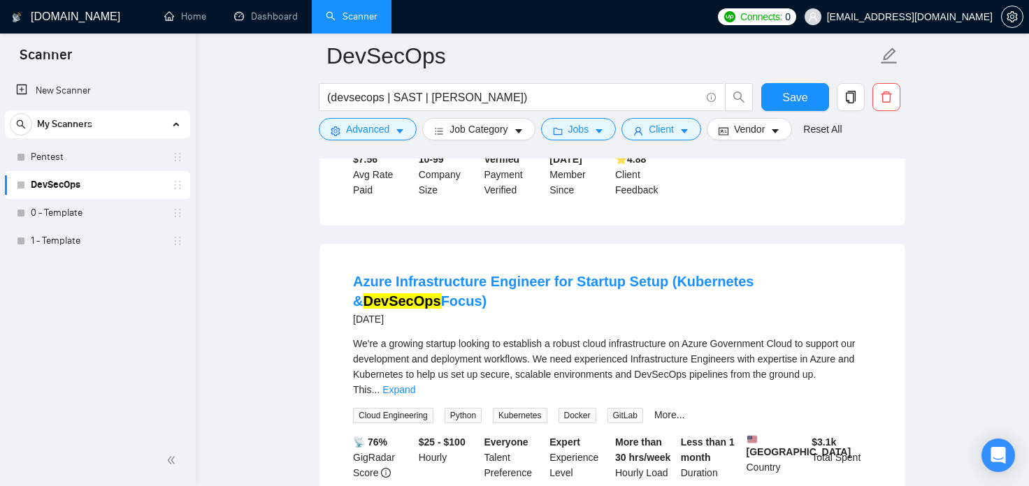
scroll to position [695, 0]
click at [47, 157] on link "Pentest" at bounding box center [97, 157] width 133 height 28
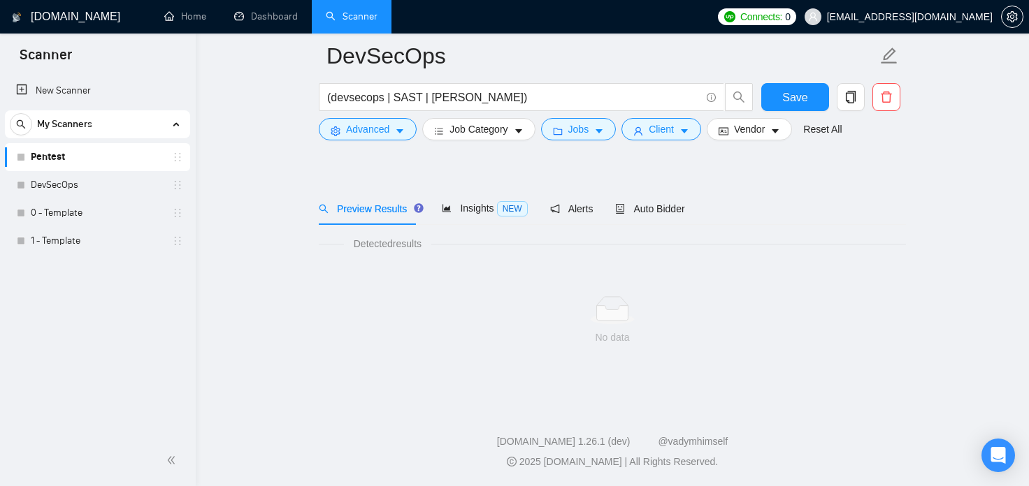
scroll to position [23, 0]
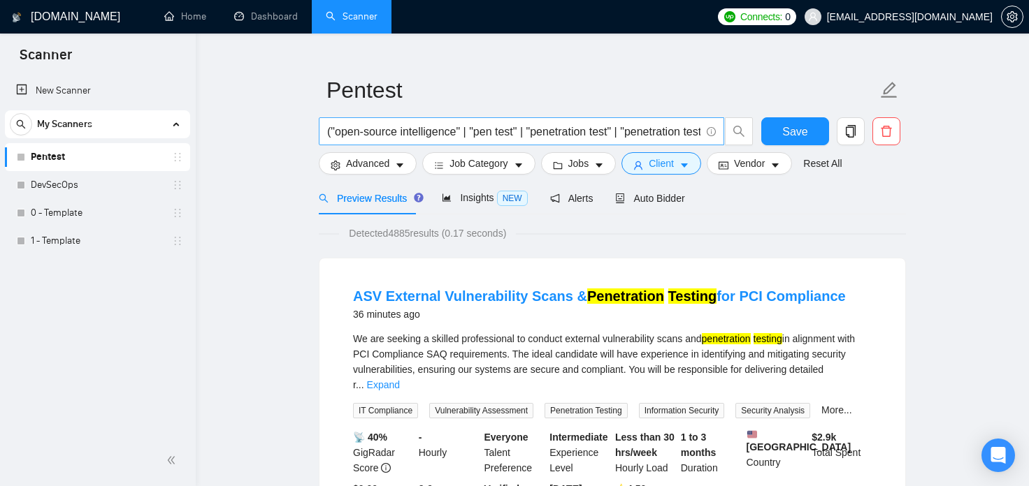
click at [385, 134] on input "("open-source intelligence" | "pen test" | "penetration test" | "penetration te…" at bounding box center [513, 131] width 373 height 17
click at [896, 229] on div "Detected 4885 results (0.17 seconds)" at bounding box center [612, 233] width 587 height 15
click at [383, 171] on span "Advanced" at bounding box center [367, 163] width 43 height 15
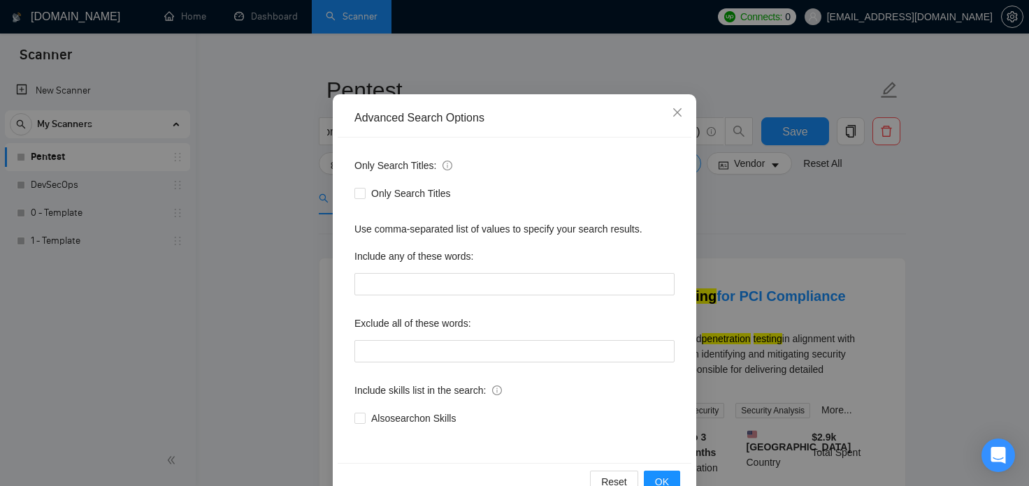
scroll to position [94, 0]
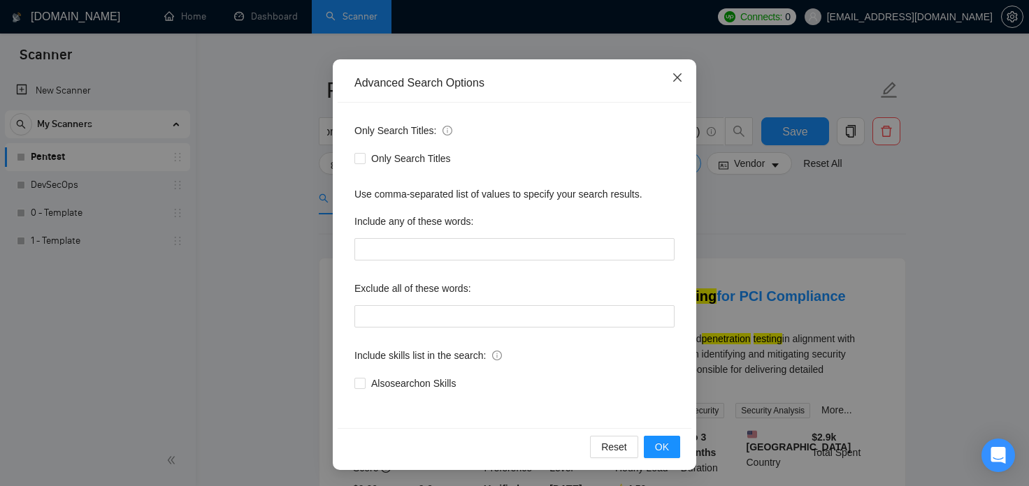
click at [680, 80] on icon "close" at bounding box center [677, 77] width 11 height 11
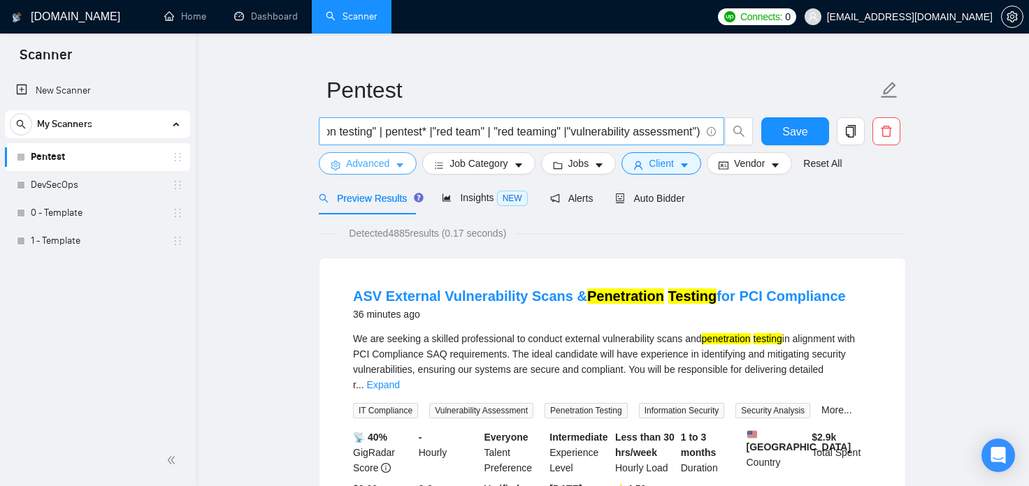
scroll to position [0, 0]
click at [557, 139] on input "("open-source intelligence" | "pen test" | "penetration test" | "penetration te…" at bounding box center [513, 131] width 373 height 17
click at [556, 136] on input "("open-source intelligence" | "pen test" | "penetration test" | "penetration te…" at bounding box center [513, 131] width 373 height 17
click at [502, 132] on input "("open-source intelligence" | "pen test" | "penetration test" | "penetration te…" at bounding box center [513, 131] width 373 height 17
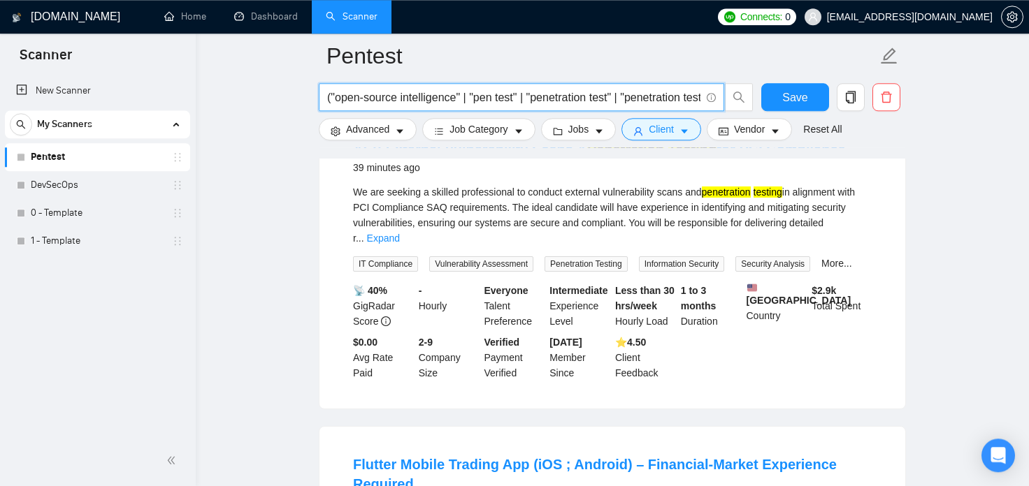
scroll to position [409, 0]
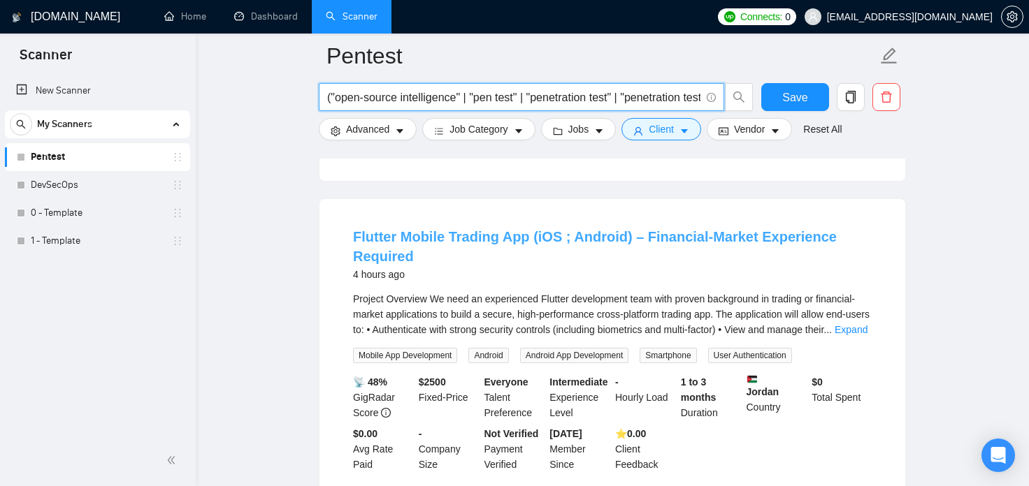
click at [409, 230] on link "Flutter Mobile Trading App (iOS ; Android) – Financial-Market Experience Requir…" at bounding box center [595, 246] width 484 height 35
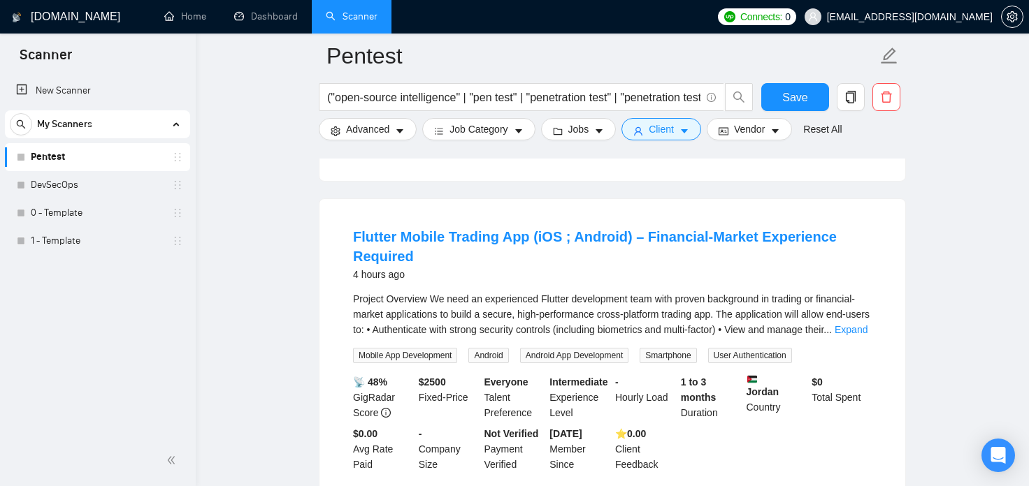
scroll to position [486, 0]
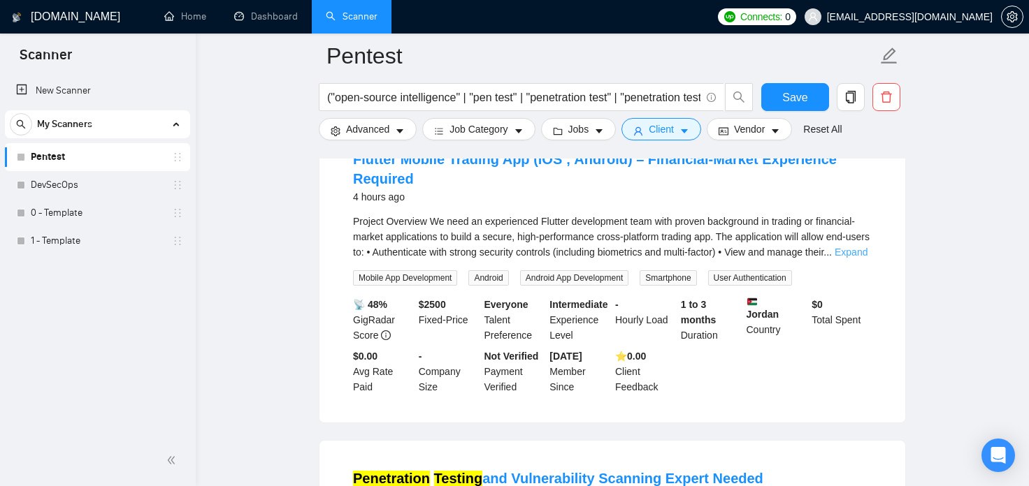
click at [861, 247] on link "Expand" at bounding box center [851, 252] width 33 height 11
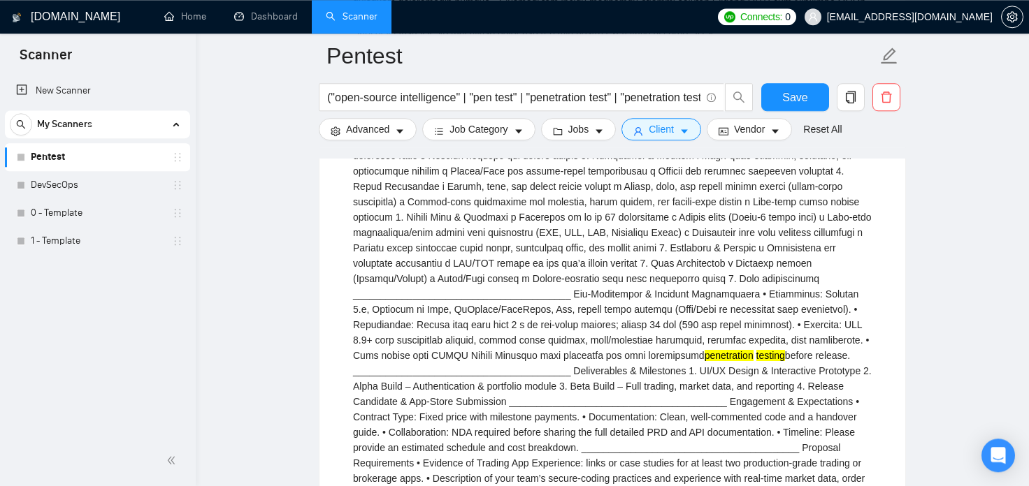
scroll to position [795, 0]
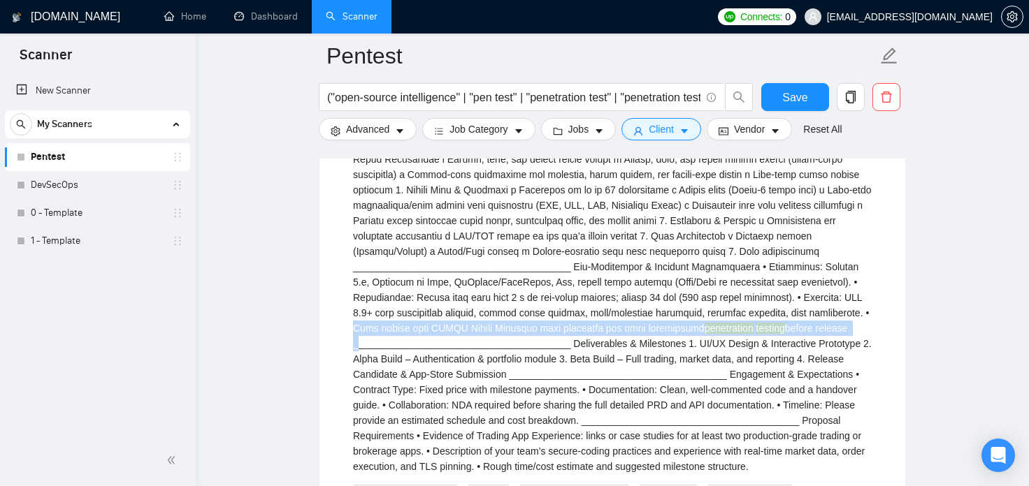
drag, startPoint x: 523, startPoint y: 293, endPoint x: 503, endPoint y: 308, distance: 24.9
click at [503, 308] on div "penetration testing" at bounding box center [612, 190] width 519 height 569
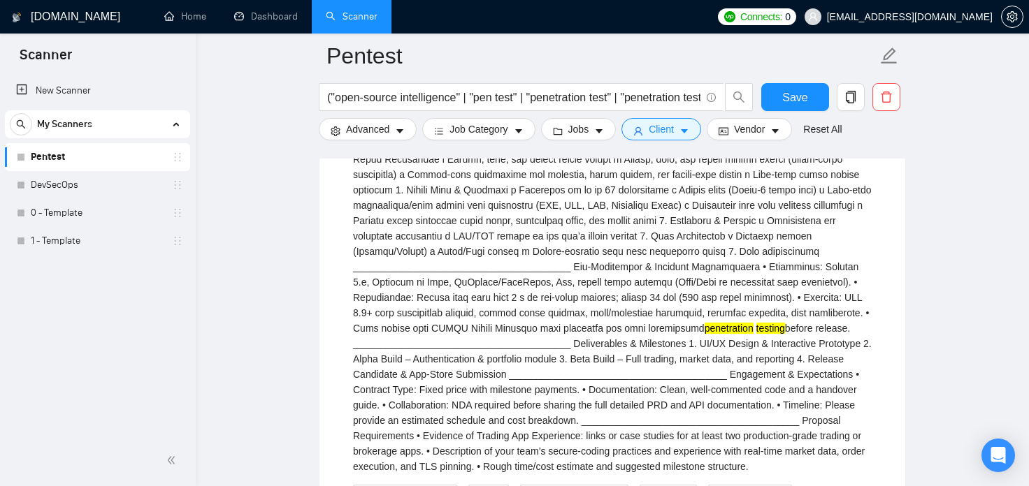
click at [504, 324] on div "penetration testing" at bounding box center [612, 190] width 519 height 569
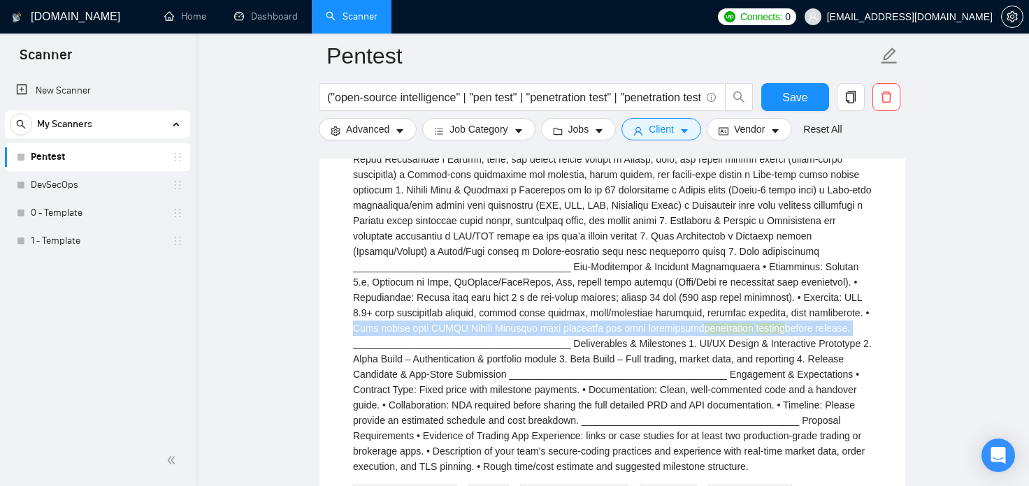
drag, startPoint x: 500, startPoint y: 307, endPoint x: 523, endPoint y: 293, distance: 26.4
click at [523, 293] on div "penetration testing" at bounding box center [612, 190] width 519 height 569
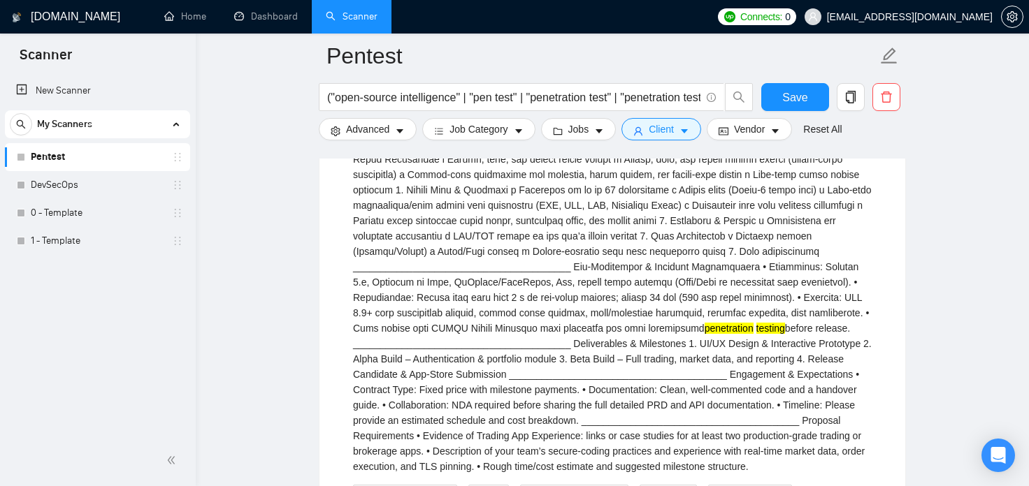
click at [523, 312] on div "penetration testing" at bounding box center [612, 190] width 519 height 569
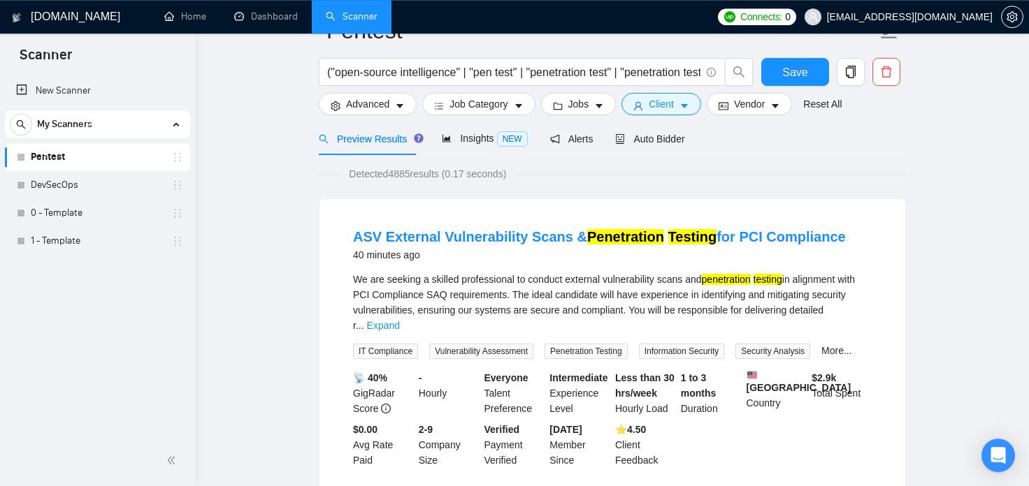
scroll to position [0, 0]
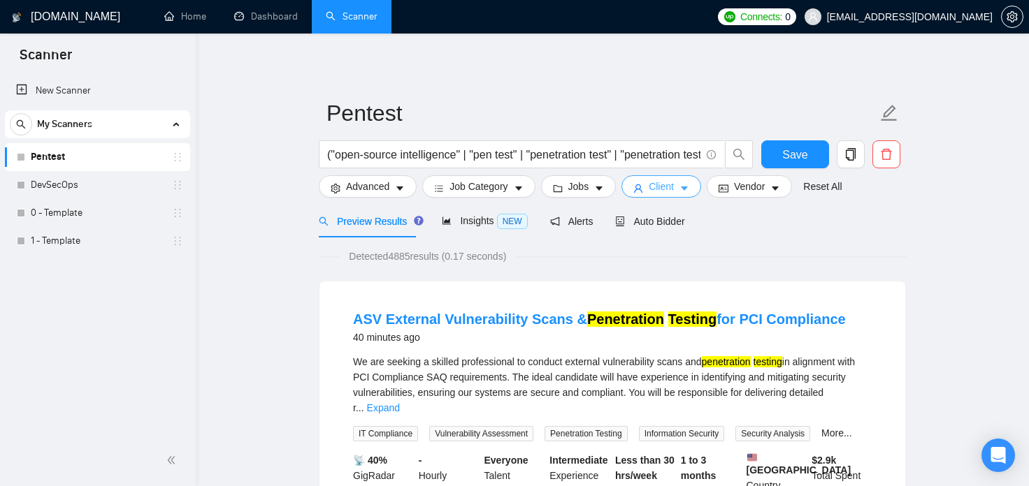
click at [667, 192] on span "Client" at bounding box center [661, 186] width 25 height 15
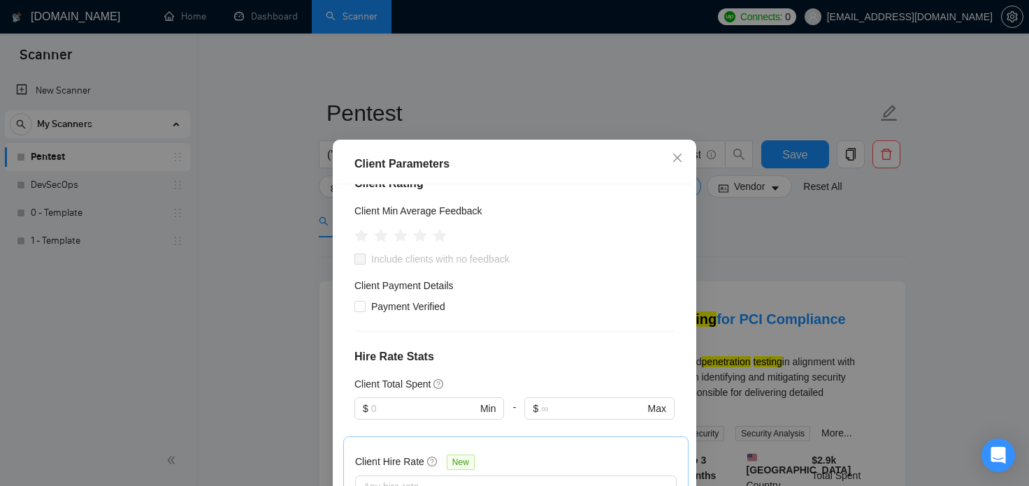
scroll to position [241, 0]
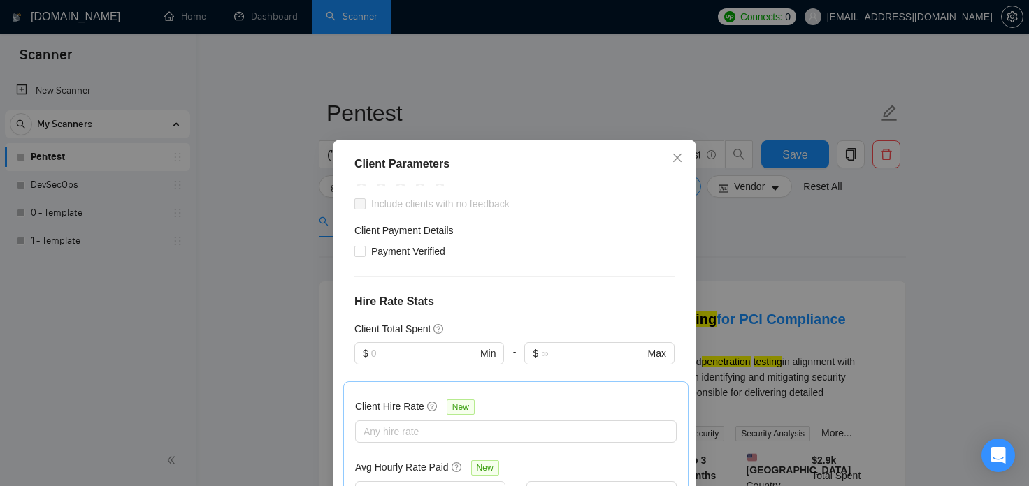
click at [858, 263] on div "Client Parameters Client Location Include Client Countries Select Exclude Clien…" at bounding box center [514, 243] width 1029 height 486
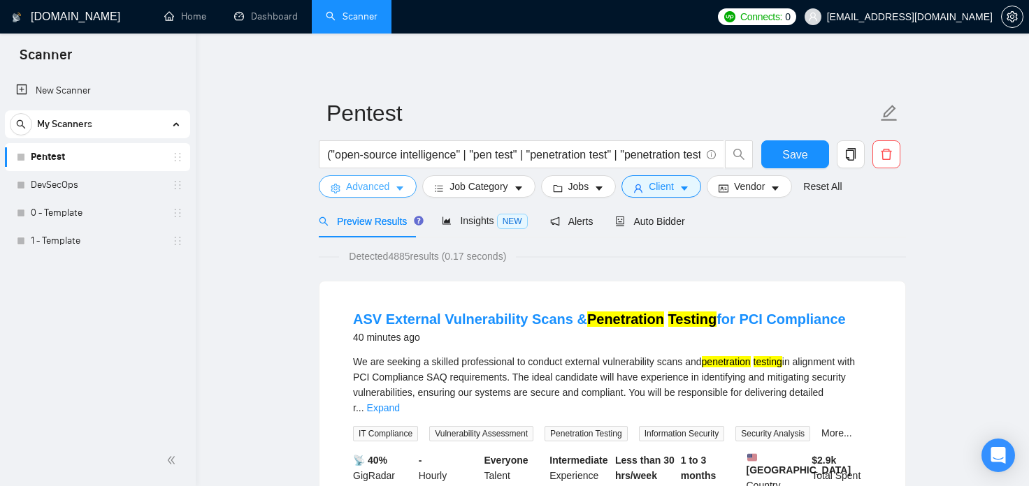
click at [387, 194] on button "Advanced" at bounding box center [368, 186] width 98 height 22
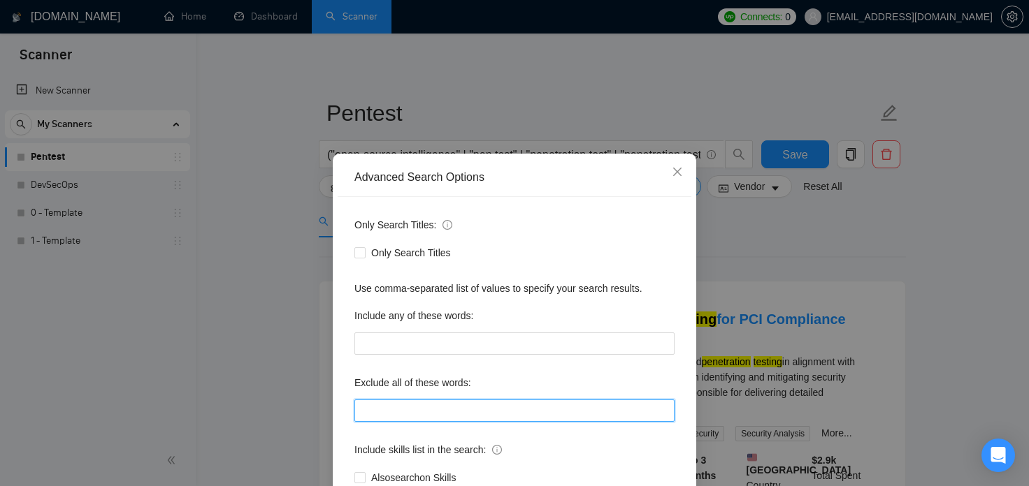
click at [442, 409] on input "text" at bounding box center [514, 411] width 320 height 22
type input "а"
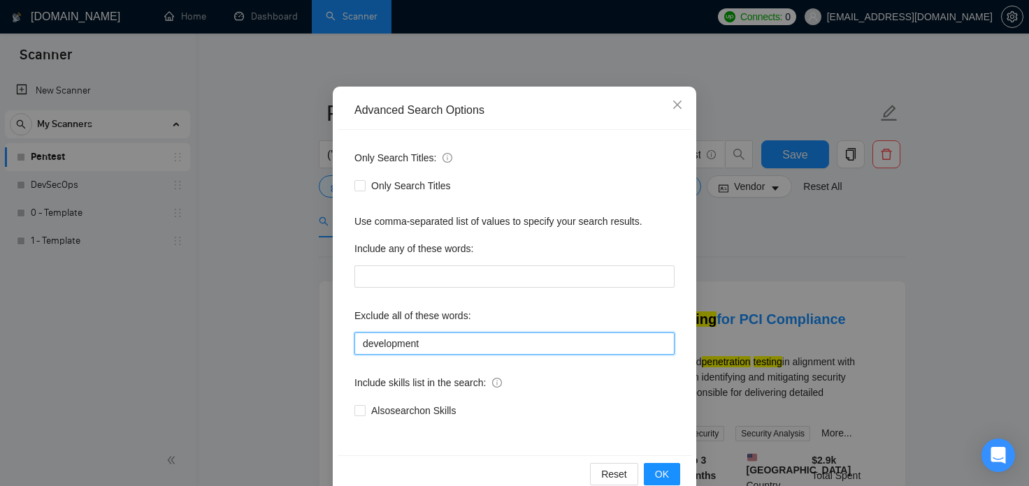
scroll to position [94, 0]
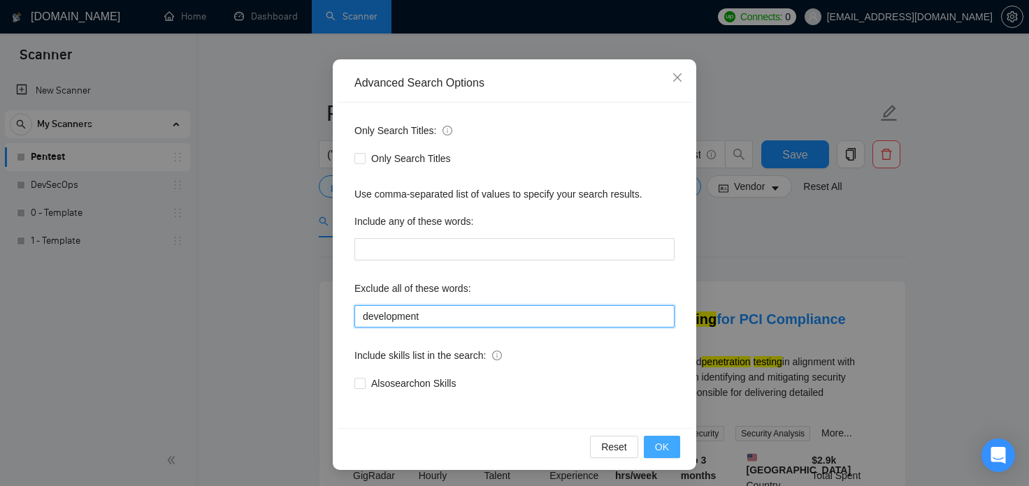
type input "development"
click at [665, 454] on span "OK" at bounding box center [662, 447] width 14 height 15
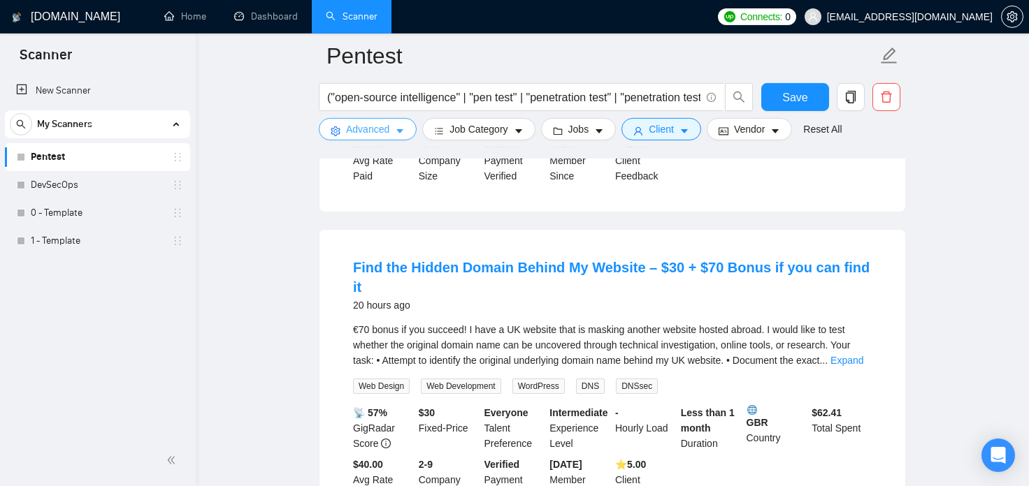
scroll to position [694, 0]
click at [862, 354] on link "Expand" at bounding box center [846, 359] width 33 height 11
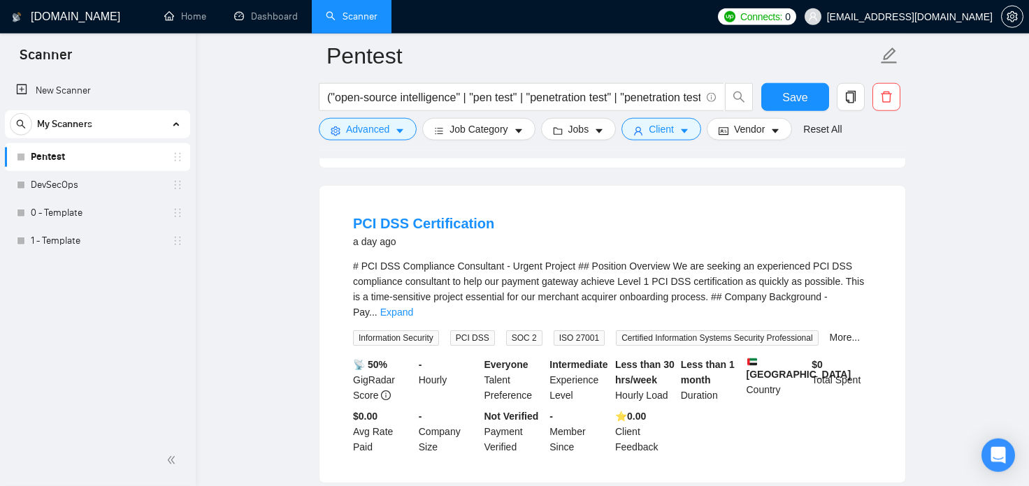
scroll to position [1157, 0]
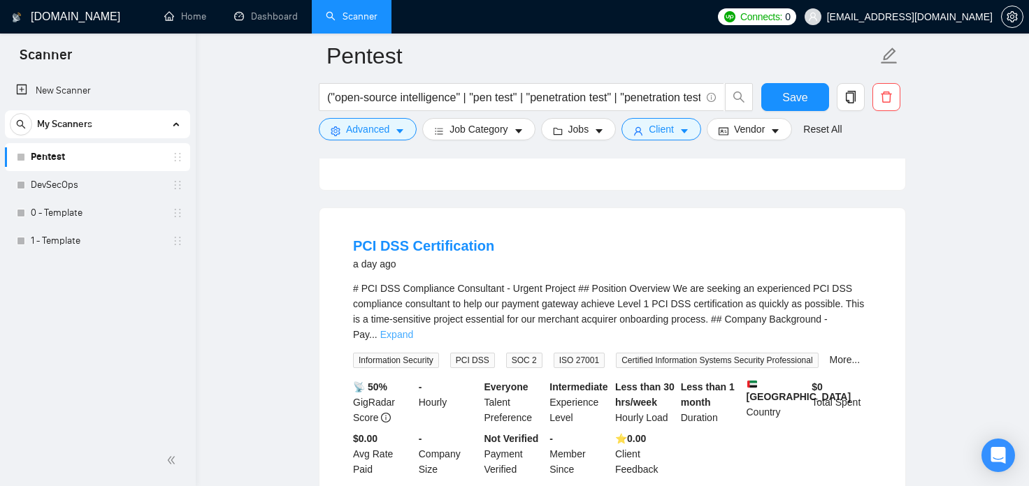
click at [413, 329] on link "Expand" at bounding box center [396, 334] width 33 height 11
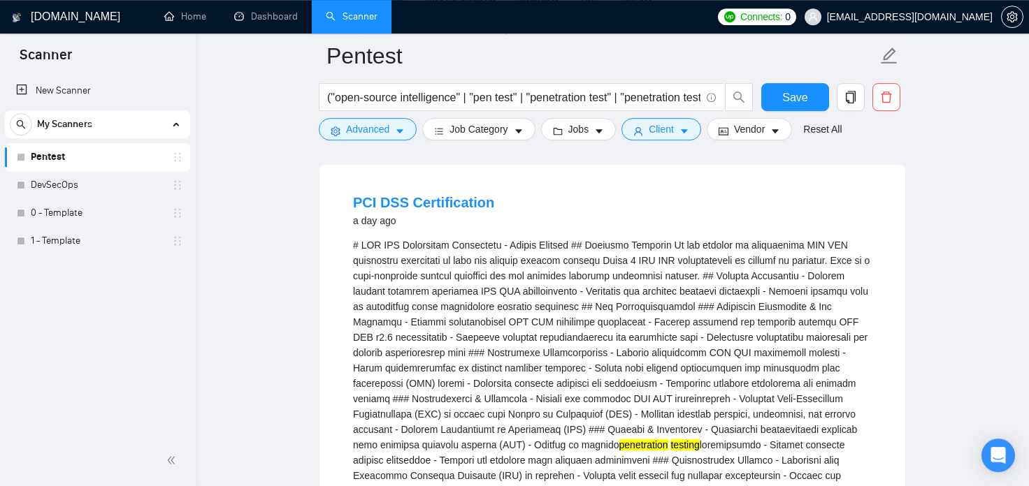
scroll to position [1234, 0]
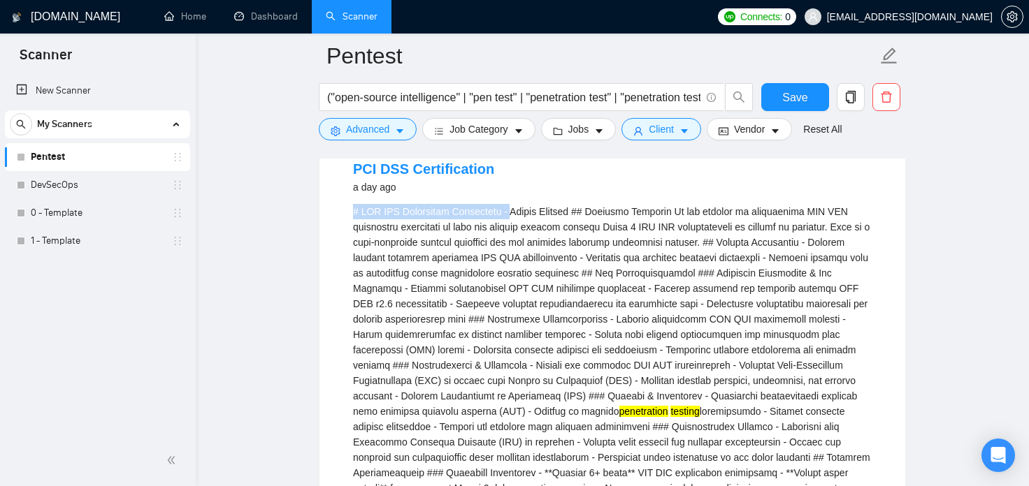
drag, startPoint x: 511, startPoint y: 184, endPoint x: 348, endPoint y: 186, distance: 162.9
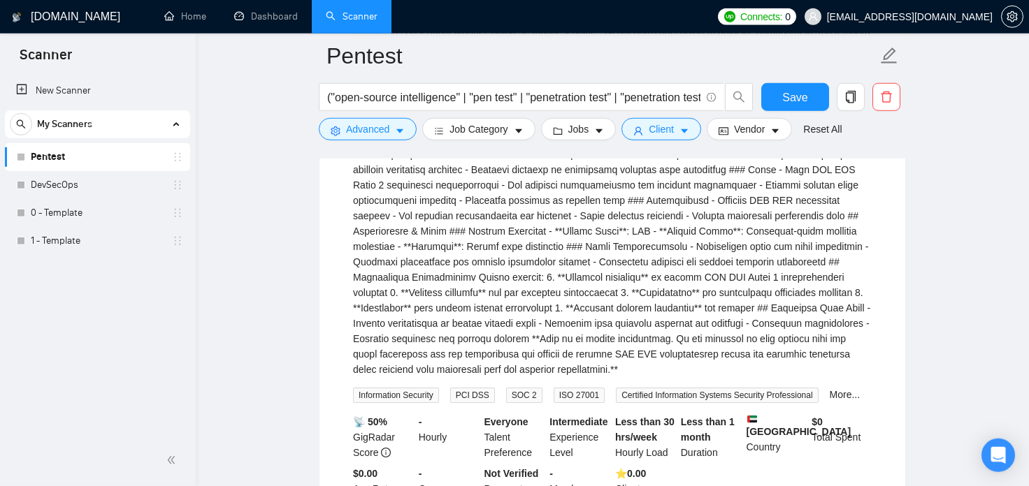
scroll to position [1697, 0]
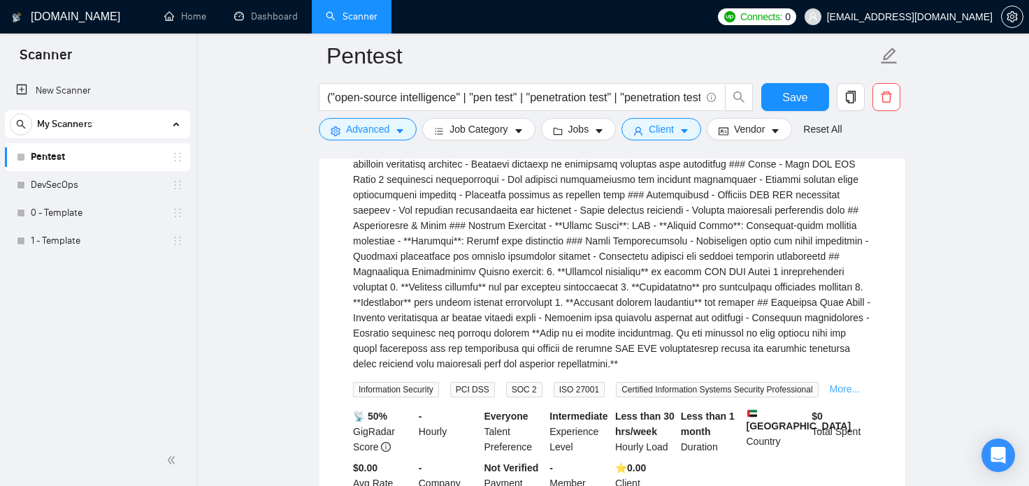
click at [835, 384] on link "More..." at bounding box center [845, 389] width 31 height 11
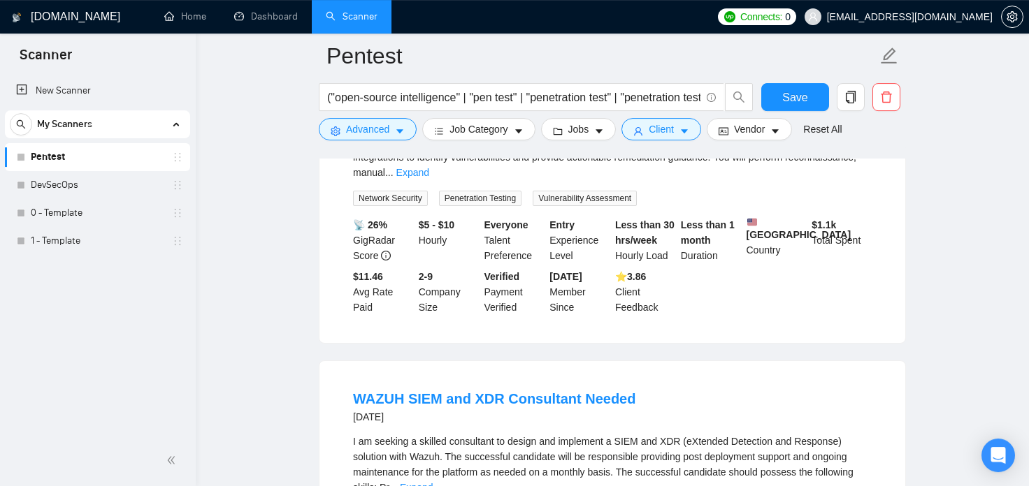
scroll to position [2392, 0]
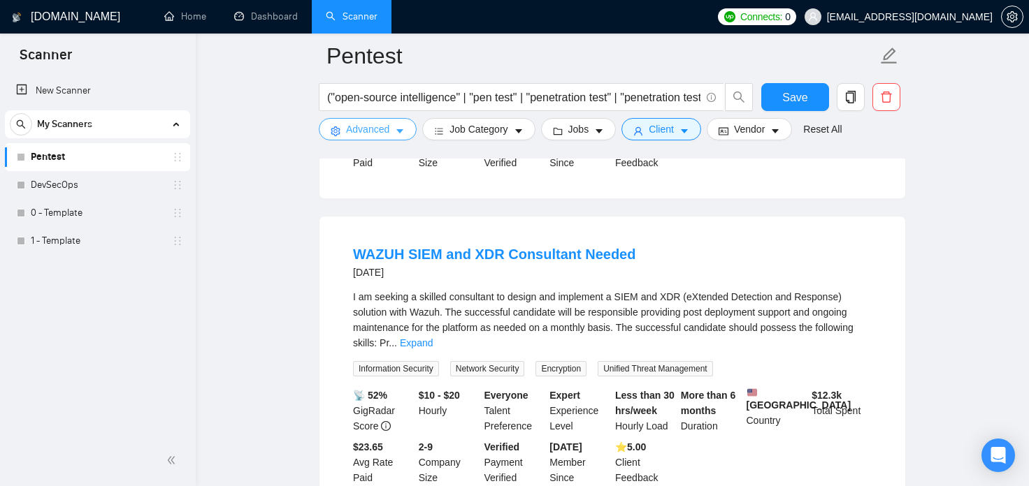
click at [355, 129] on span "Advanced" at bounding box center [367, 129] width 43 height 15
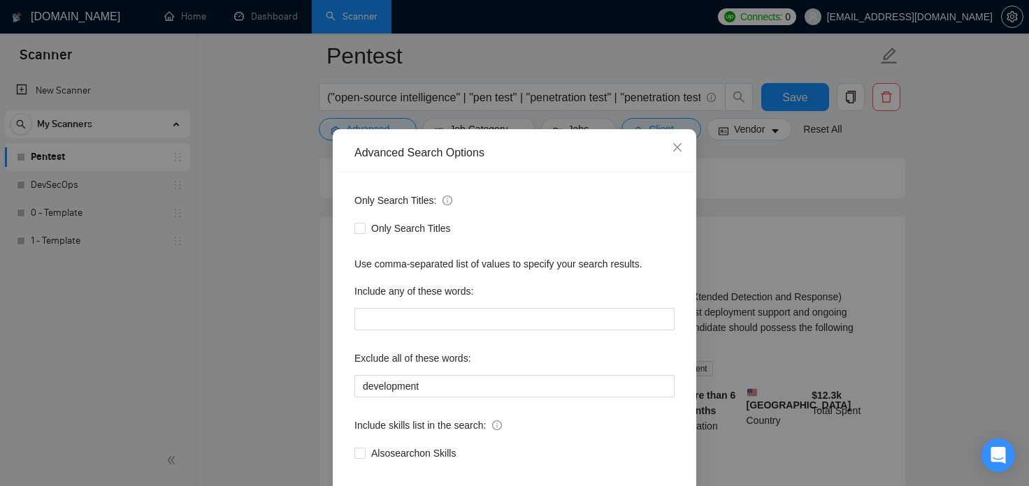
click at [909, 270] on div "Advanced Search Options Only Search Titles: Only Search Titles Use comma-separa…" at bounding box center [514, 243] width 1029 height 486
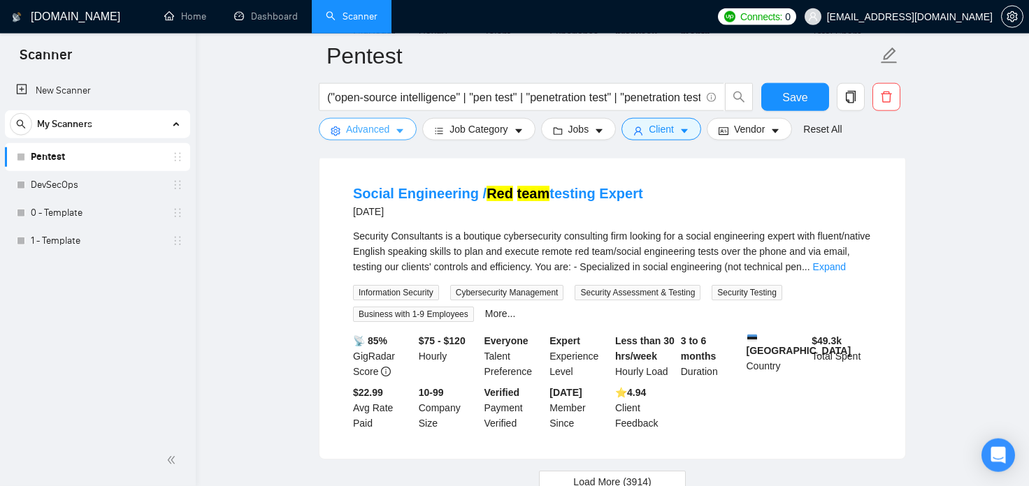
scroll to position [3748, 0]
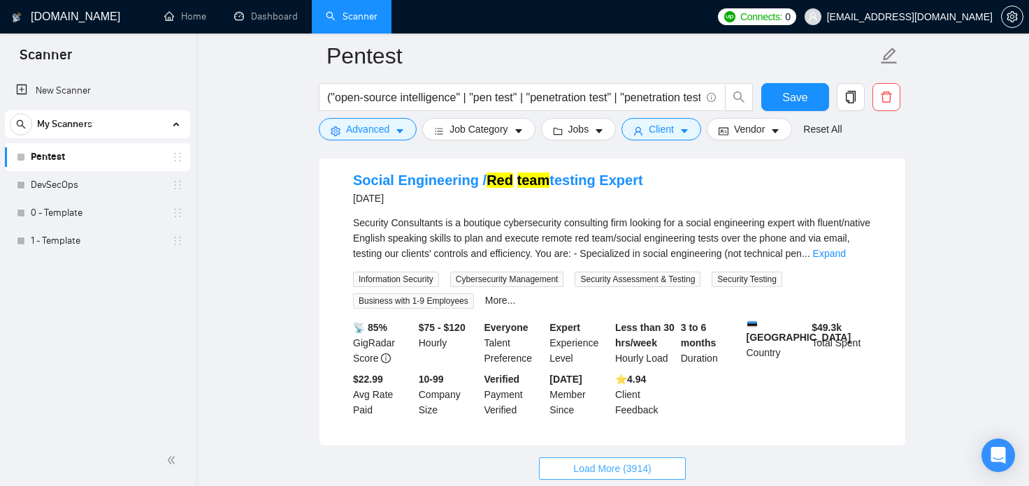
click at [605, 461] on span "Load More (3914)" at bounding box center [612, 468] width 78 height 15
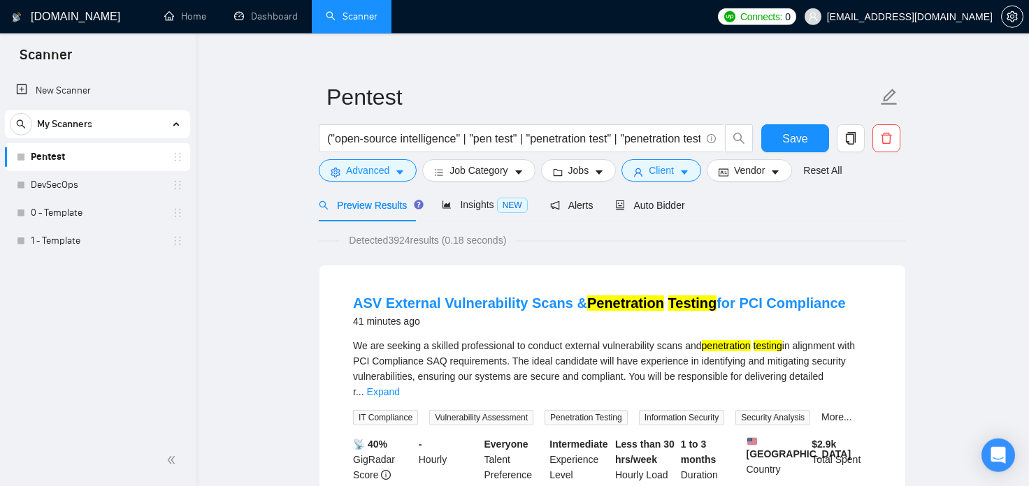
scroll to position [15, 0]
click at [469, 199] on div "Insights NEW" at bounding box center [484, 206] width 85 height 16
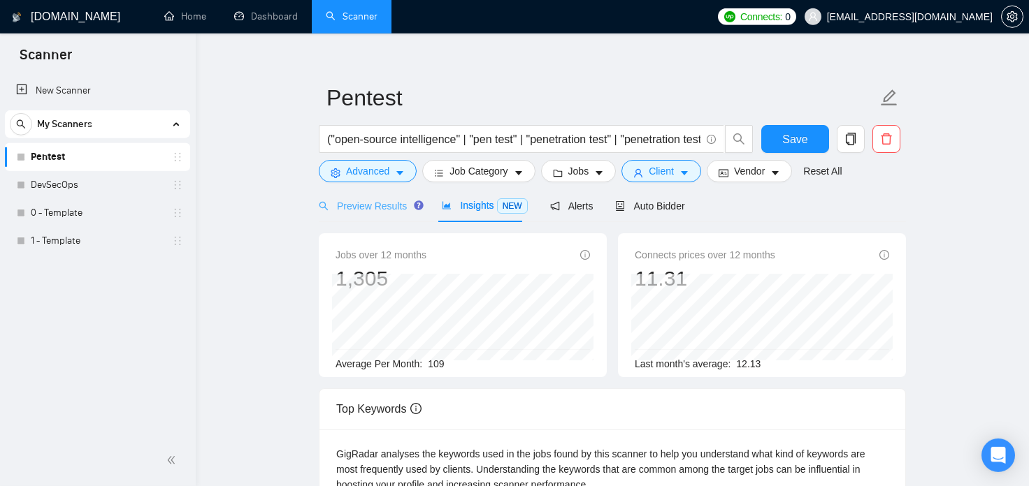
click at [368, 217] on div "Preview Results" at bounding box center [369, 205] width 101 height 33
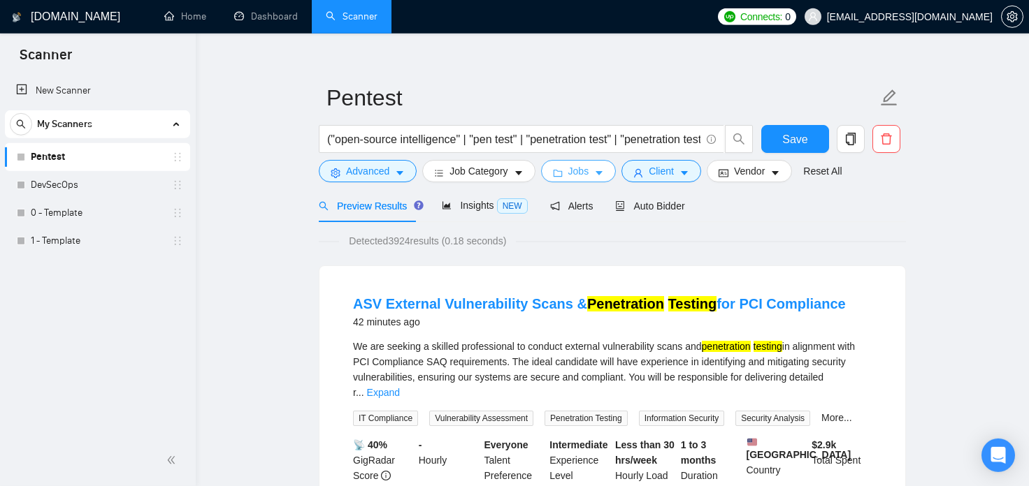
click at [564, 174] on button "Jobs" at bounding box center [578, 171] width 75 height 22
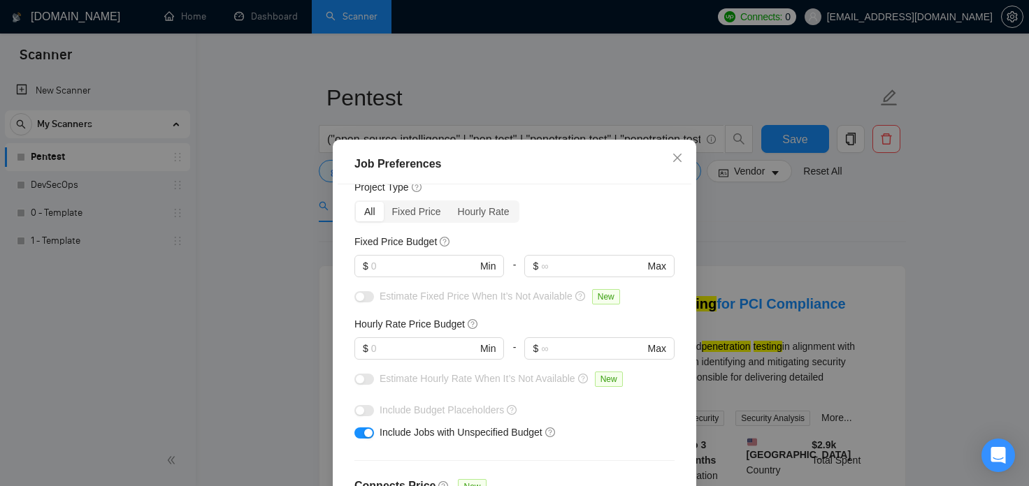
scroll to position [80, 0]
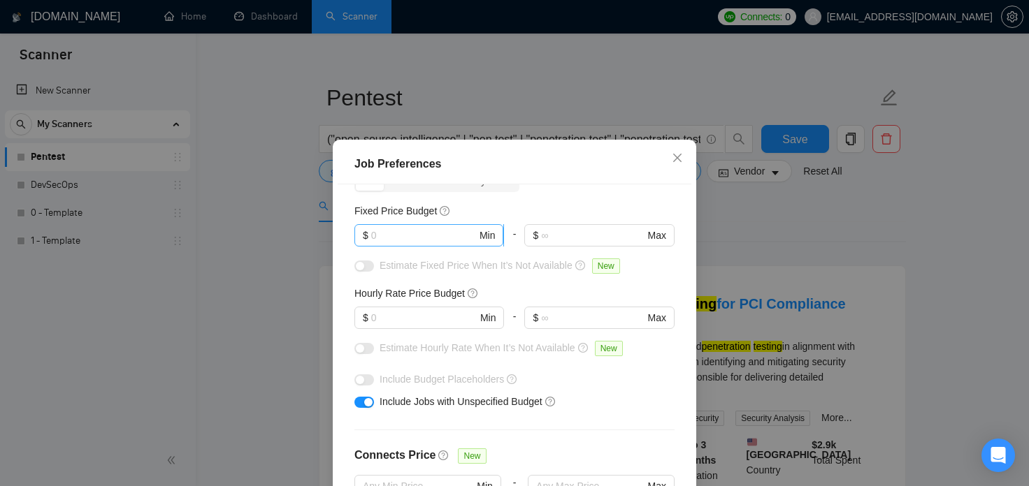
click at [452, 237] on input "text" at bounding box center [424, 235] width 106 height 15
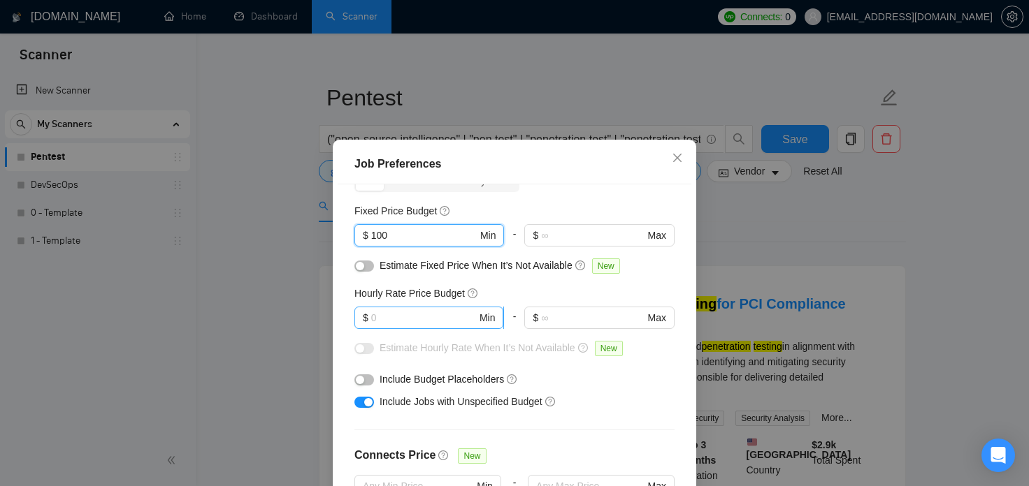
type input "100"
click at [390, 312] on input "text" at bounding box center [424, 317] width 106 height 15
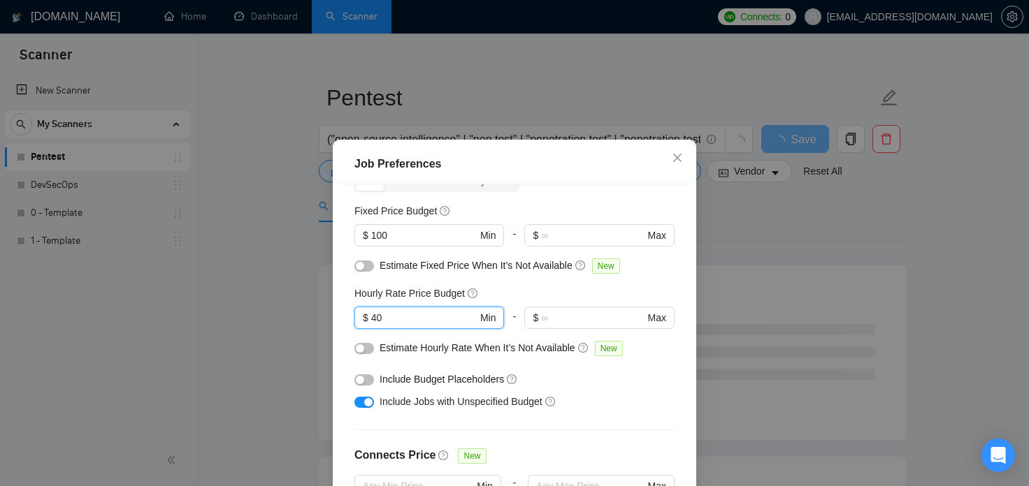
type input "40"
click at [497, 294] on div "Hourly Rate Price Budget" at bounding box center [514, 293] width 320 height 15
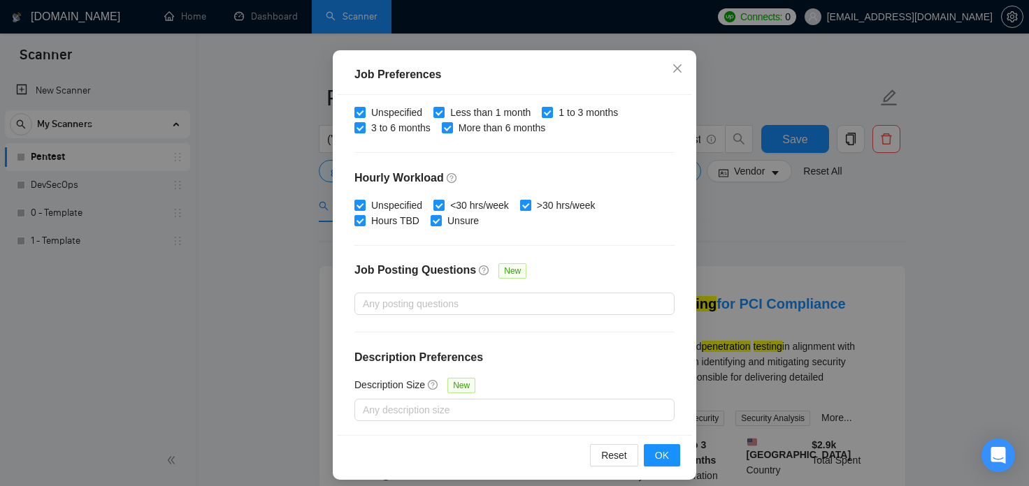
scroll to position [99, 0]
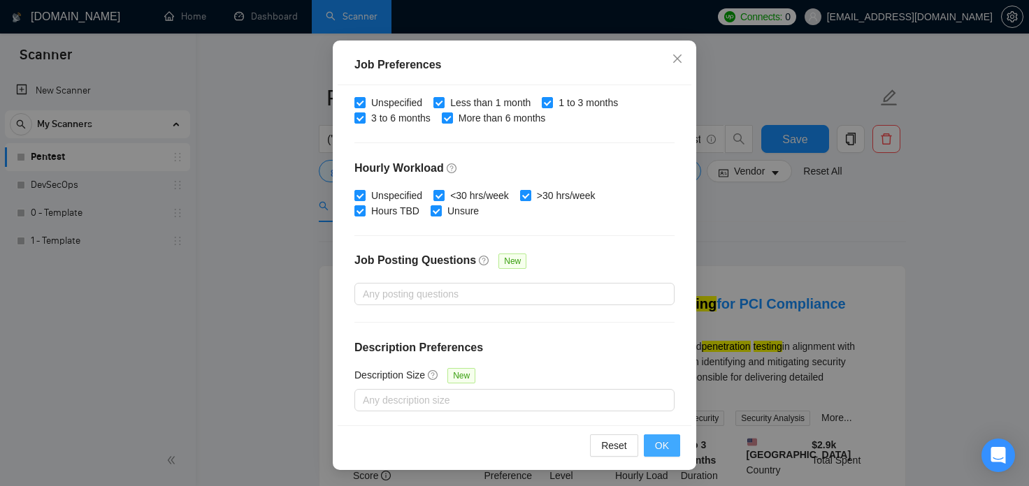
click at [661, 449] on span "OK" at bounding box center [662, 445] width 14 height 15
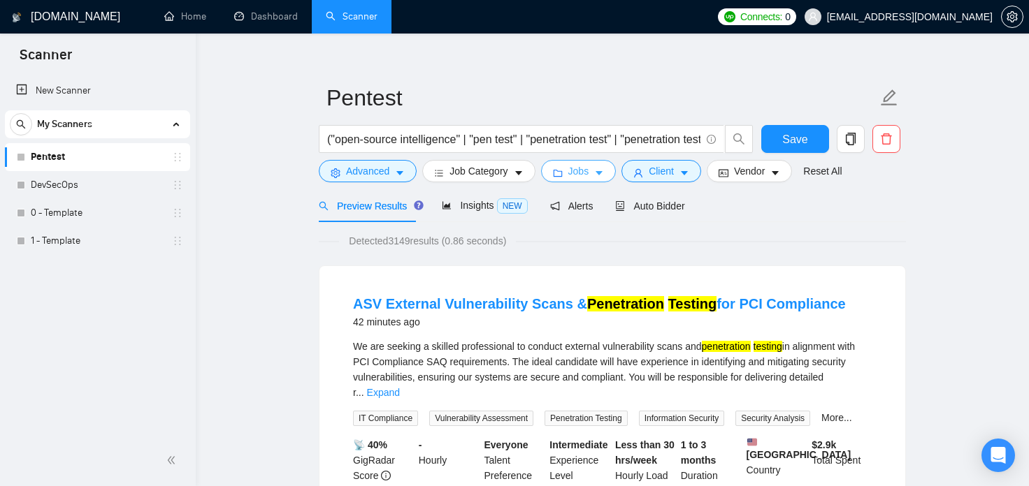
scroll to position [0, 0]
click at [656, 168] on span "Client" at bounding box center [661, 171] width 25 height 15
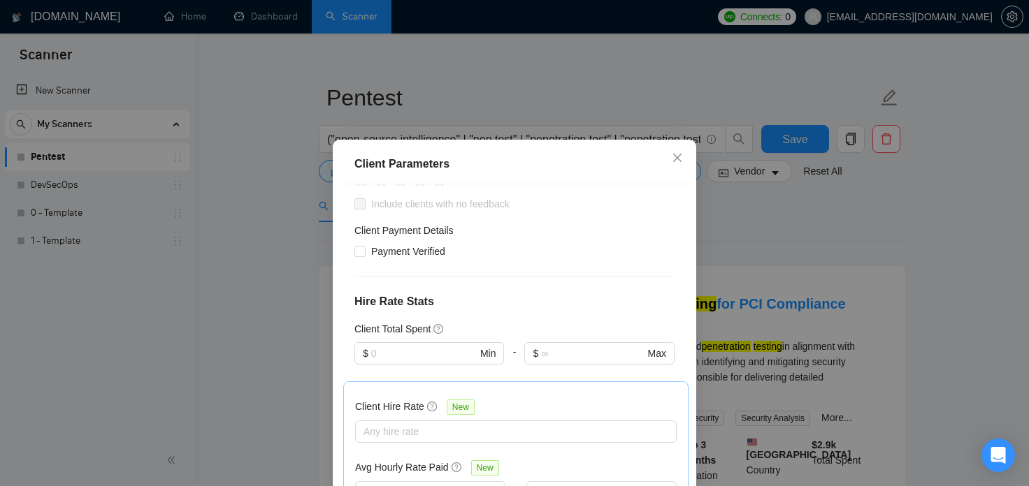
click at [442, 85] on div "India" at bounding box center [507, 75] width 299 height 20
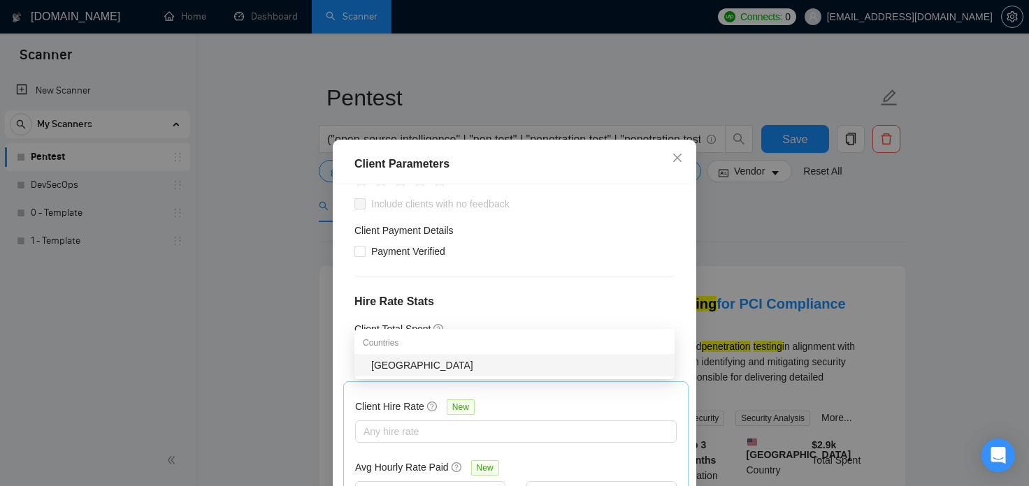
type input "paki"
click at [433, 360] on div "Pakistan" at bounding box center [518, 365] width 295 height 15
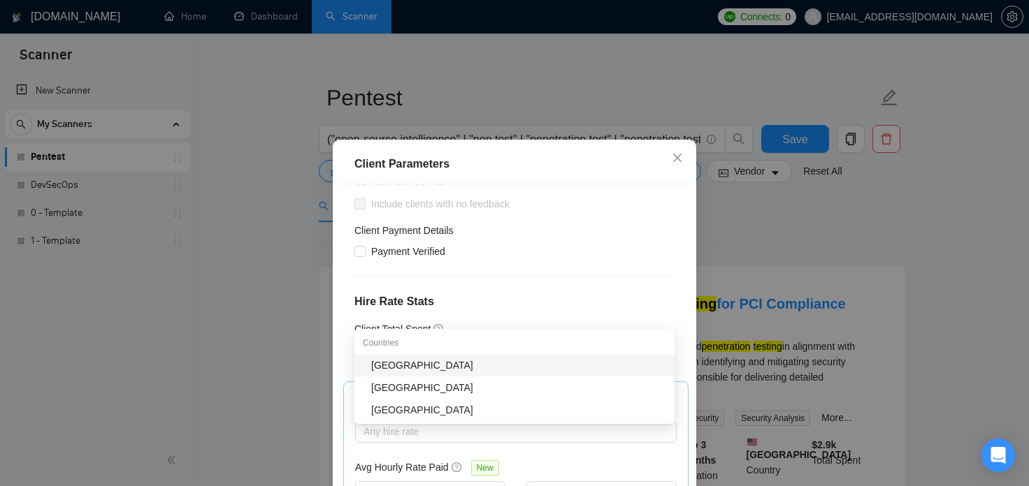
type input "bang"
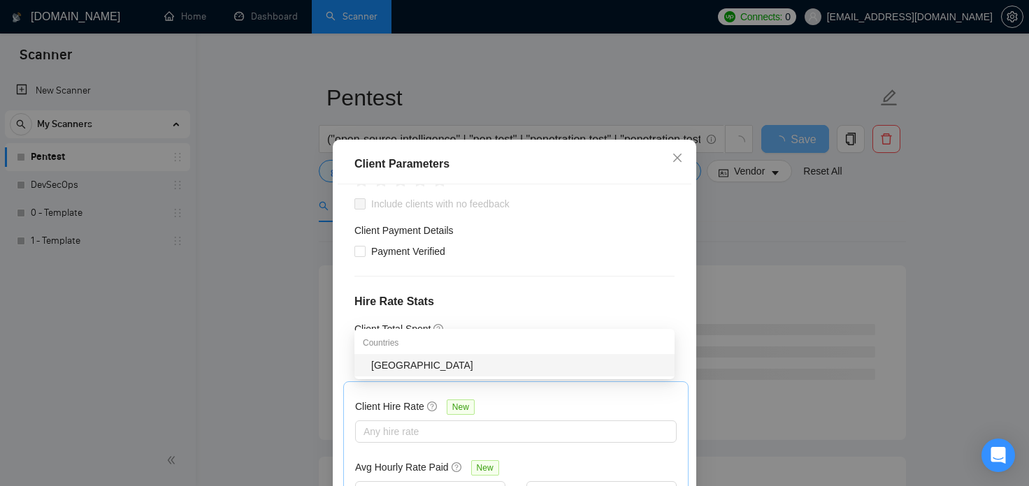
click at [433, 366] on div "Bangladesh" at bounding box center [518, 365] width 295 height 15
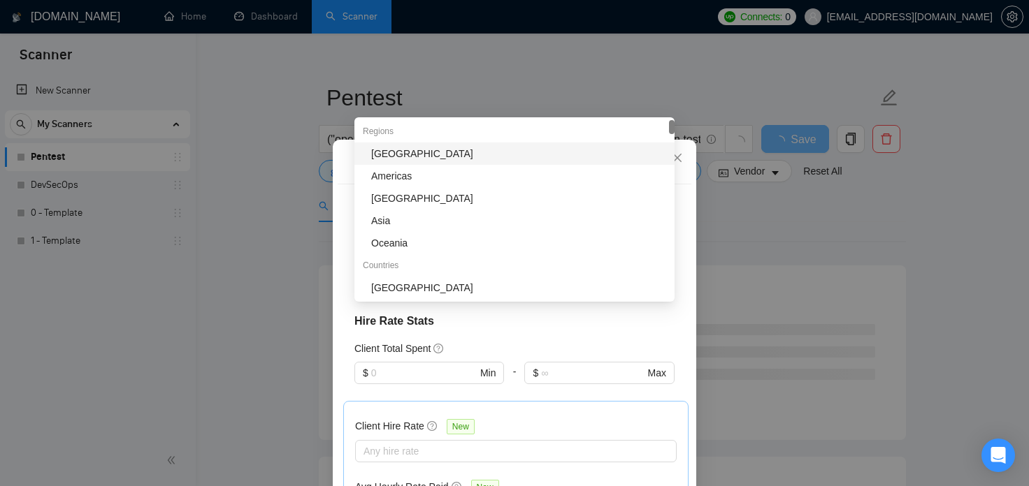
type input "af"
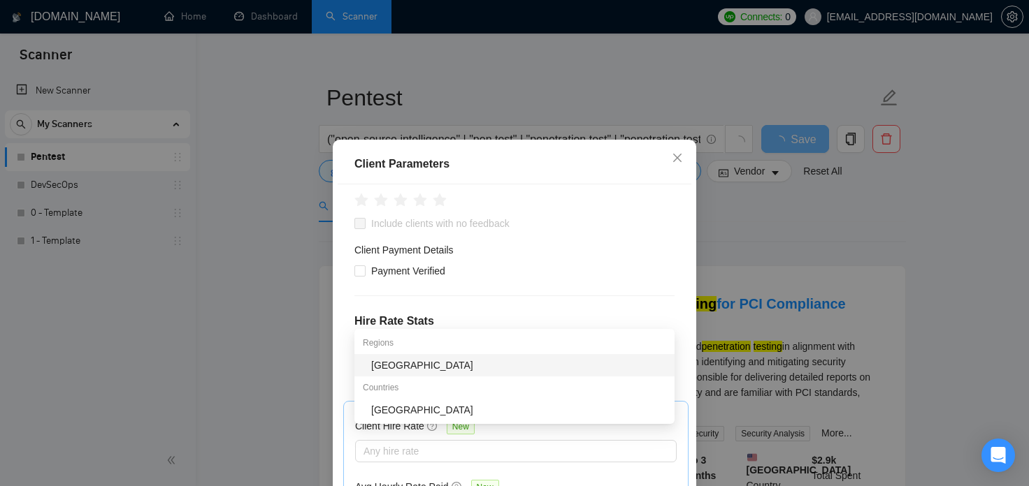
click at [449, 367] on div "Africa" at bounding box center [518, 365] width 295 height 15
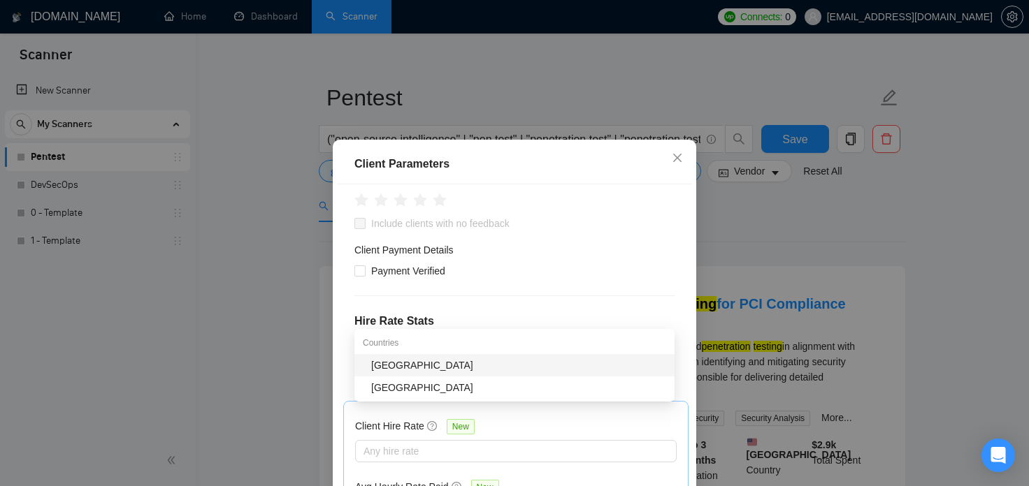
type input "chin"
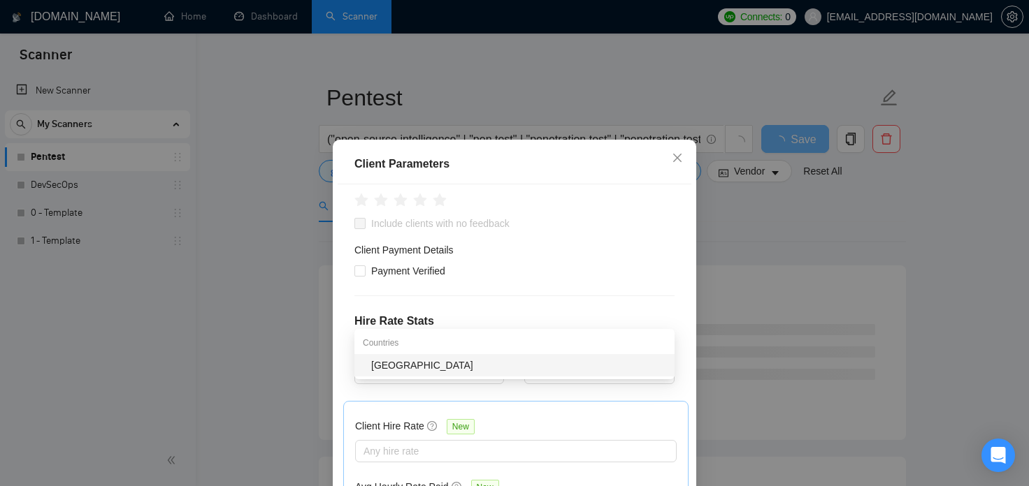
click at [417, 373] on div "China" at bounding box center [514, 365] width 320 height 22
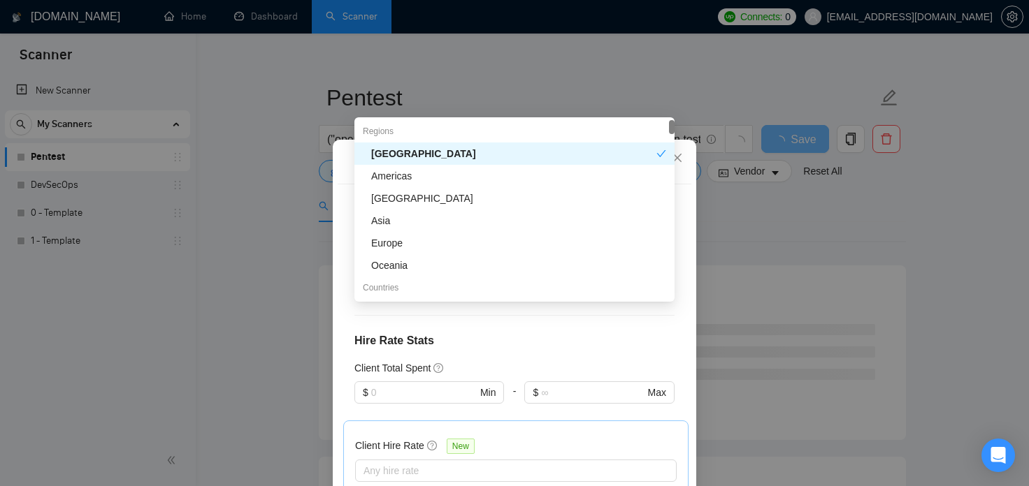
click at [461, 356] on div "Client Location Include Client Countries Select Exclude Client Countries India …" at bounding box center [515, 355] width 354 height 340
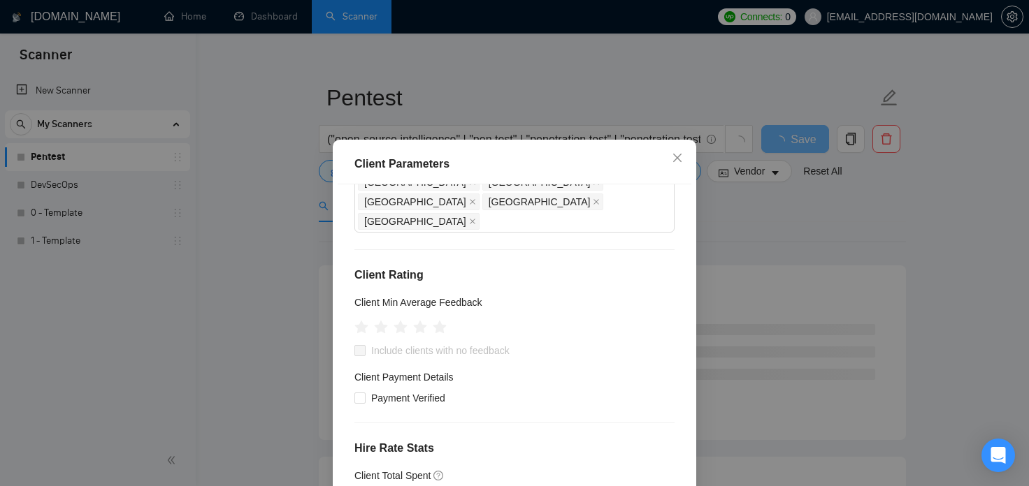
scroll to position [161, 0]
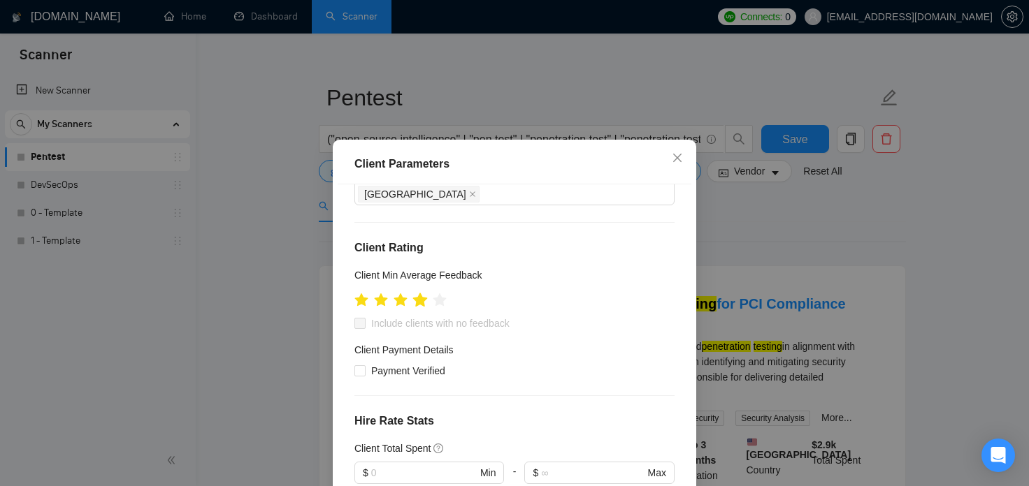
click at [421, 293] on icon "star" at bounding box center [420, 300] width 15 height 14
click at [359, 318] on input "Include clients with no feedback" at bounding box center [359, 323] width 10 height 10
checkbox input "true"
click at [361, 366] on input "Payment Verified" at bounding box center [359, 371] width 10 height 10
checkbox input "true"
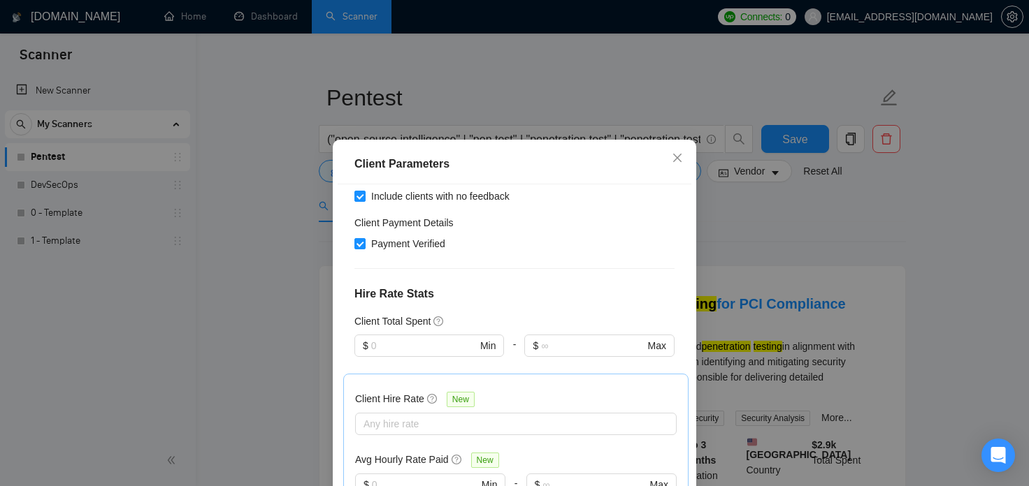
scroll to position [368, 0]
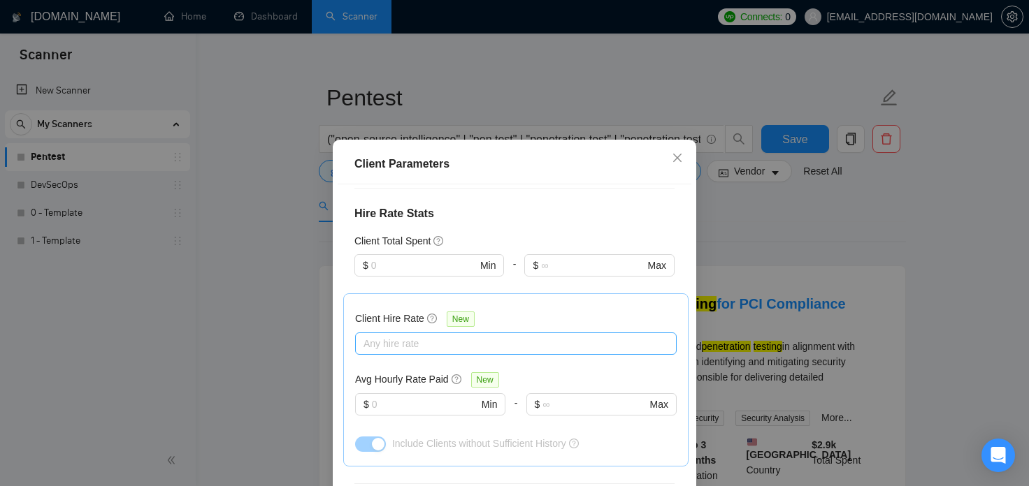
click at [452, 335] on div at bounding box center [509, 343] width 301 height 17
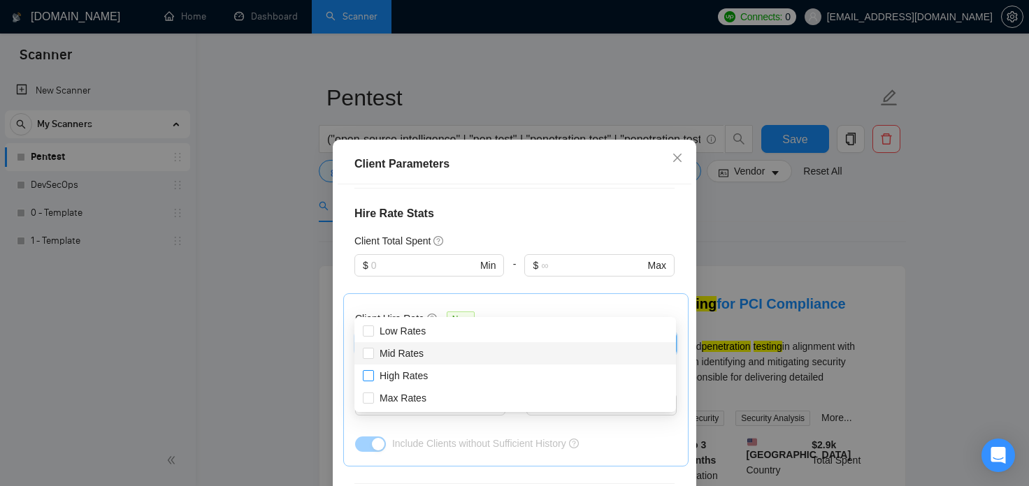
drag, startPoint x: 367, startPoint y: 352, endPoint x: 371, endPoint y: 373, distance: 21.4
click at [367, 352] on input "Mid Rates" at bounding box center [368, 353] width 10 height 10
checkbox input "true"
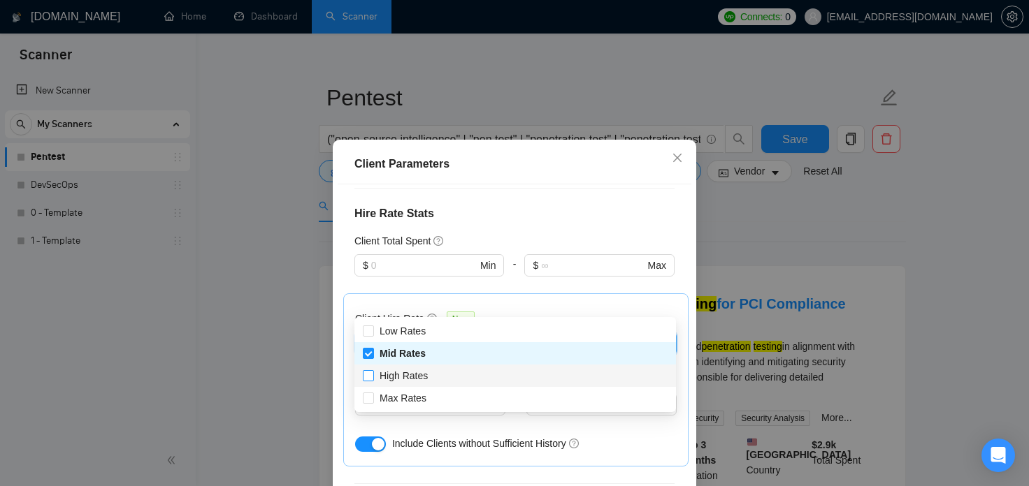
click at [371, 375] on input "High Rates" at bounding box center [368, 375] width 10 height 10
checkbox input "true"
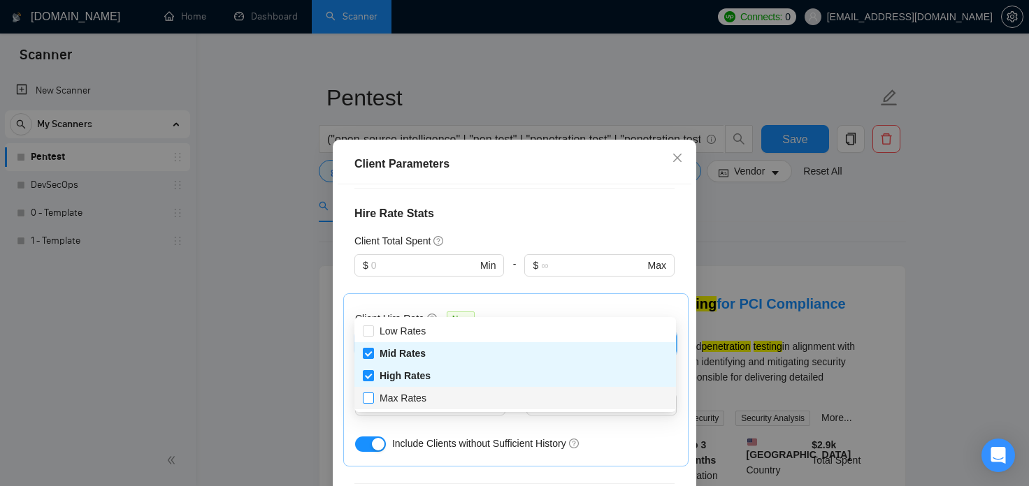
click at [370, 403] on input "Max Rates" at bounding box center [368, 398] width 10 height 10
checkbox input "true"
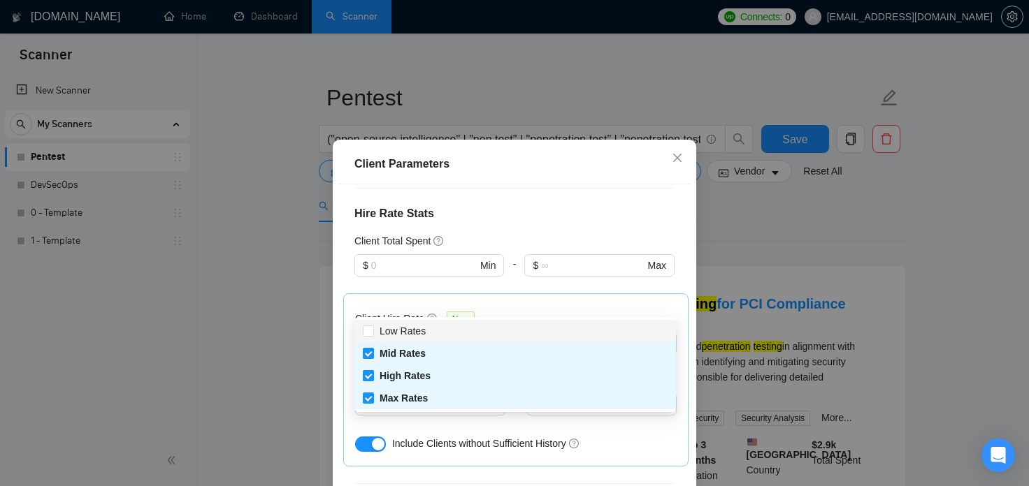
click at [536, 294] on div "Client Hire Rate New Mid Rates High Rates Max Rates Avg Hourly Rate Paid New $ …" at bounding box center [515, 380] width 345 height 173
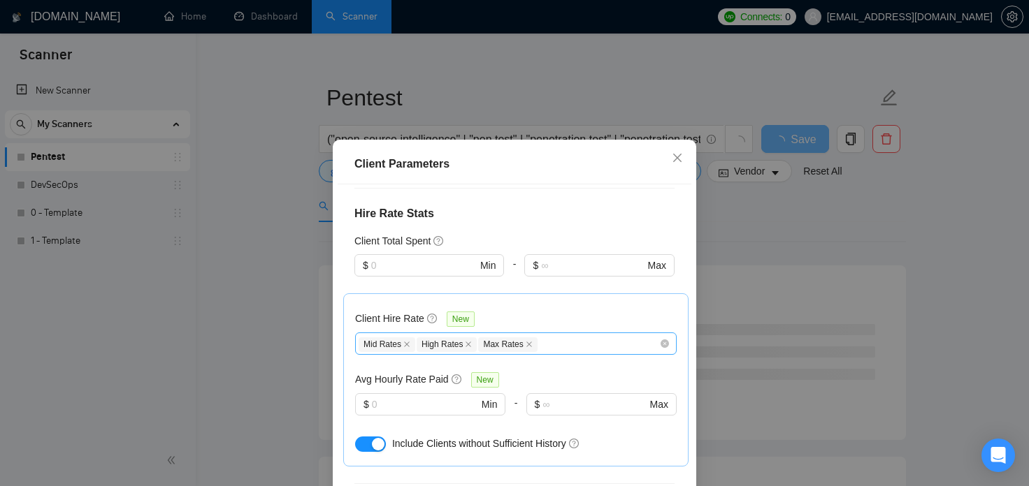
scroll to position [449, 0]
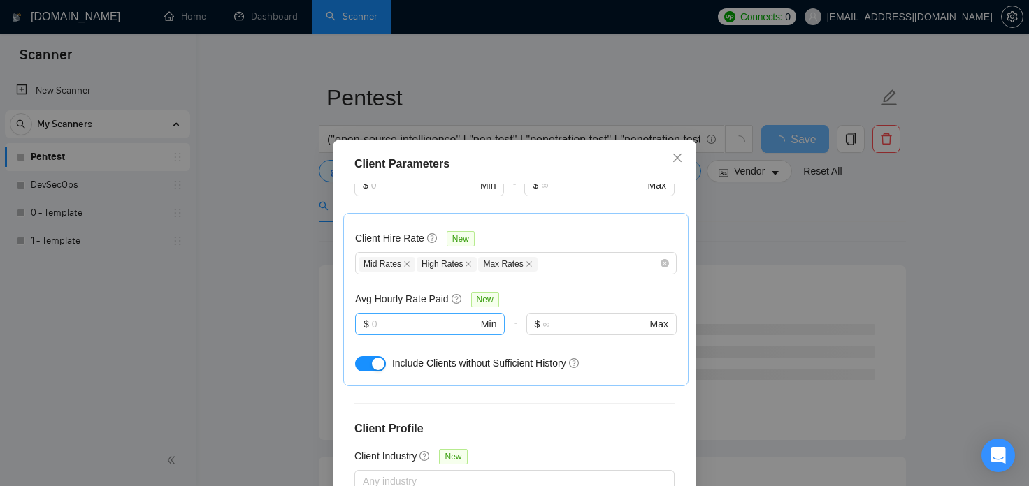
click at [465, 317] on input "text" at bounding box center [425, 324] width 106 height 15
type input "15"
click at [486, 374] on div "Client Location Include Client Countries Select Exclude Client Countries India …" at bounding box center [515, 355] width 354 height 340
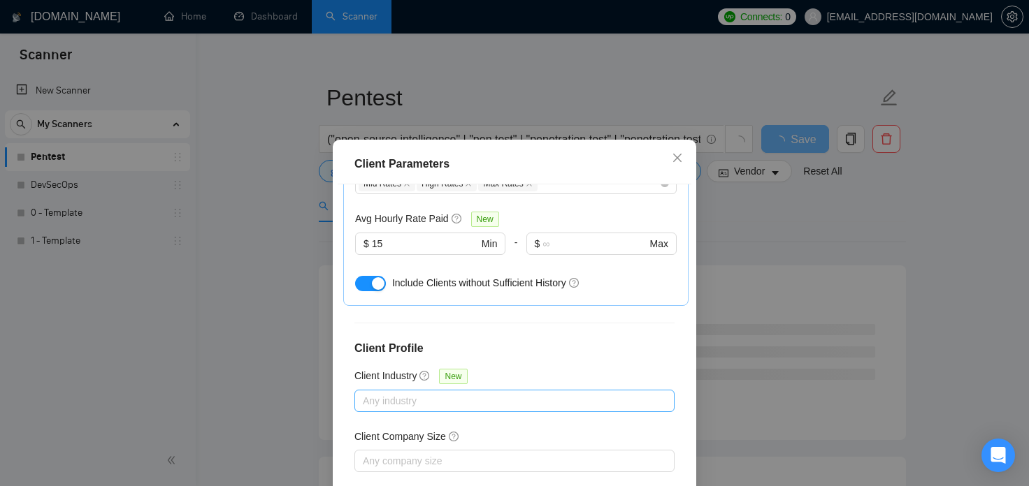
scroll to position [80, 0]
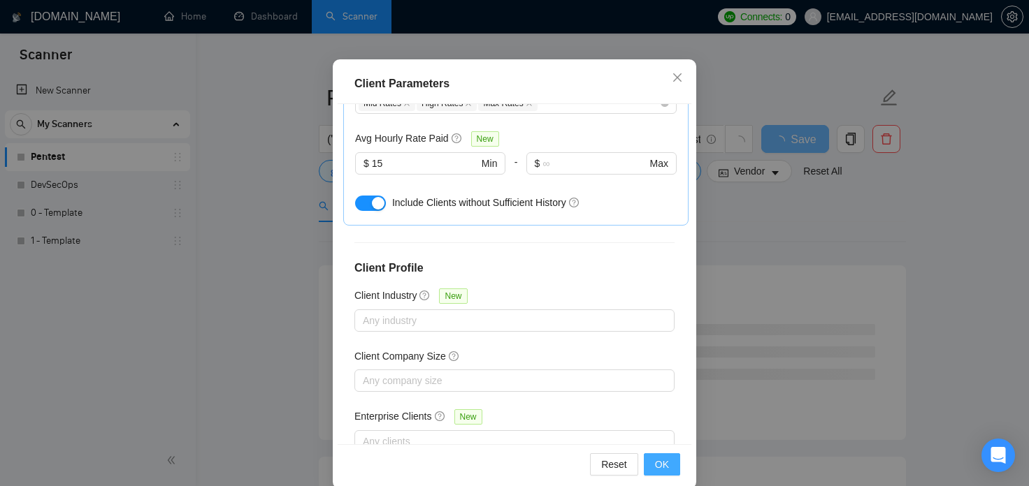
click at [667, 458] on span "OK" at bounding box center [662, 464] width 14 height 15
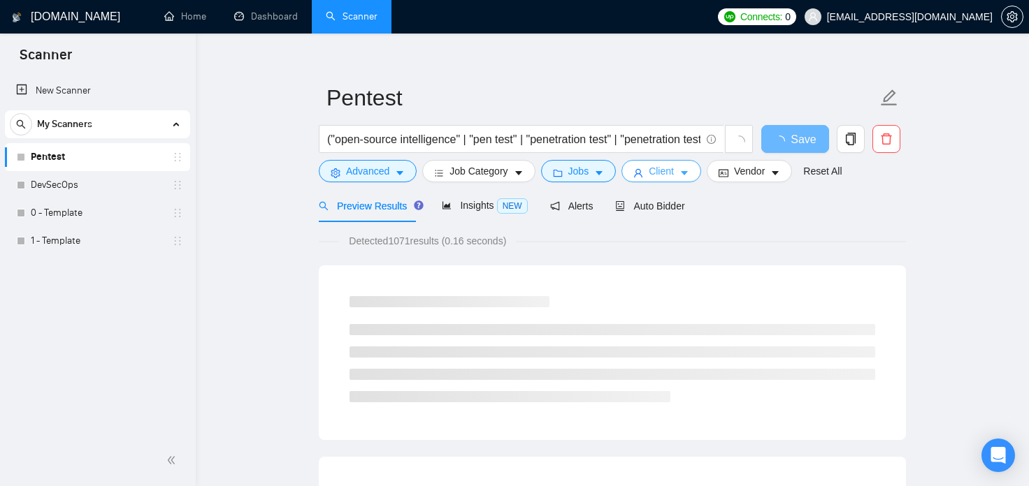
scroll to position [0, 0]
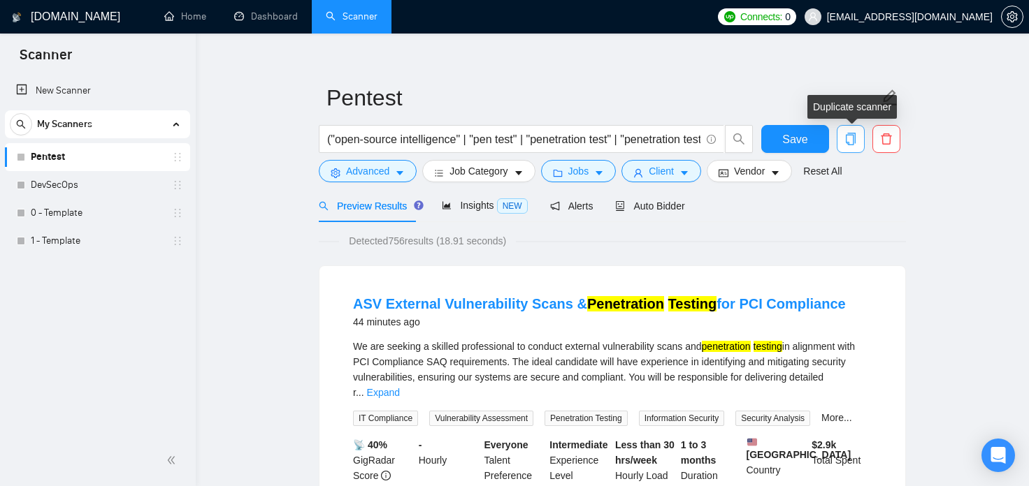
click at [850, 143] on icon "copy" at bounding box center [850, 139] width 13 height 13
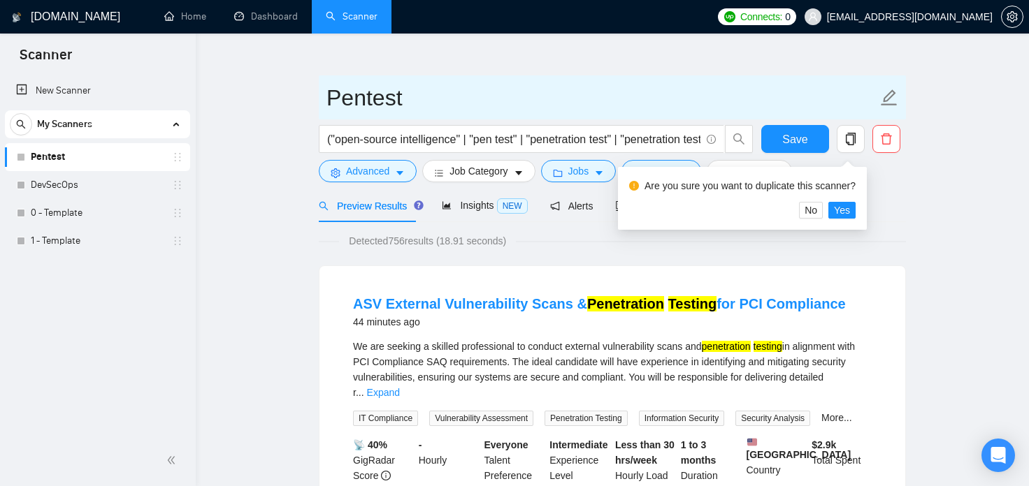
click at [798, 93] on input "Pentest" at bounding box center [601, 97] width 551 height 35
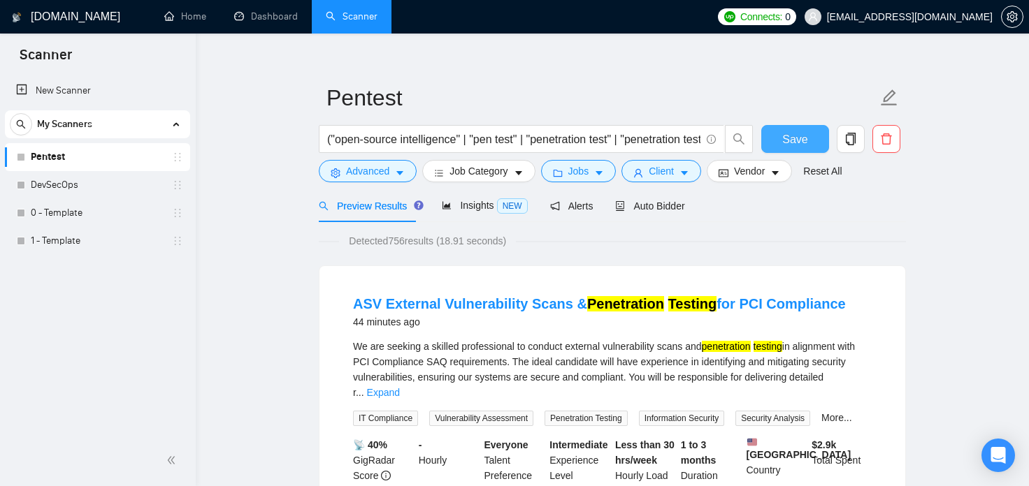
click at [802, 147] on span "Save" at bounding box center [794, 139] width 25 height 17
click at [851, 146] on button "button" at bounding box center [851, 139] width 28 height 28
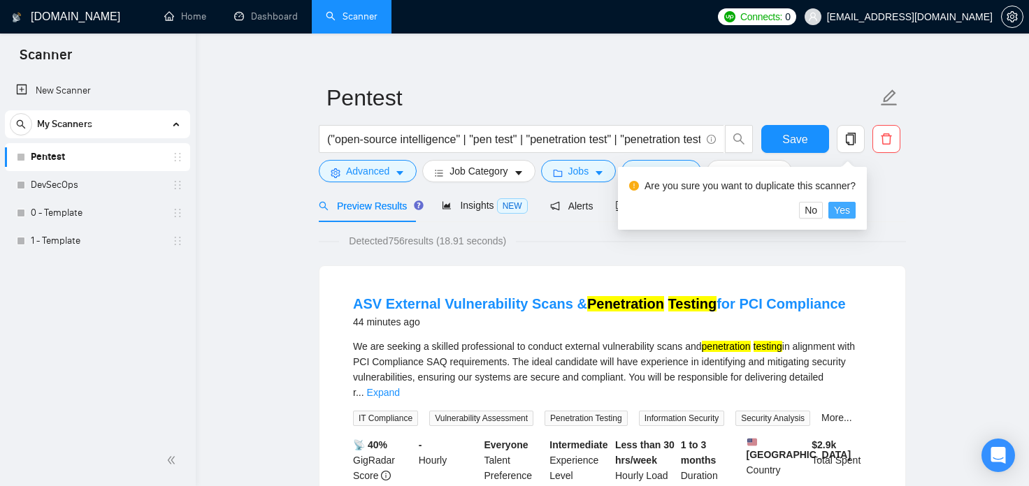
click at [840, 211] on span "Yes" at bounding box center [842, 210] width 16 height 15
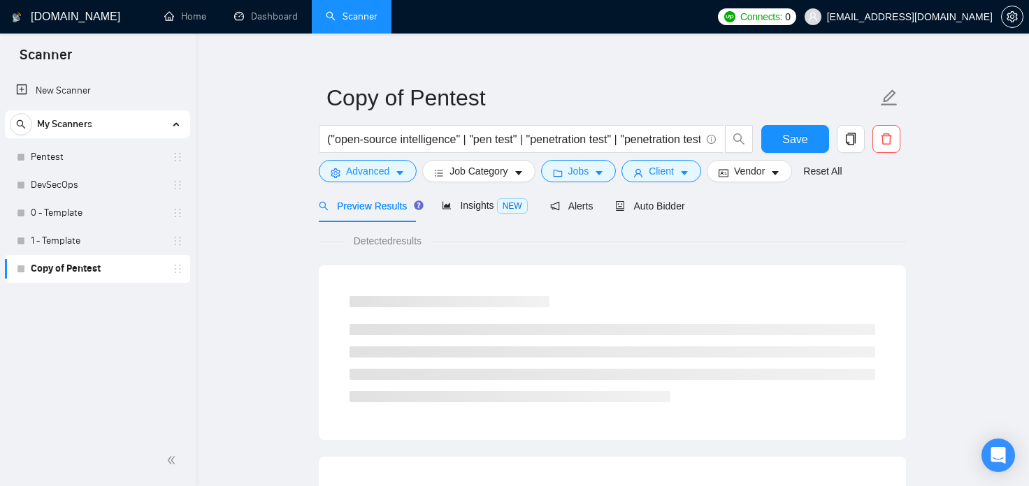
scroll to position [12, 0]
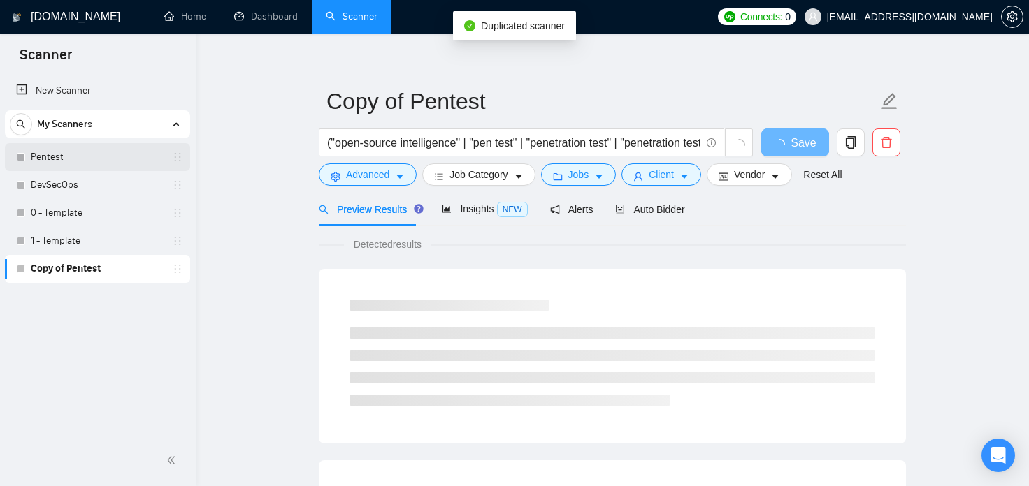
click at [54, 157] on link "Pentest" at bounding box center [97, 157] width 133 height 28
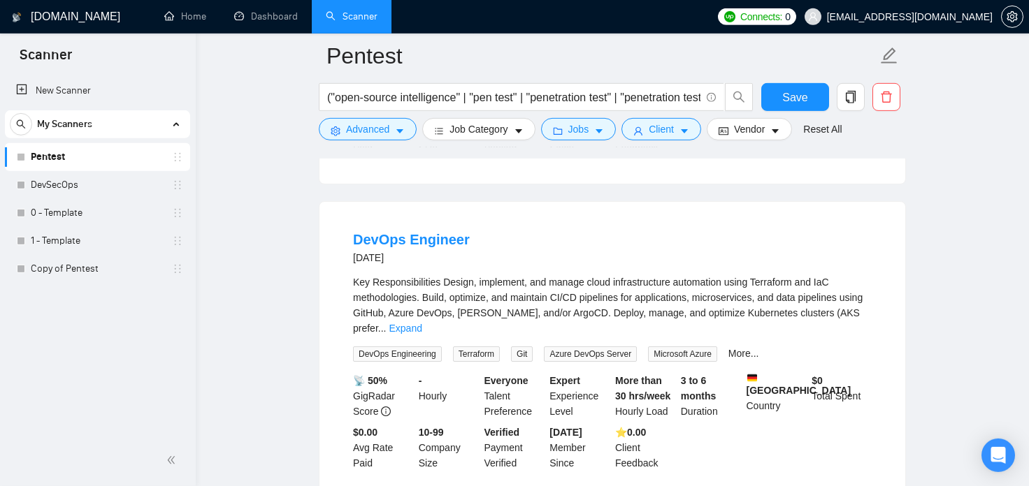
scroll to position [1389, 0]
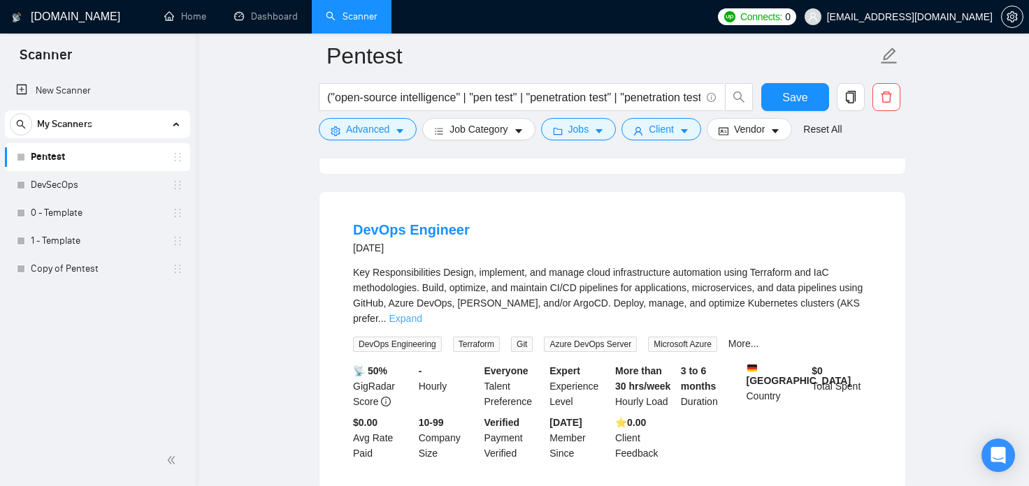
click at [421, 313] on link "Expand" at bounding box center [405, 318] width 33 height 11
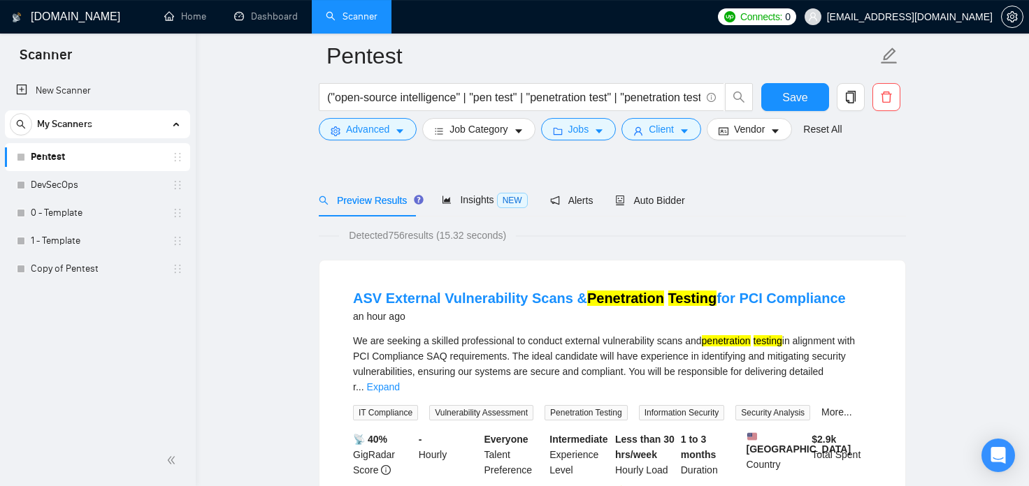
scroll to position [129, 0]
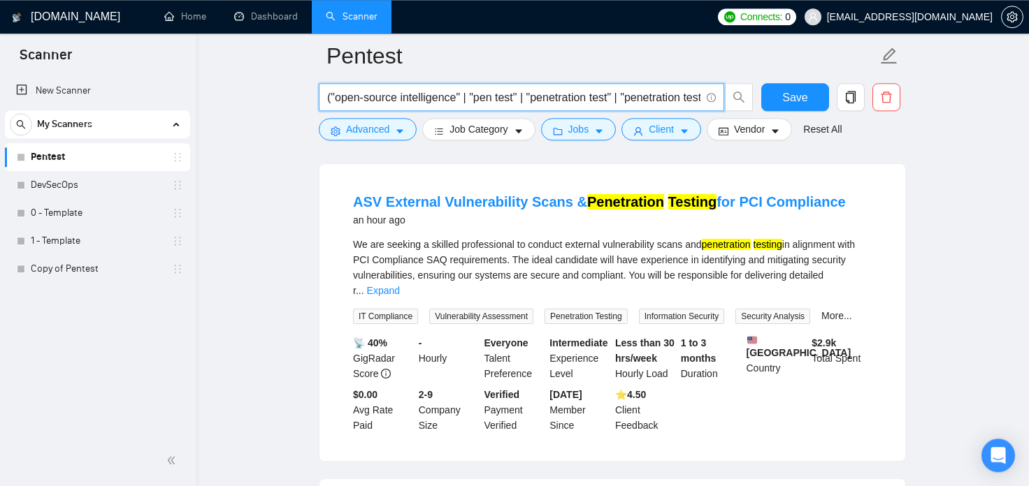
click at [630, 92] on input "("open-source intelligence" | "pen test" | "penetration test" | "penetration te…" at bounding box center [513, 97] width 373 height 17
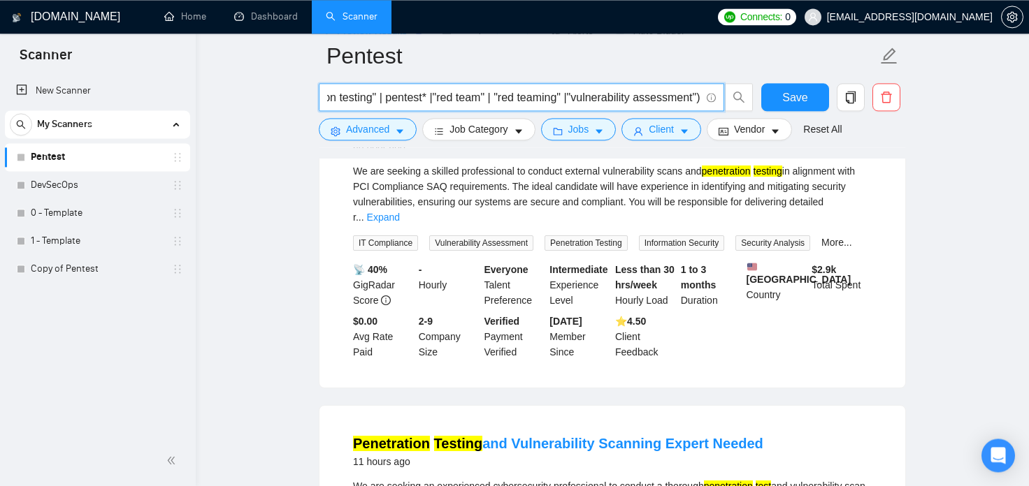
scroll to position [282, 0]
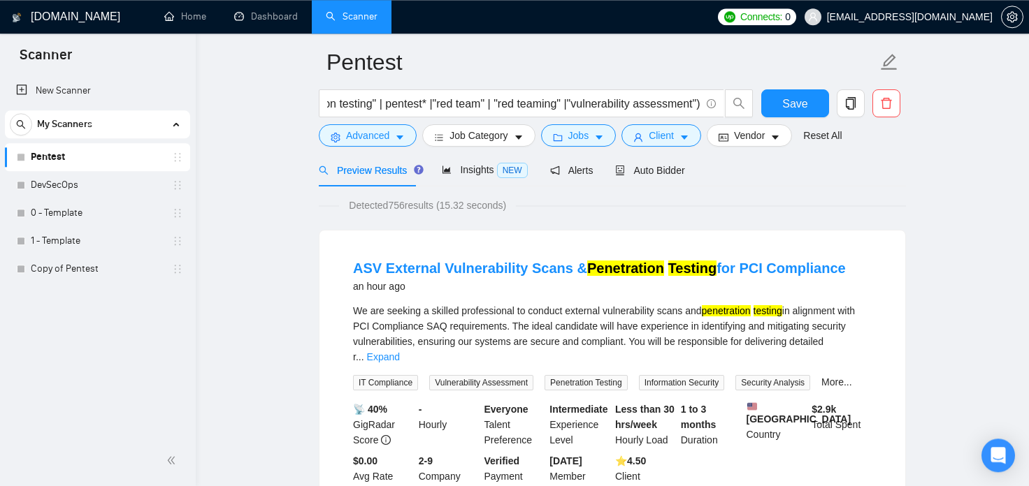
scroll to position [0, 349]
click at [465, 171] on span "Insights NEW" at bounding box center [484, 169] width 85 height 11
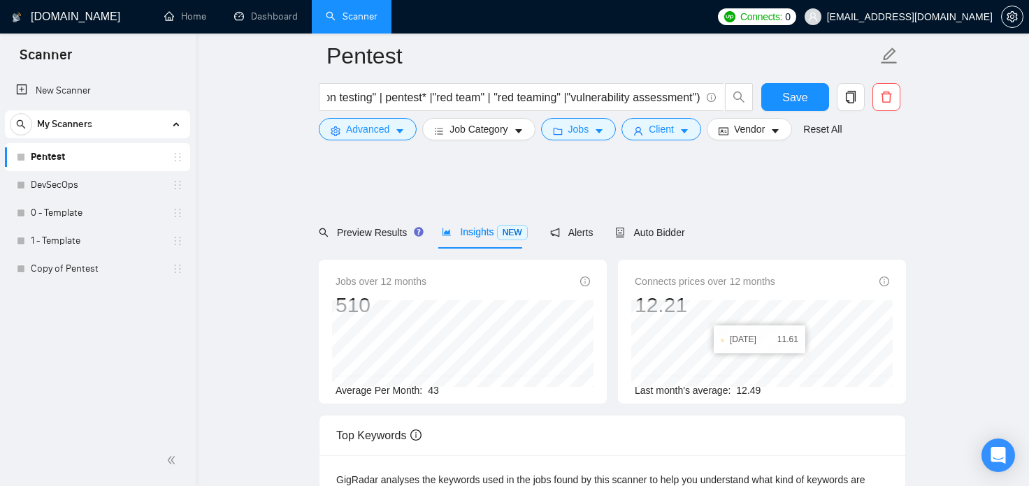
scroll to position [0, 349]
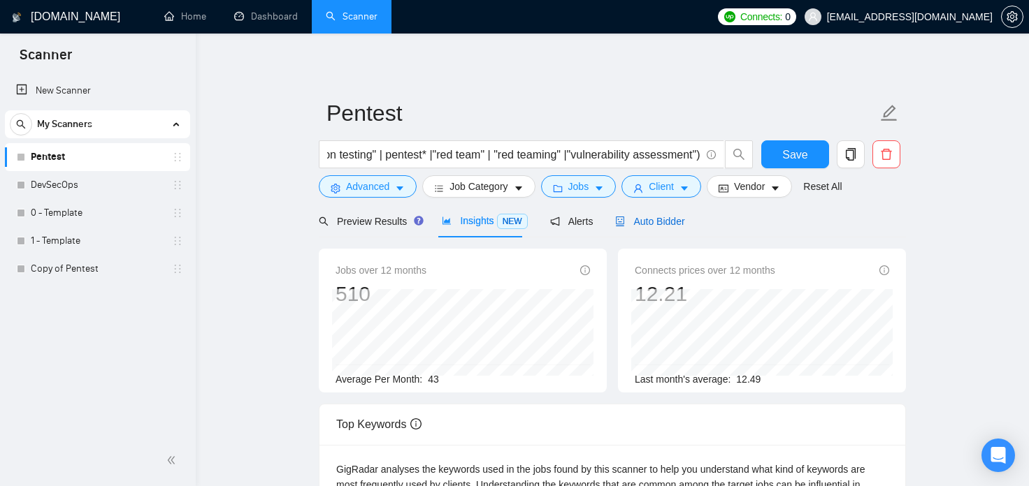
click at [644, 225] on span "Auto Bidder" at bounding box center [649, 221] width 69 height 11
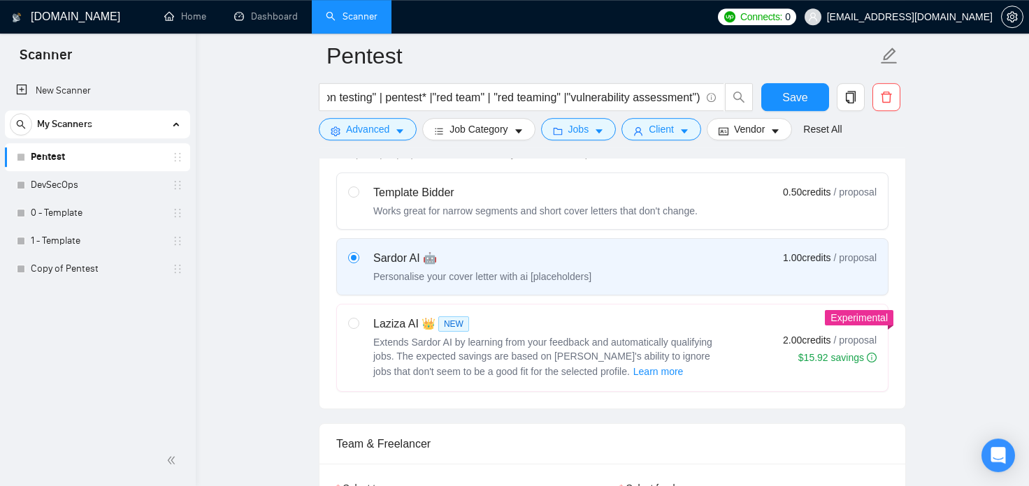
scroll to position [463, 0]
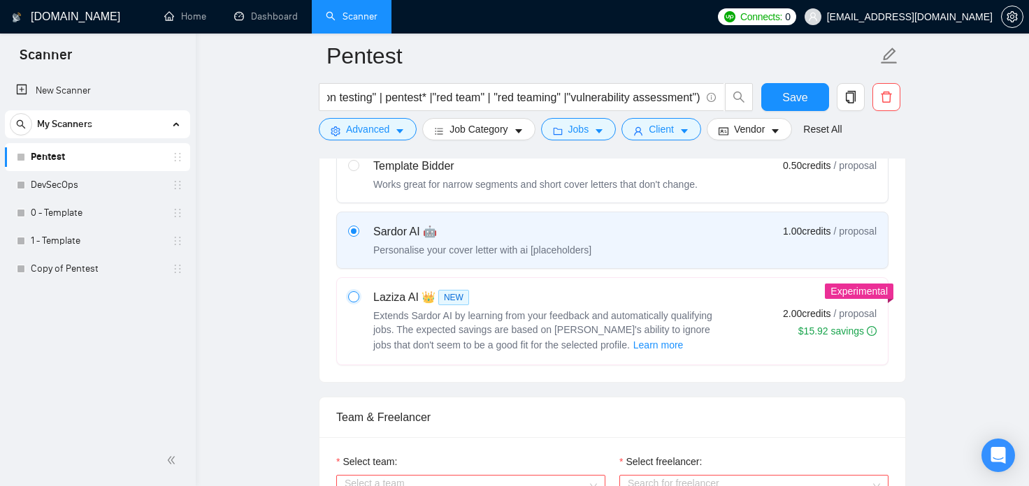
click at [354, 298] on input "radio" at bounding box center [353, 296] width 10 height 10
radio input "true"
radio input "false"
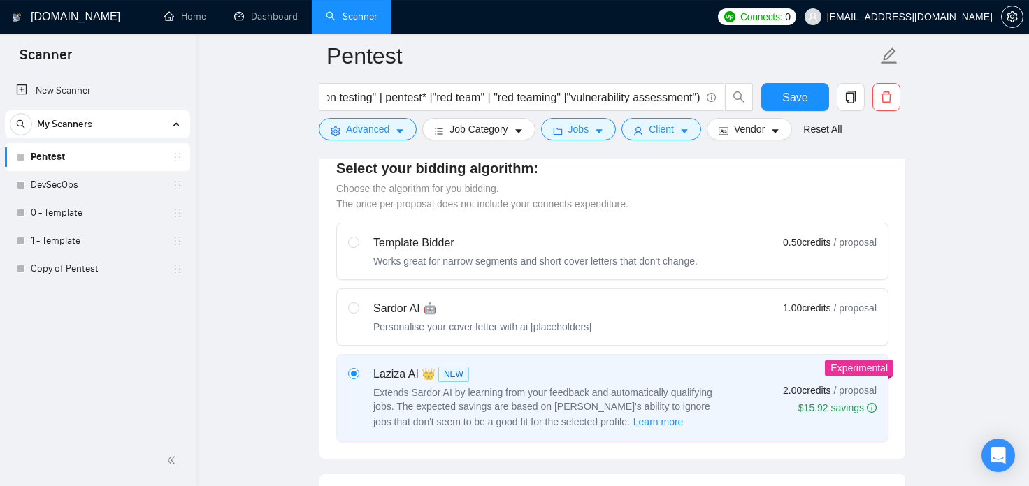
scroll to position [386, 0]
click at [268, 17] on link "Dashboard" at bounding box center [266, 16] width 64 height 12
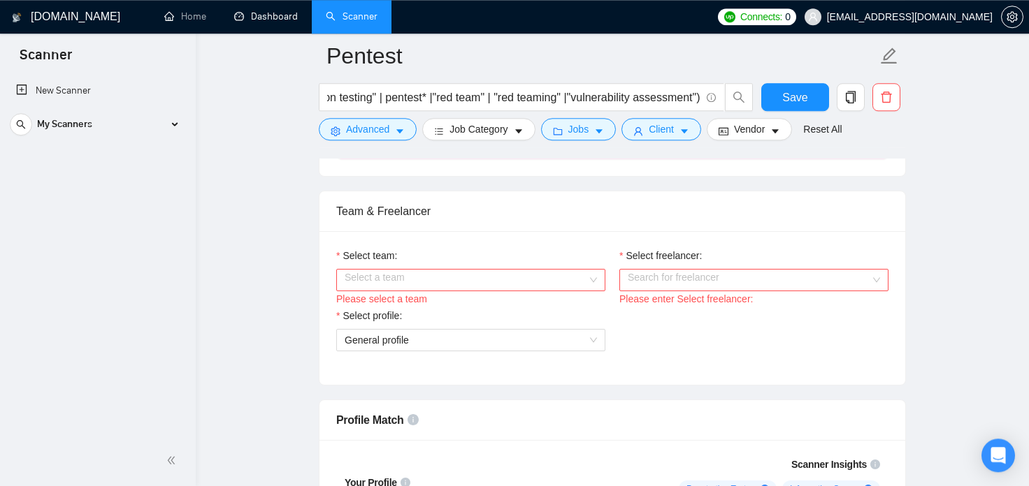
scroll to position [694, 0]
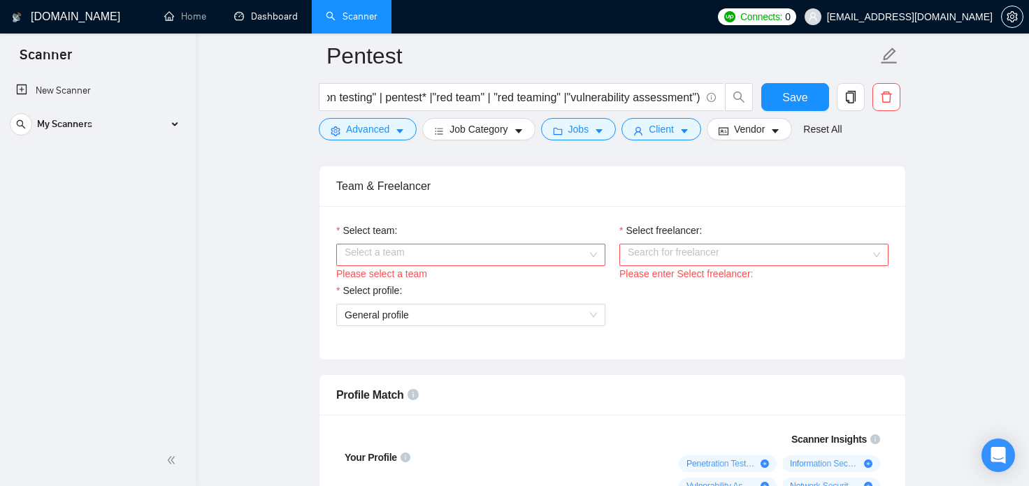
click at [589, 254] on div "Select a team" at bounding box center [470, 255] width 269 height 22
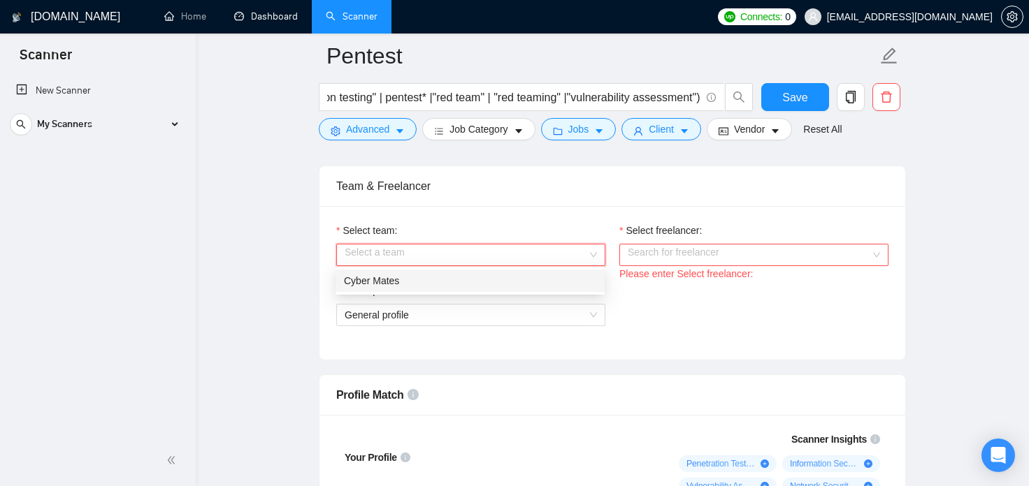
click at [527, 283] on div "Cyber Mates" at bounding box center [470, 280] width 252 height 15
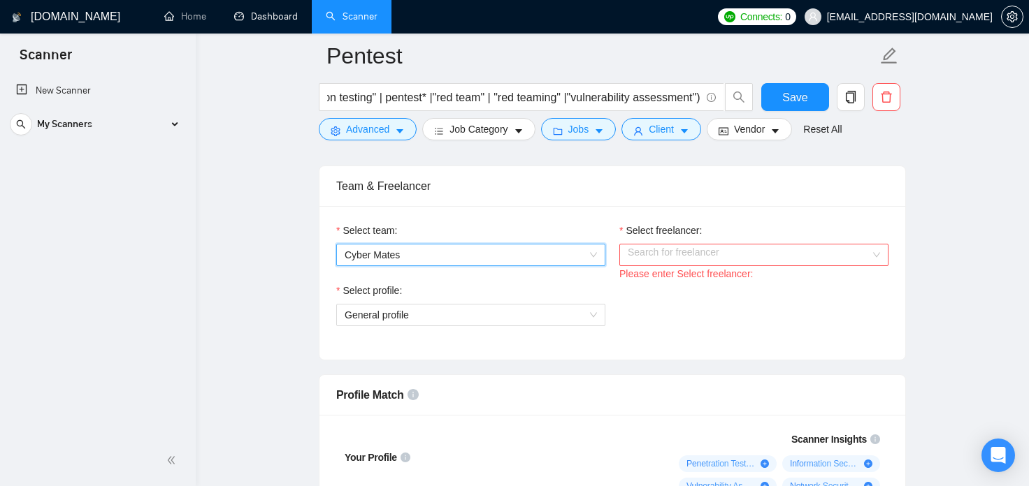
click at [700, 260] on input "Select freelancer:" at bounding box center [749, 255] width 243 height 21
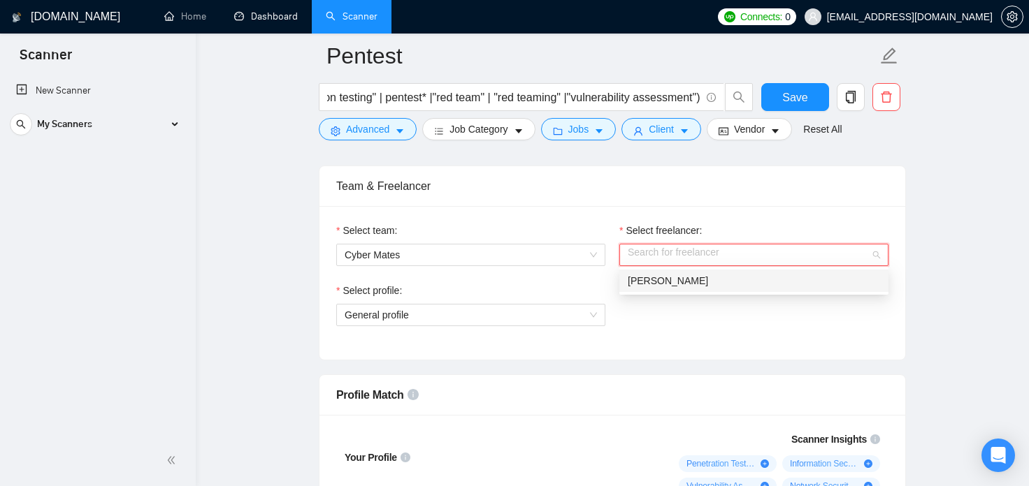
click at [693, 280] on div "Nick Pogur" at bounding box center [754, 280] width 252 height 15
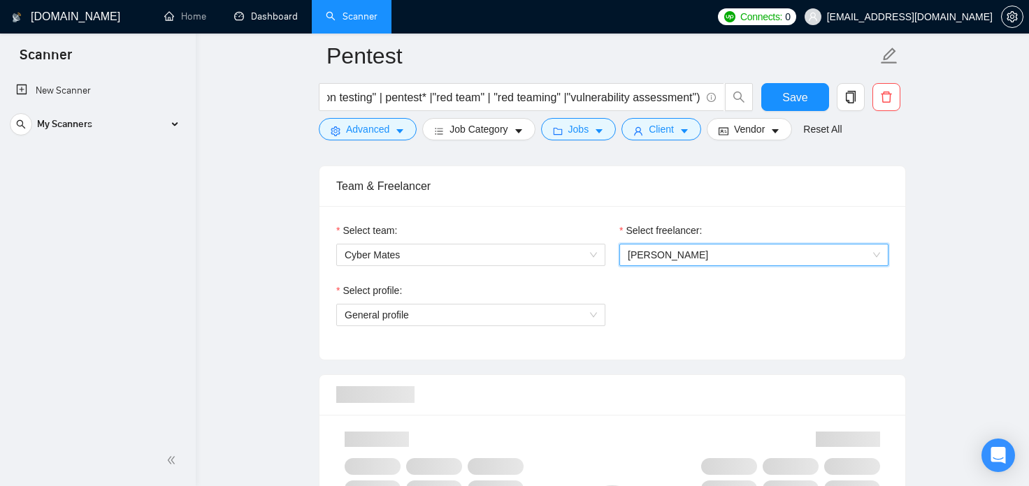
click at [698, 346] on div "Select team: Cyber Mates Select freelancer: 1941598321185351155 Nick Pogur Sele…" at bounding box center [612, 283] width 586 height 154
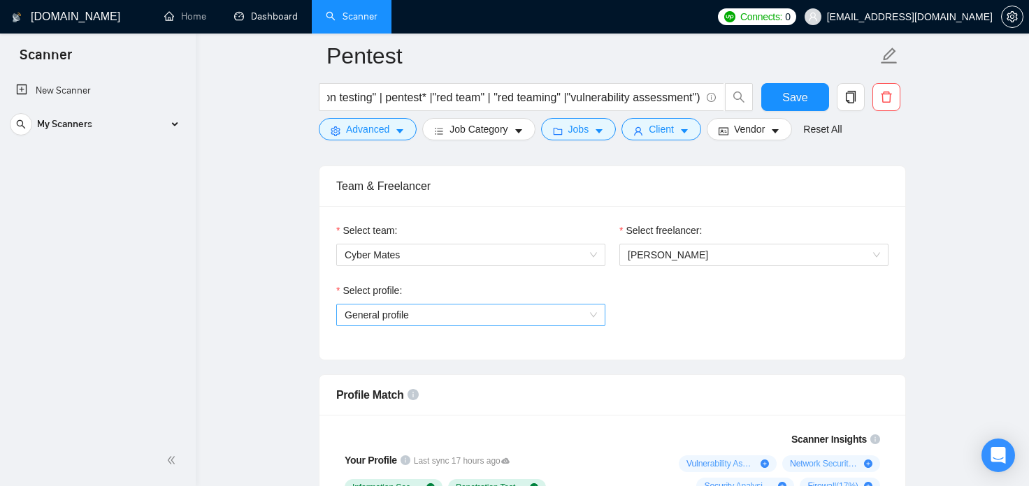
click at [591, 315] on span "General profile" at bounding box center [471, 315] width 252 height 21
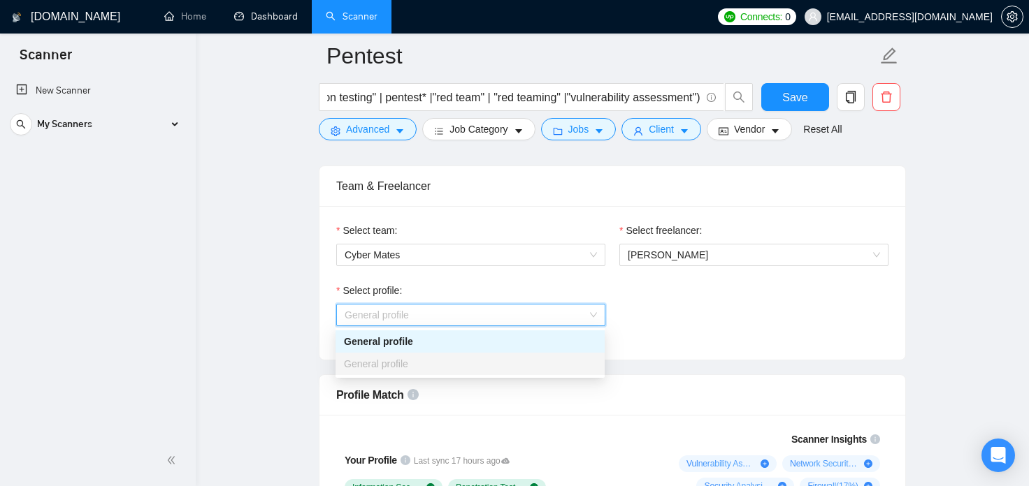
click at [560, 345] on div "General profile" at bounding box center [470, 341] width 252 height 15
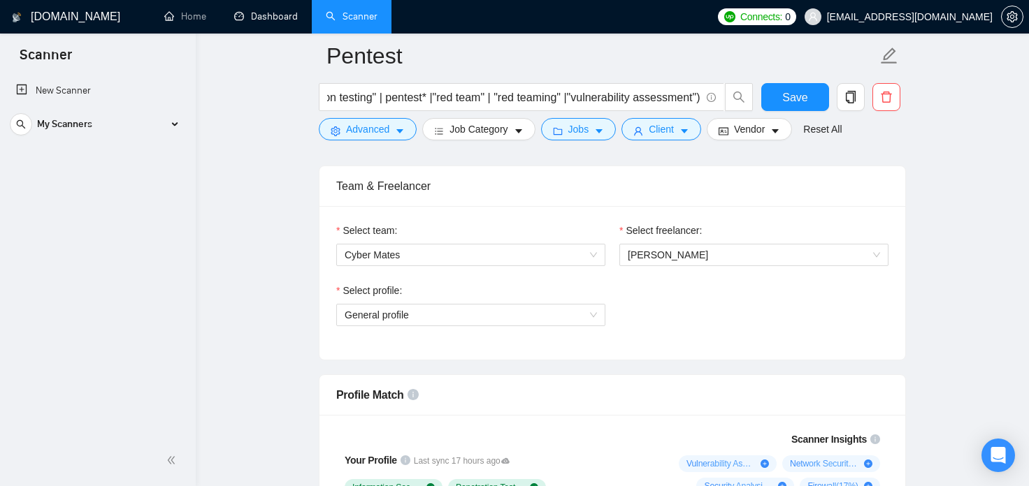
click at [668, 337] on div "Select profile: General profile" at bounding box center [612, 313] width 566 height 60
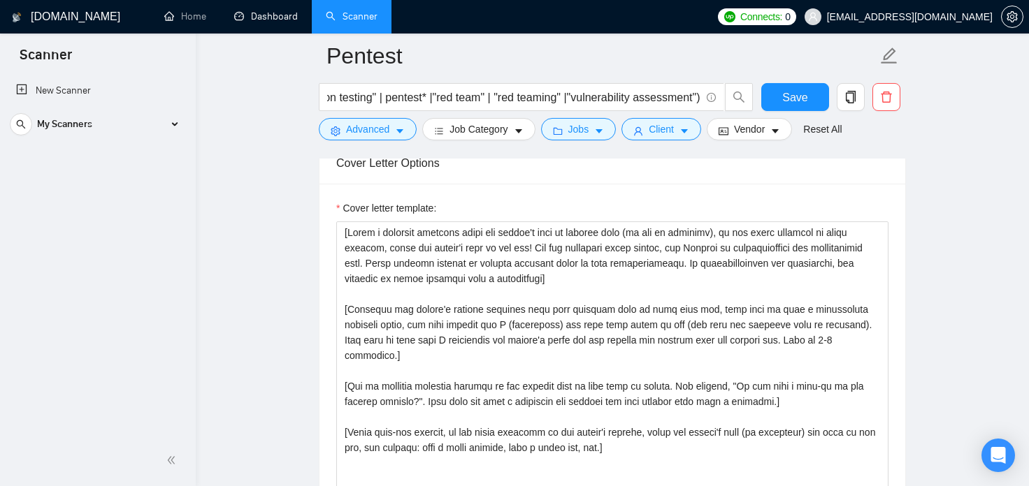
scroll to position [1466, 0]
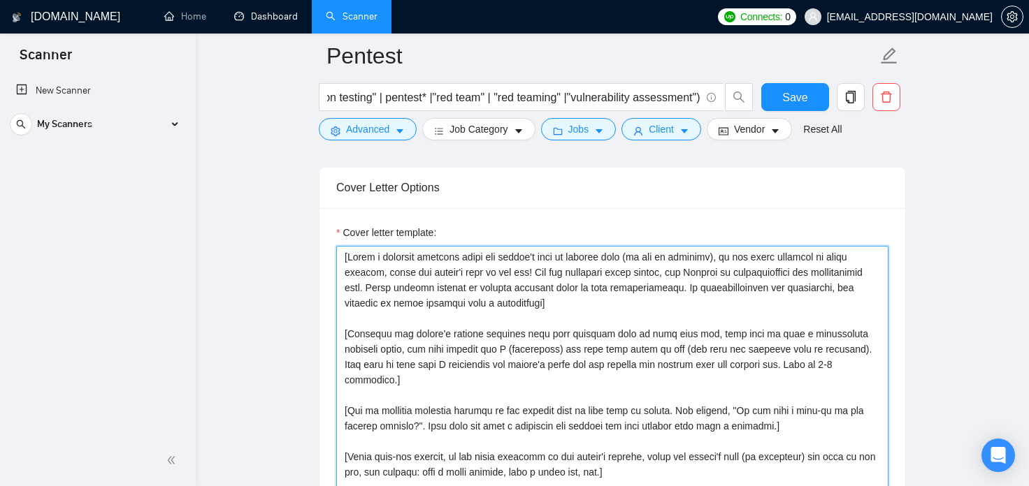
click at [342, 260] on textarea "Cover letter template:" at bounding box center [612, 403] width 552 height 315
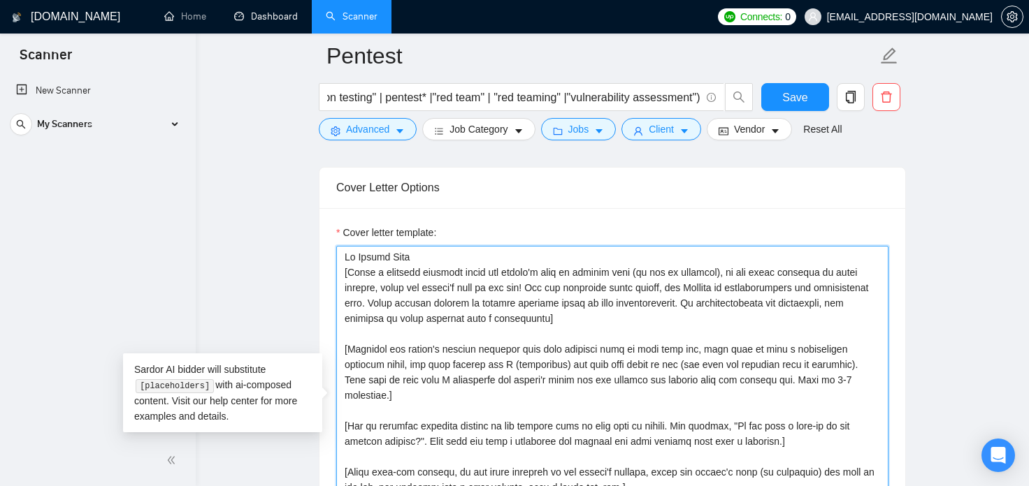
drag, startPoint x: 422, startPoint y: 259, endPoint x: 331, endPoint y: 256, distance: 90.9
click at [336, 256] on textarea "Cover letter template:" at bounding box center [612, 403] width 552 height 315
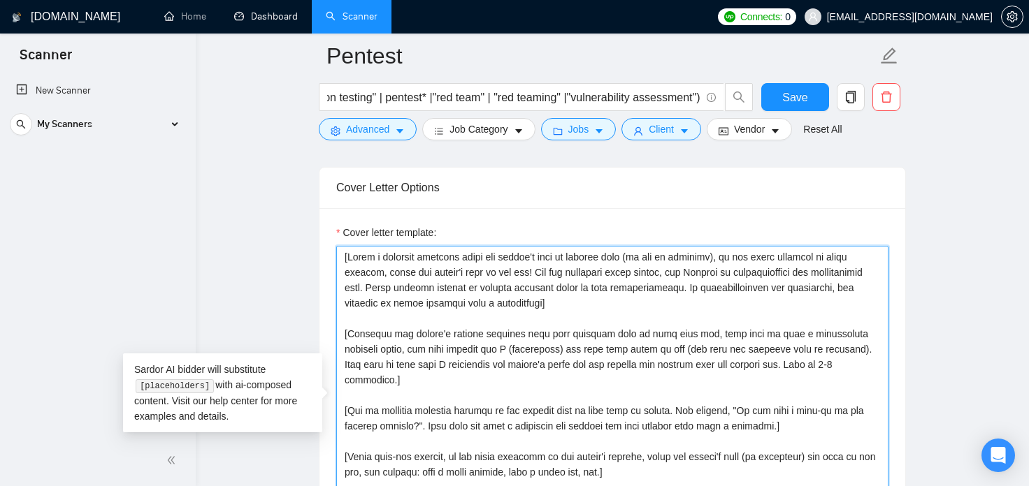
click at [350, 281] on textarea "Cover letter template:" at bounding box center [612, 403] width 552 height 315
click at [347, 275] on textarea "Cover letter template:" at bounding box center [612, 403] width 552 height 315
paste textarea "Hi Client Name"
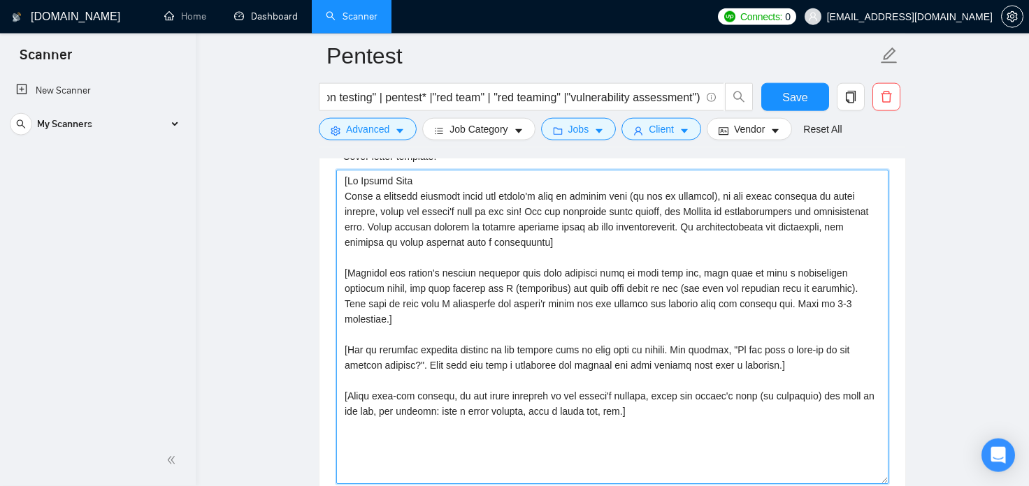
scroll to position [1543, 0]
click at [359, 182] on textarea "Cover letter template:" at bounding box center [612, 325] width 552 height 315
click at [419, 182] on textarea "Cover letter template:" at bounding box center [612, 325] width 552 height 315
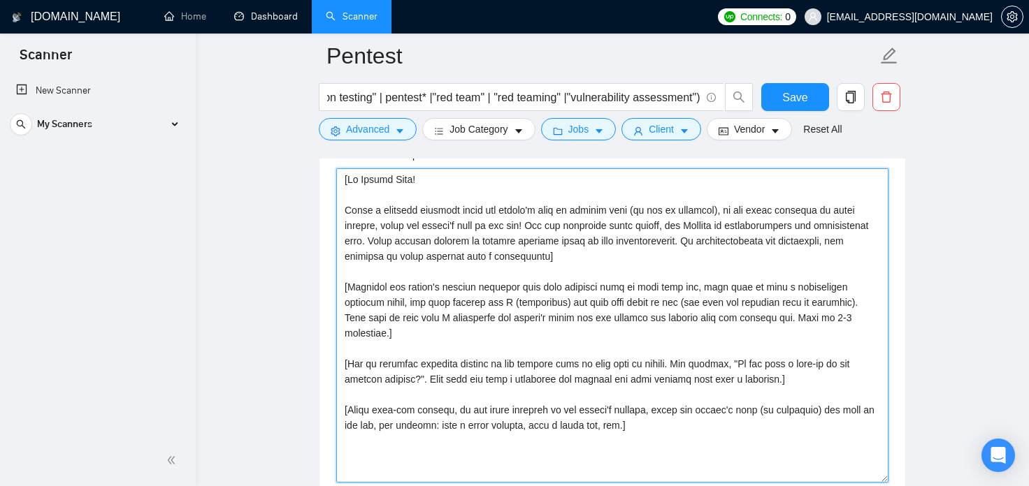
click at [346, 209] on textarea "Cover letter template:" at bounding box center [612, 325] width 552 height 315
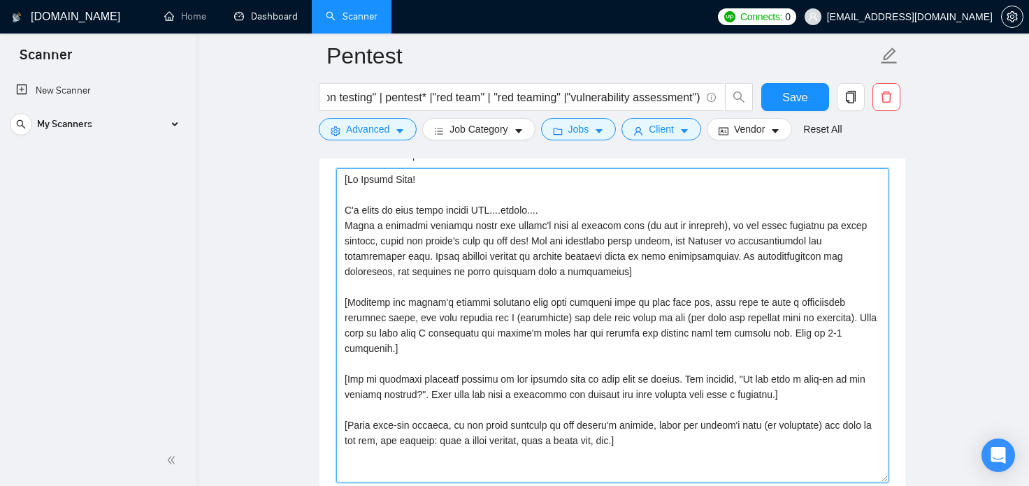
click at [561, 213] on textarea "Cover letter template:" at bounding box center [612, 325] width 552 height 315
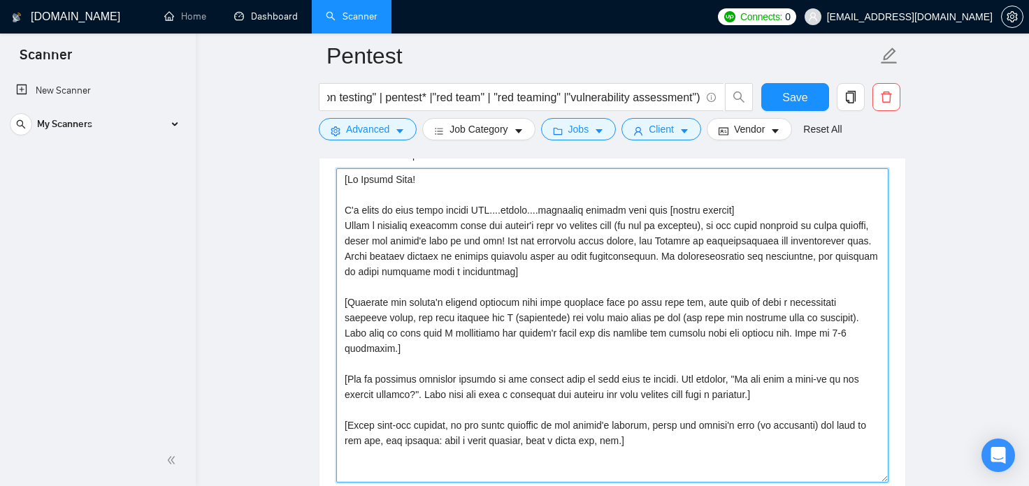
click at [442, 187] on textarea "Cover letter template:" at bounding box center [612, 325] width 552 height 315
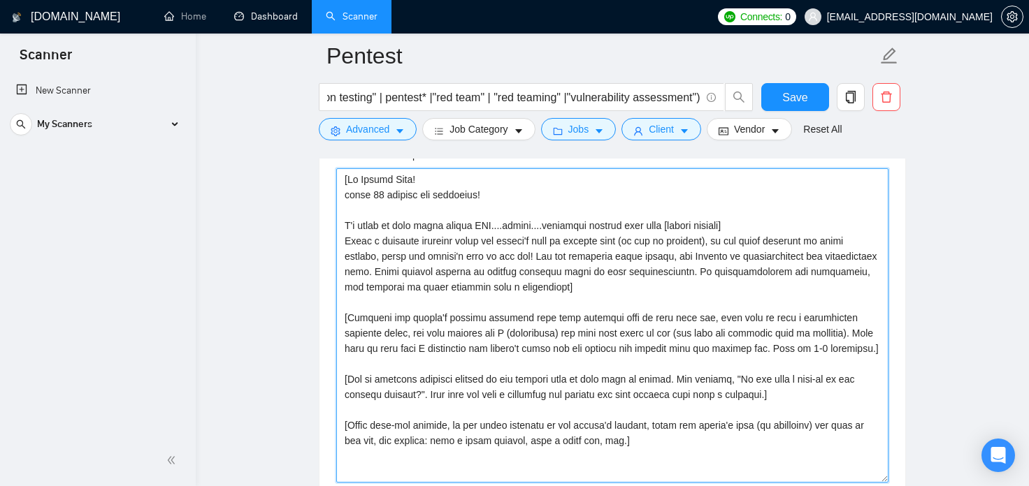
click at [586, 287] on textarea "Cover letter template:" at bounding box center [612, 325] width 552 height 315
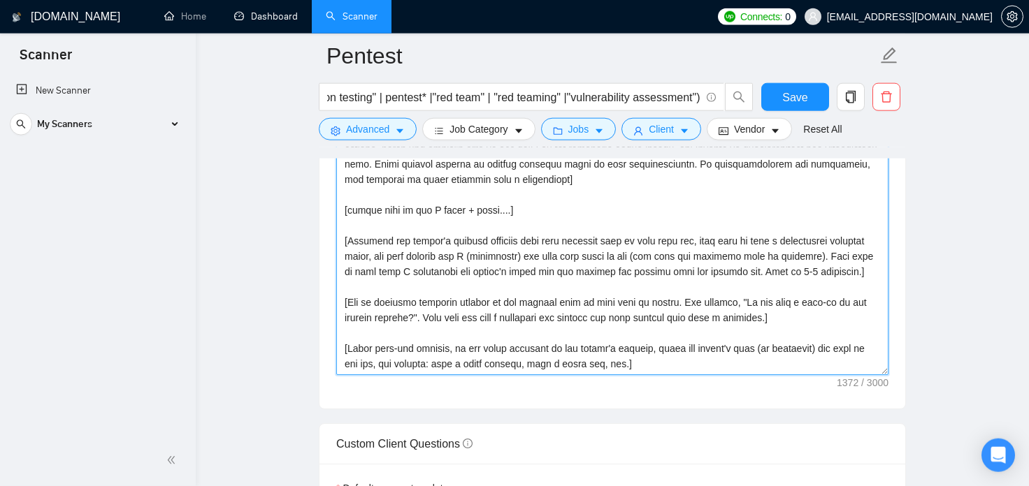
scroll to position [1620, 0]
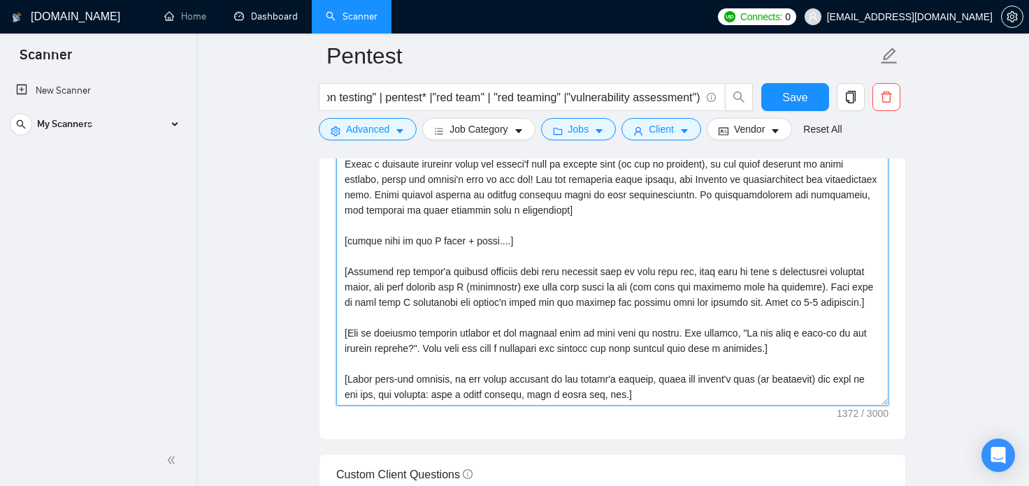
click at [525, 240] on textarea "Cover letter template:" at bounding box center [612, 249] width 552 height 315
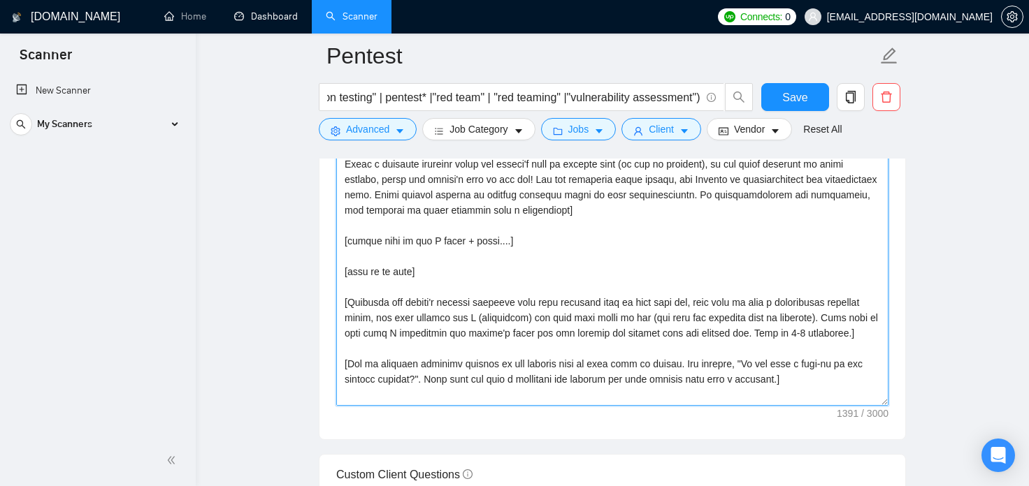
click at [513, 266] on textarea "Cover letter template:" at bounding box center [612, 249] width 552 height 315
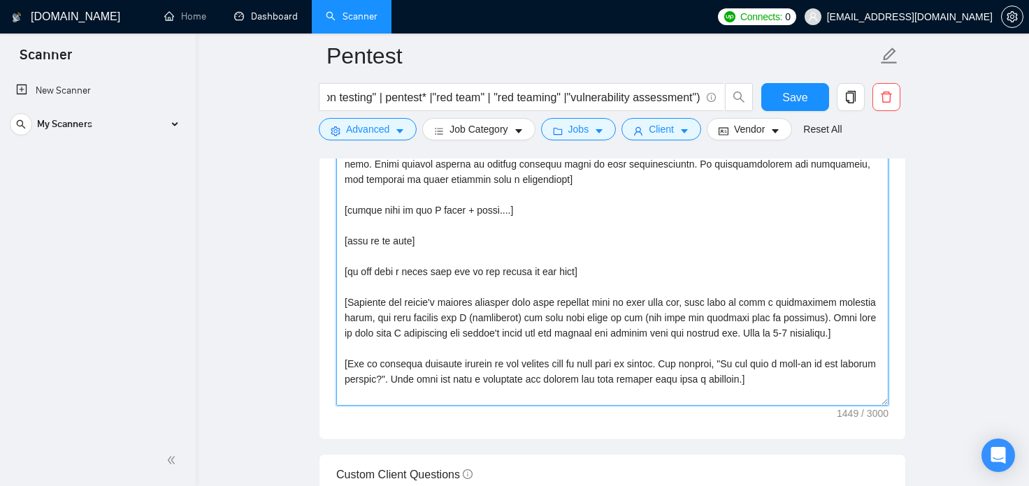
click at [621, 279] on textarea "Cover letter template:" at bounding box center [612, 249] width 552 height 315
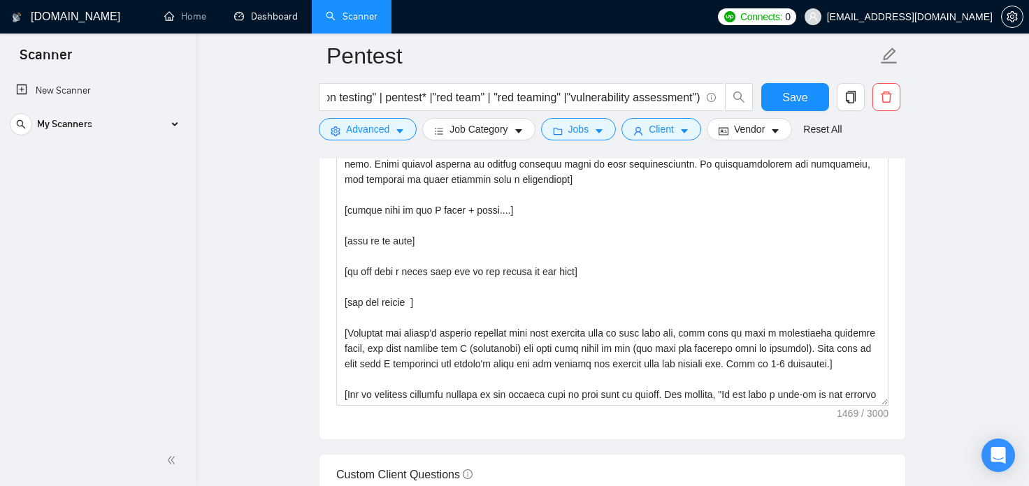
click at [945, 335] on main "Pentest ("open-source intelligence" | "pen test" | "penetration test" | "penetr…" at bounding box center [612, 289] width 788 height 3706
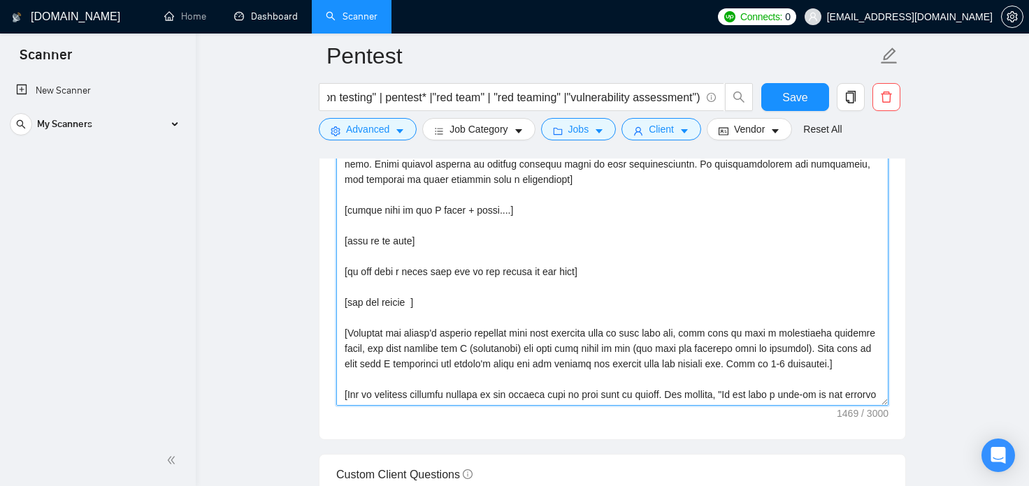
click at [811, 328] on textarea "Cover letter template:" at bounding box center [612, 249] width 552 height 315
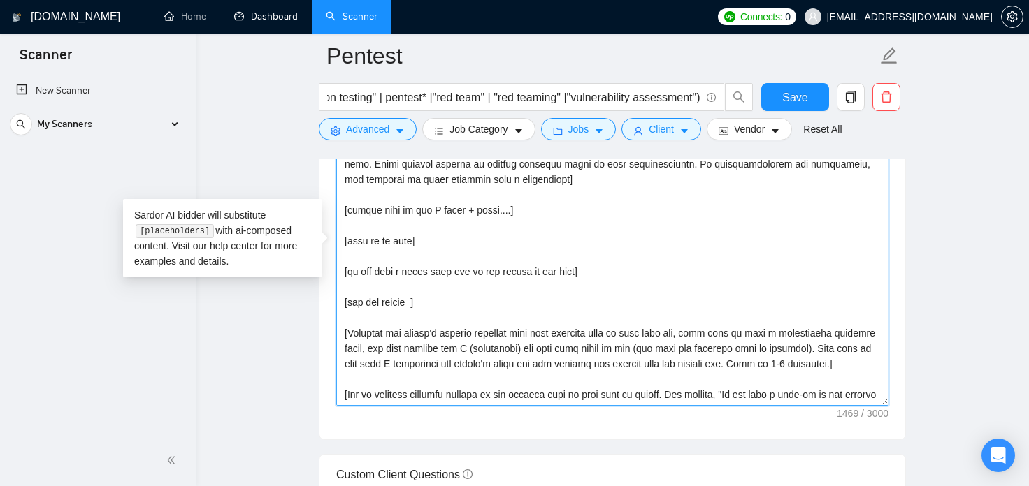
click at [827, 366] on textarea "Cover letter template:" at bounding box center [612, 249] width 552 height 315
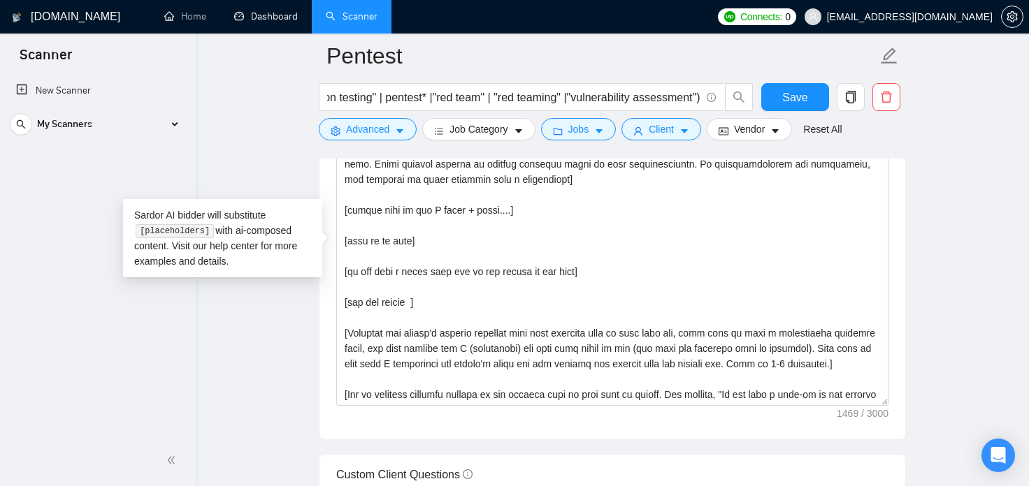
click at [951, 352] on main "Pentest ("open-source intelligence" | "pen test" | "penetration test" | "penetr…" at bounding box center [612, 289] width 788 height 3706
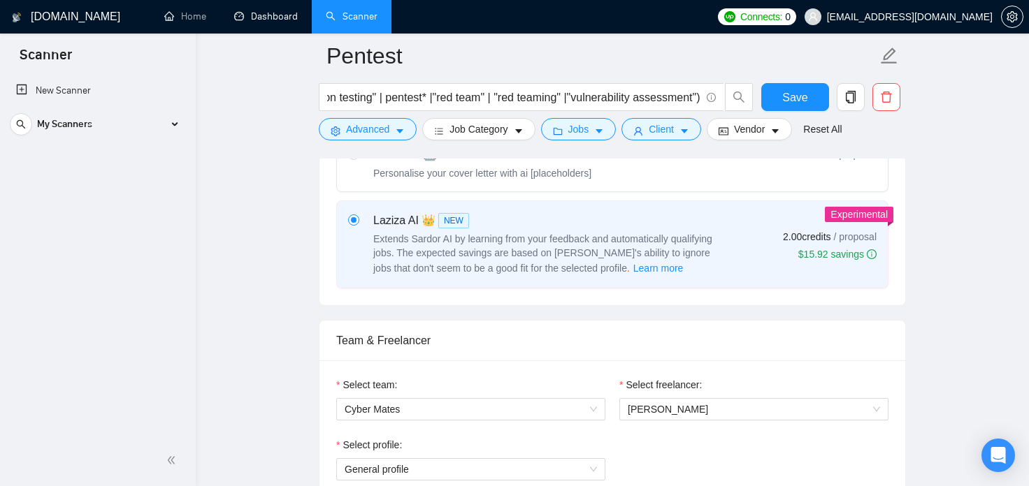
scroll to position [694, 0]
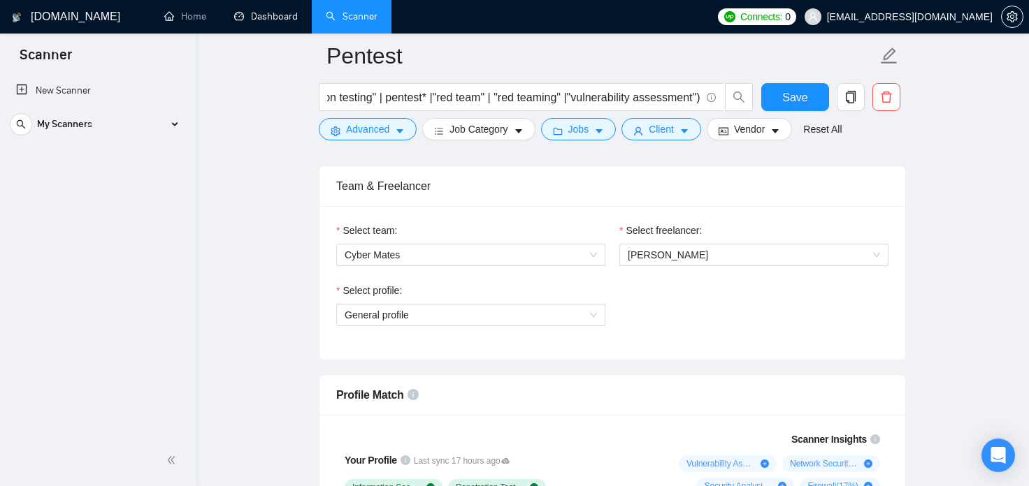
click at [553, 302] on div "Select profile:" at bounding box center [470, 293] width 269 height 21
click at [551, 308] on span "General profile" at bounding box center [471, 315] width 252 height 21
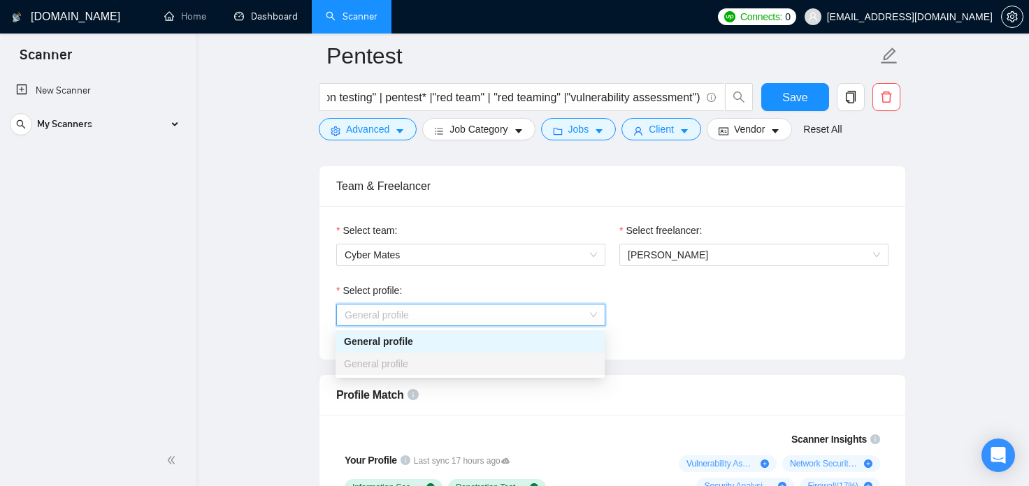
click at [665, 310] on div "Select profile: General profile" at bounding box center [612, 313] width 566 height 60
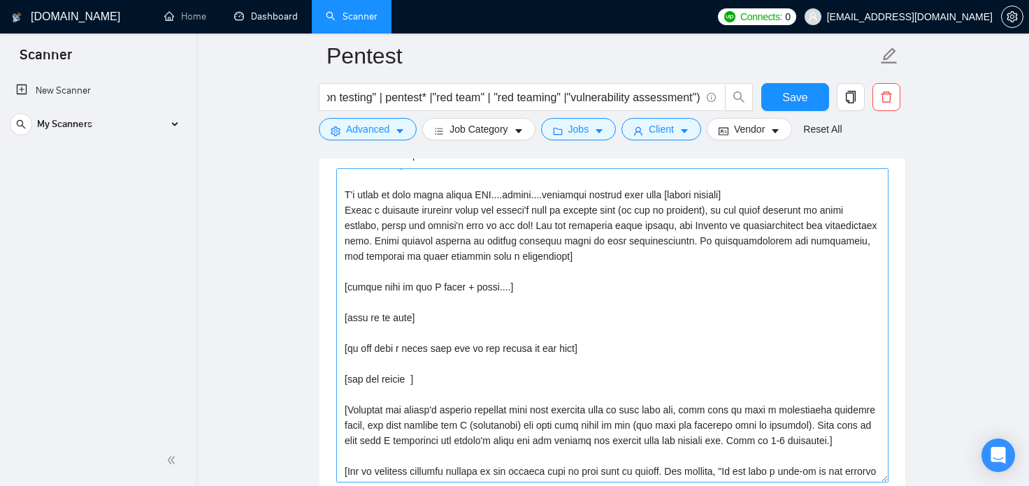
scroll to position [0, 0]
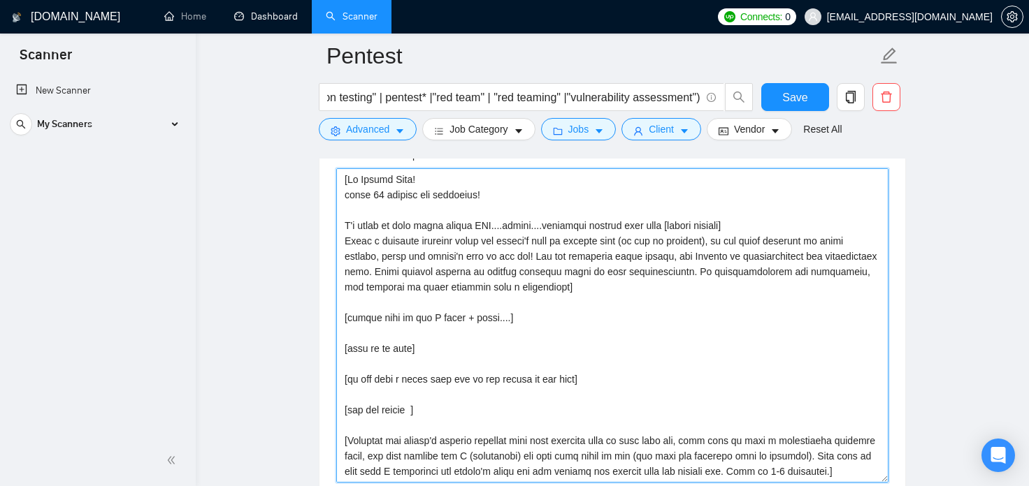
click at [507, 210] on textarea "Cover letter template:" at bounding box center [612, 325] width 552 height 315
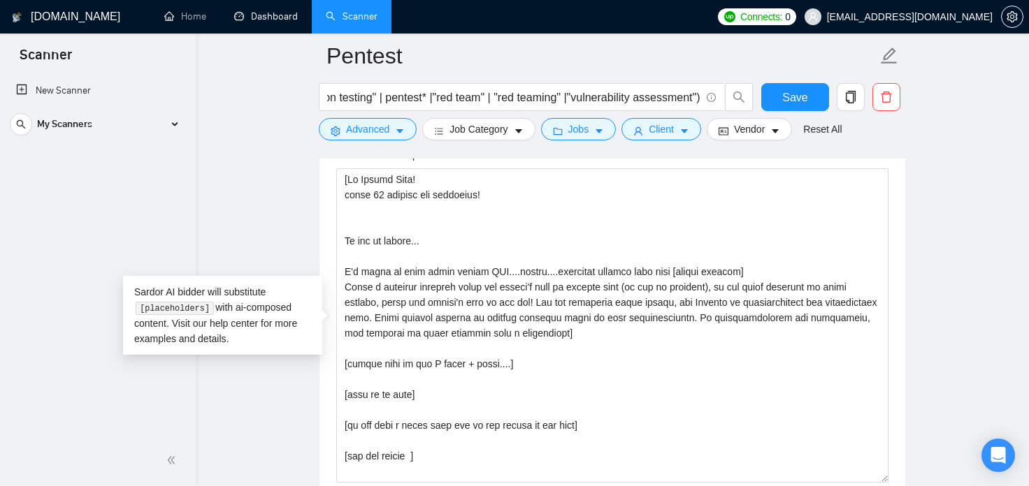
click at [941, 218] on main "Pentest ("open-source intelligence" | "pen test" | "penetration test" | "penetr…" at bounding box center [612, 366] width 788 height 3706
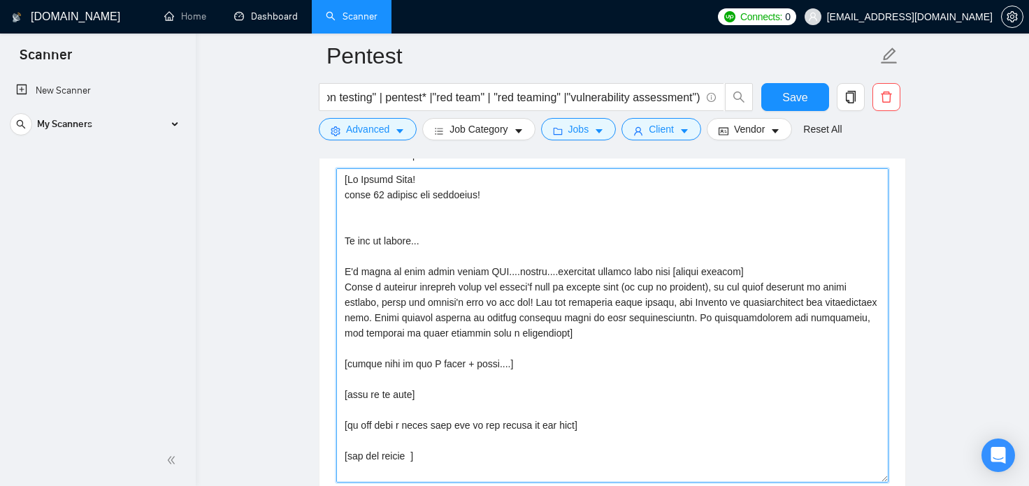
click at [502, 237] on textarea "Cover letter template:" at bounding box center [612, 325] width 552 height 315
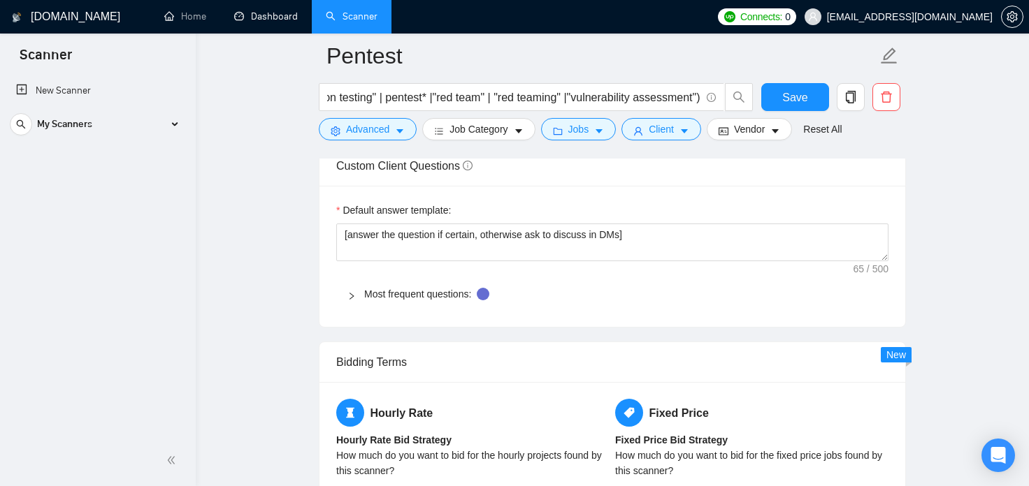
scroll to position [1852, 0]
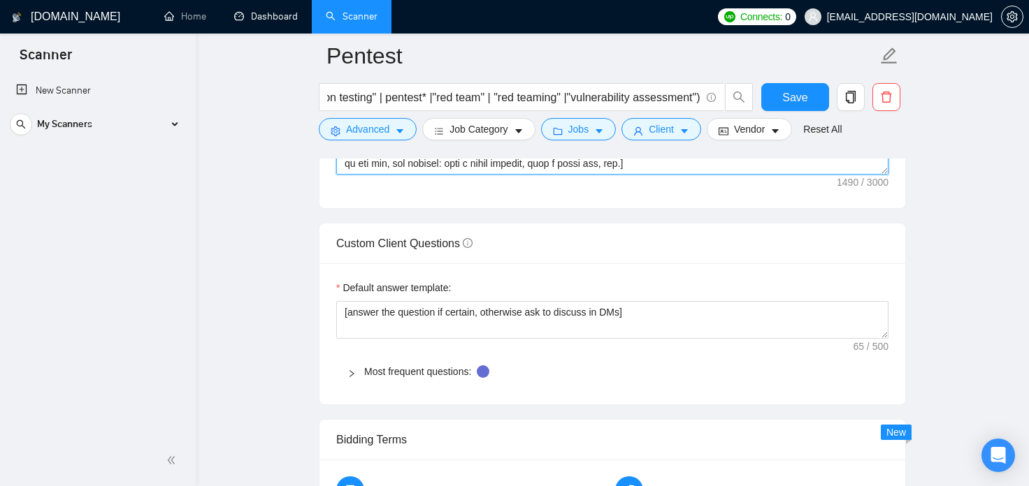
type textarea "[Hi Client Name! first 40 symbols are important! We are an agency... I'm ready …"
click at [928, 250] on main "Pentest ("open-source intelligence" | "pen test" | "penetration test" | "penetr…" at bounding box center [612, 57] width 788 height 3706
click at [345, 378] on div "Most frequent questions:" at bounding box center [612, 372] width 552 height 32
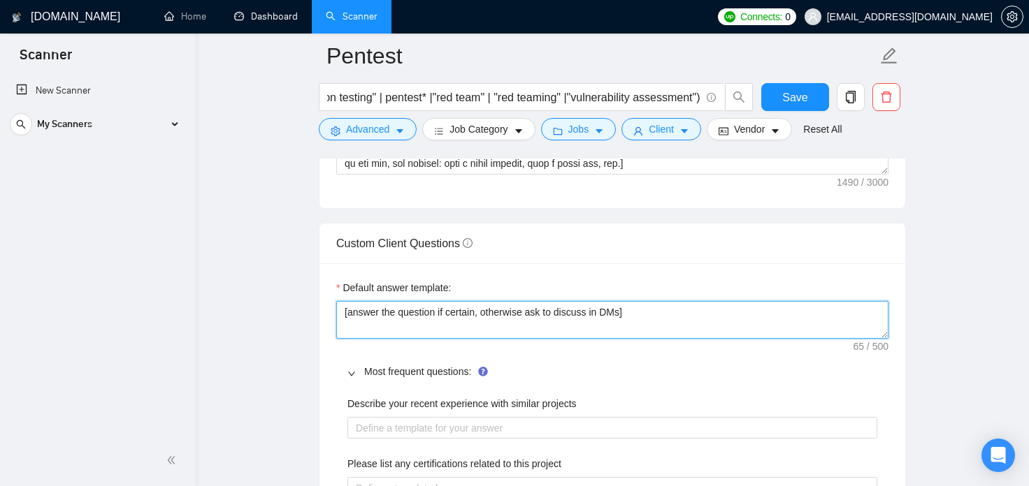
click at [669, 314] on textarea "[answer the question if certain, otherwise ask to discuss in DMs]" at bounding box center [612, 320] width 552 height 38
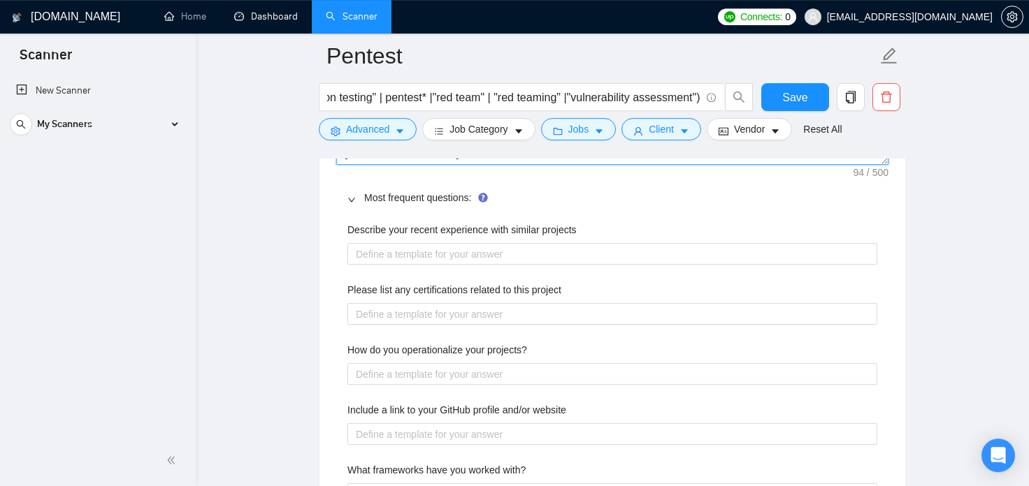
scroll to position [2026, 0]
type textarea "[answer the question if certain, otherwise ask to discuss in DMs] [I worked wit…"
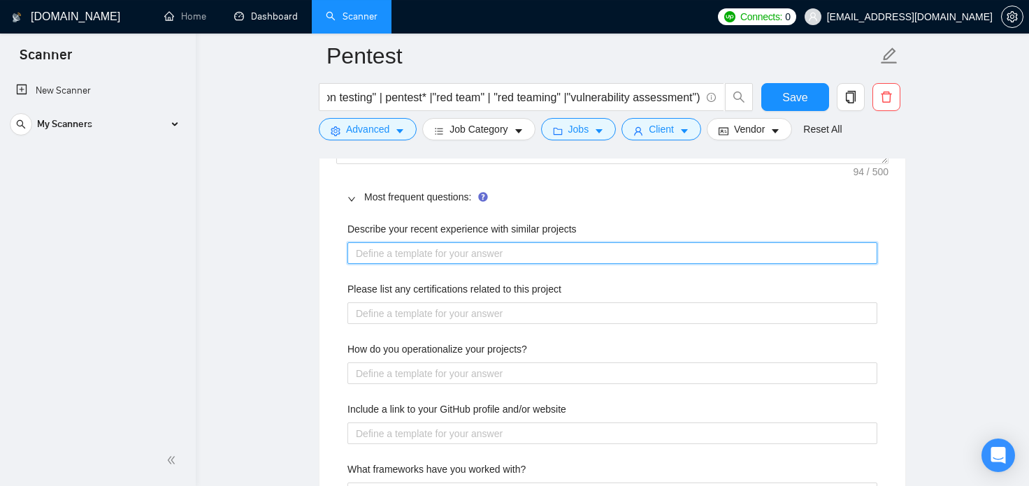
click at [652, 254] on projects "Describe your recent experience with similar projects" at bounding box center [612, 254] width 530 height 22
type projects "["
type projects "[]"
type projects "[F]"
type projects "[Fo]"
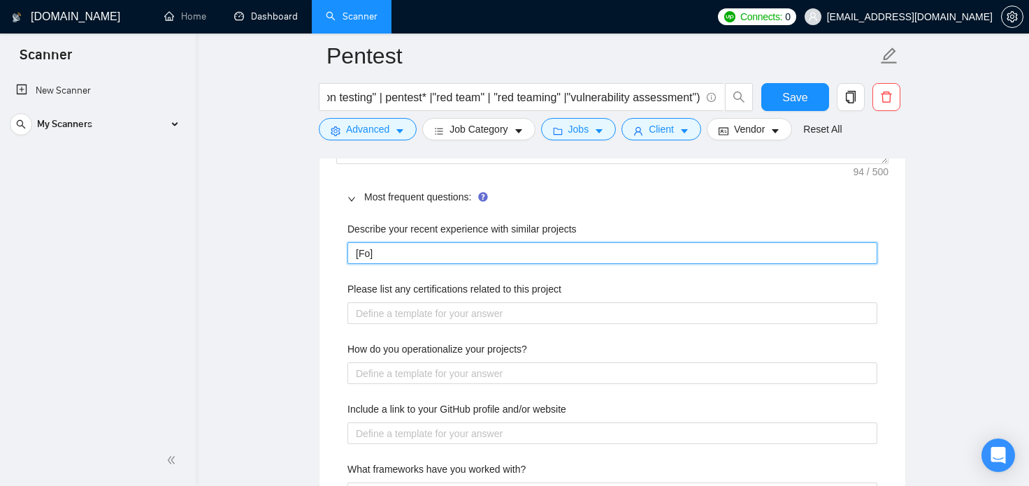
type projects "[For]"
type projects "[For ]"
type projects "[For p]"
type projects "[For ]"
type projects "[For]"
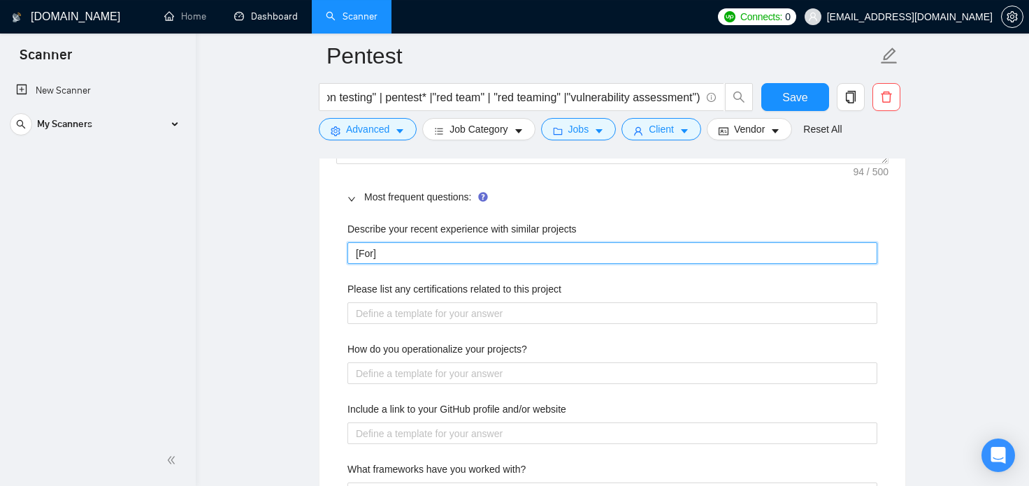
type projects "[Fo]"
type projects "[For]"
type projects "[For ]"
type projects "[For p]"
type projects "[For pe]"
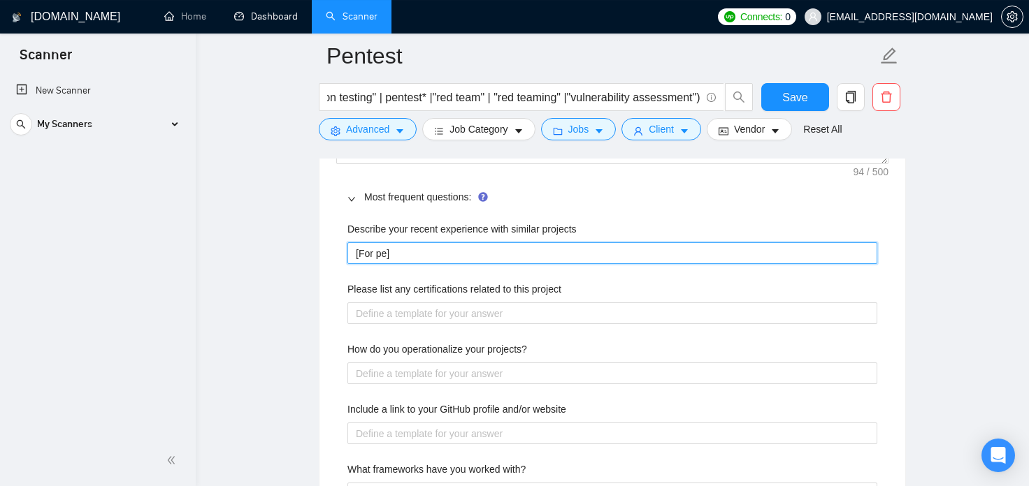
type projects "[For pen]"
type projects "[For pene]"
type projects "[For penet]"
type projects "[For penetr]"
type projects "[For penetra]"
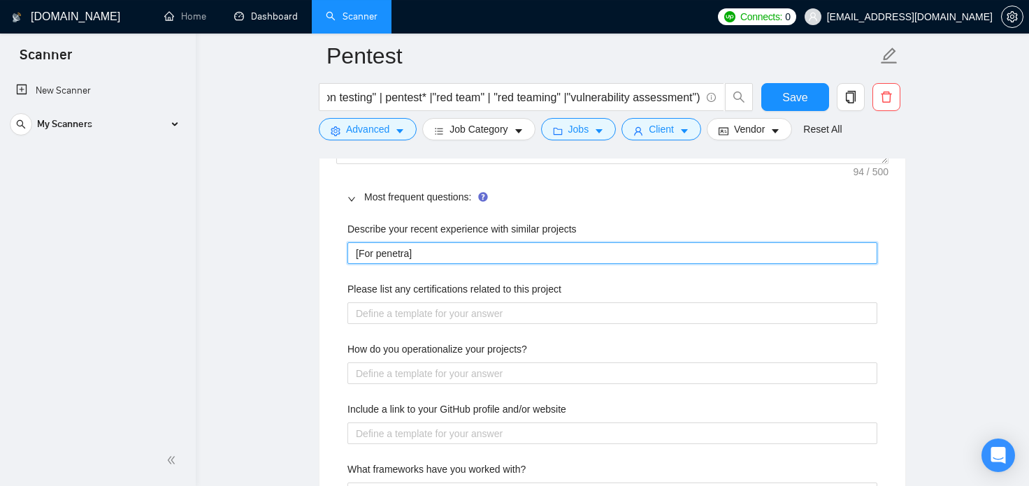
type projects "[For penetrat]"
type projects "[For penetrati]"
type projects "[For penetratio]"
type projects "[For penetration]"
type projects "[For penetration ]"
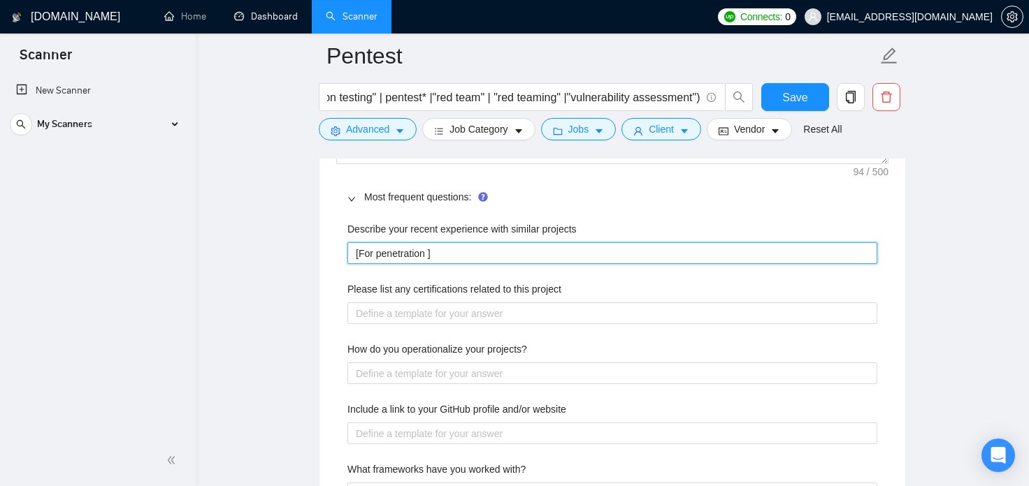
type projects "[For penetration t]"
type projects "[For penetration te]"
type projects "[For penetration tes]"
type projects "[For penetration test]"
type projects "[For penetration testi]"
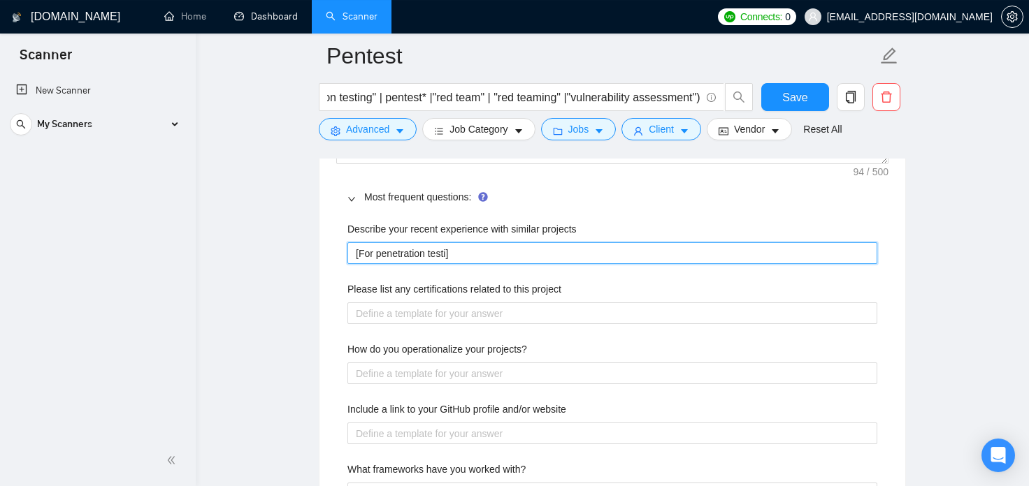
type projects "[For penetration testin]"
type projects "[For penetration testing]"
type projects "[For penetration testing ]"
type projects "[For penetration testing i]"
type projects "[For penetration testing is]"
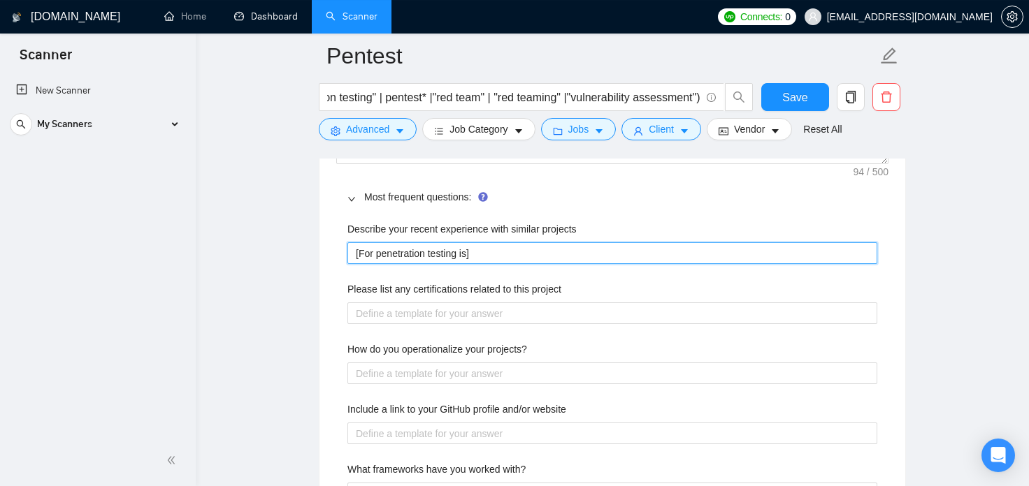
type projects "[For penetration testing is ]"
type projects "[For penetration testing is]"
type projects "[For penetration testing i]"
type projects "[For penetration testing ]"
type projects "[For penetration testing e]"
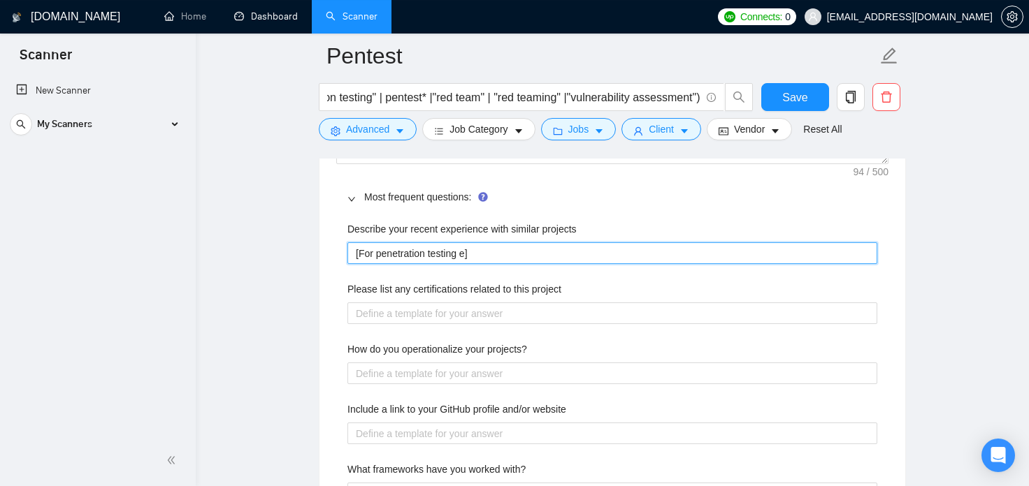
type projects "[For penetration testing ex]"
type projects "[For penetration testing exp]"
type projects "[For penetration testing expe]"
type projects "[For penetration testing exper]"
type projects "[For penetration testing experi]"
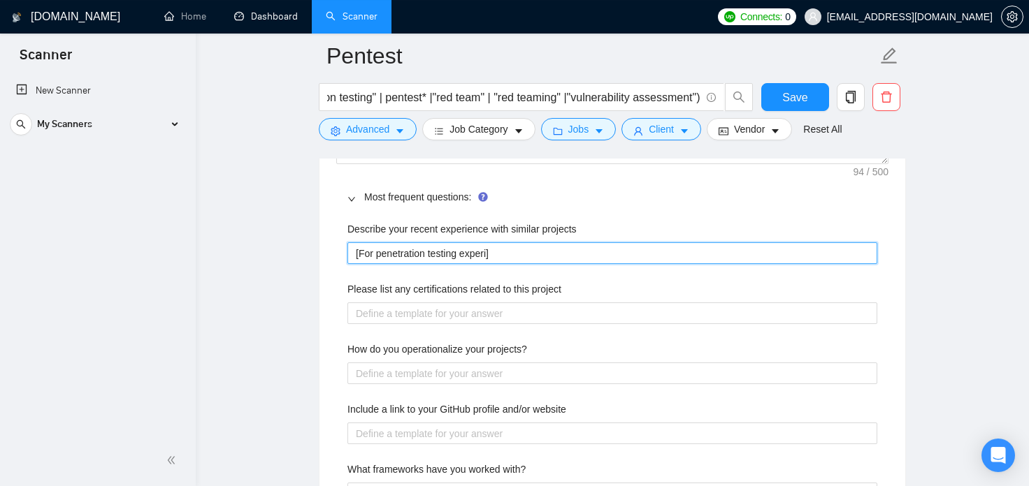
type projects "[For penetration testing experie]"
type projects "[For penetration testing experien]"
type projects "[For penetration testing experienc]"
type projects "[For penetration testing experience]"
type projects "[For penetration testing experience ]"
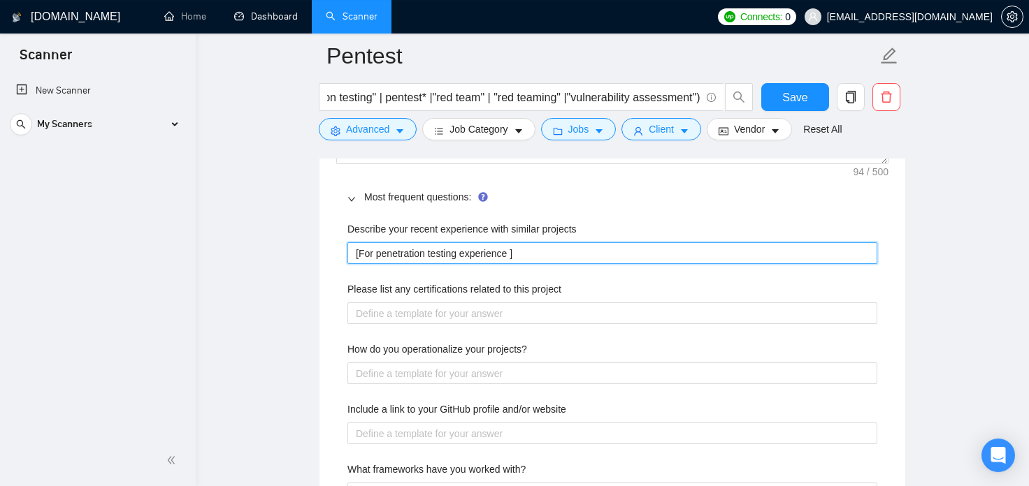
type projects "[For penetration testing experience i]"
type projects "[For penetration testing experience is]"
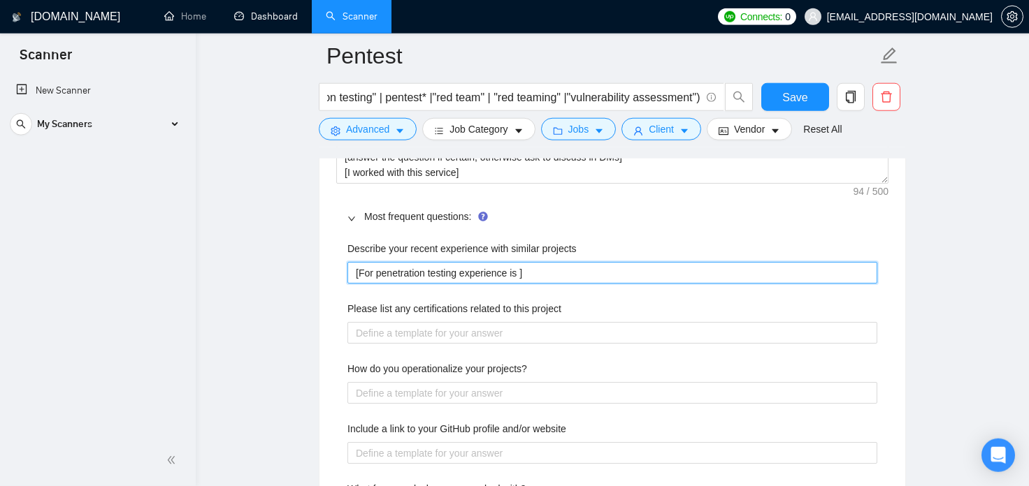
scroll to position [2008, 0]
type projects "[For penetration testing experience is ]"
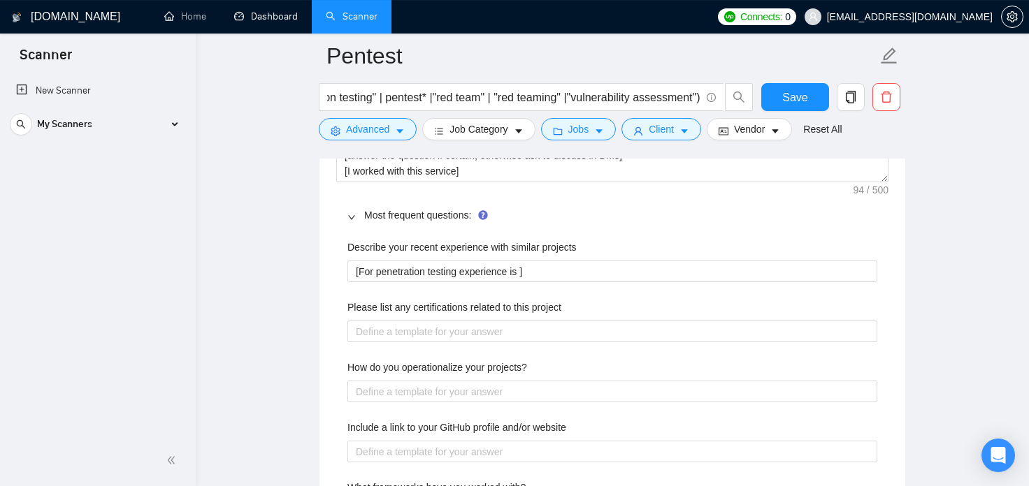
click at [979, 316] on main "Pentest ("open-source intelligence" | "pen test" | "penetration test" | "penetr…" at bounding box center [612, 240] width 788 height 4384
click at [564, 267] on projects "[For penetration testing experience is ]" at bounding box center [612, 272] width 530 height 22
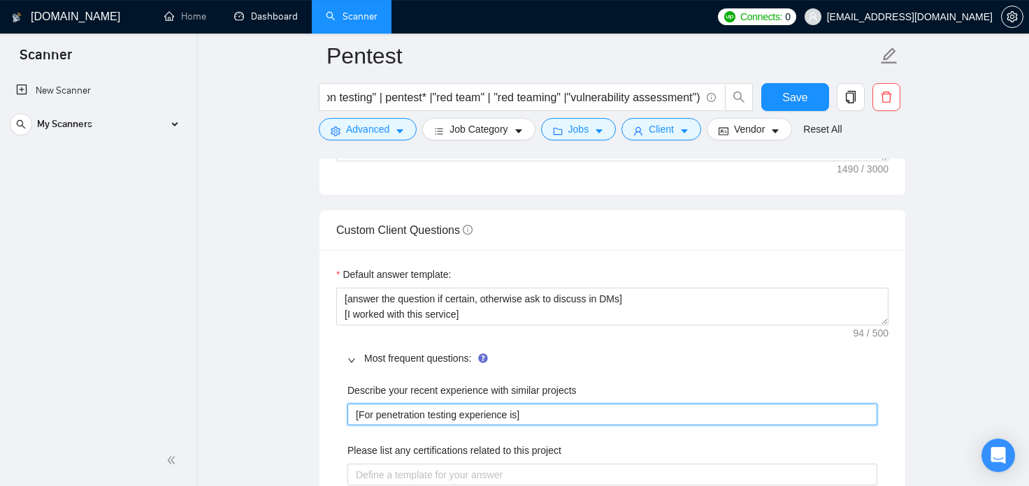
scroll to position [1864, 0]
type projects "[For penetration testing experience is]"
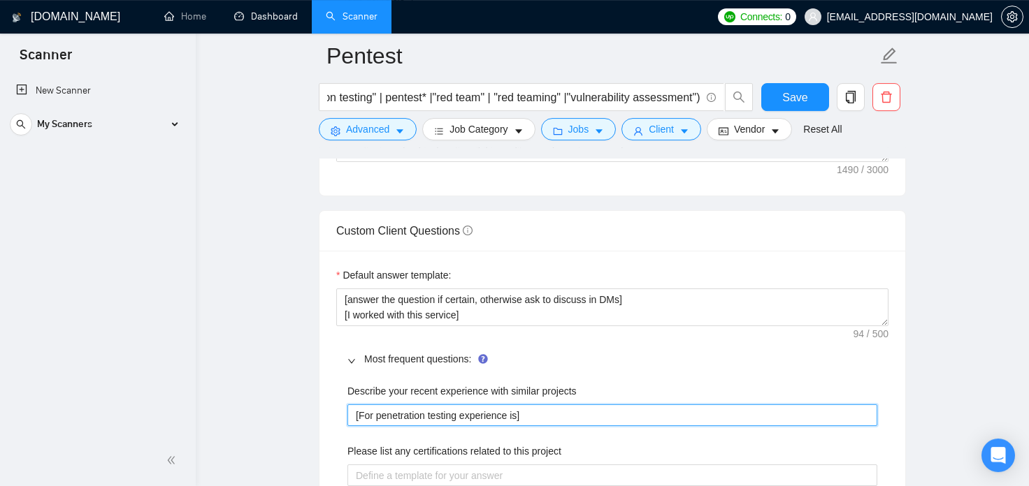
click at [593, 410] on projects "[For penetration testing experience is]" at bounding box center [612, 416] width 530 height 22
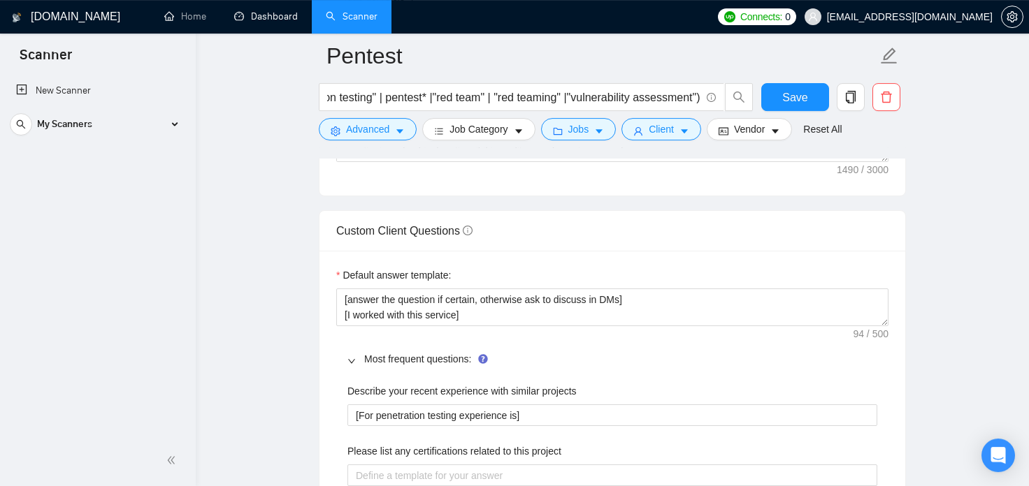
click at [959, 326] on main "Pentest ("open-source intelligence" | "pen test" | "penetration test" | "penetr…" at bounding box center [612, 384] width 788 height 4384
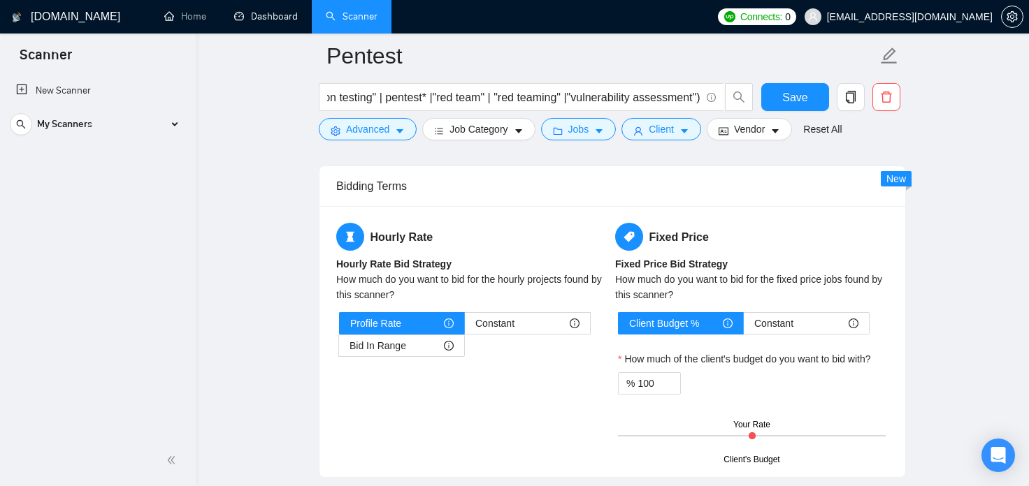
scroll to position [2784, 0]
click at [535, 320] on div "Constant" at bounding box center [527, 322] width 104 height 21
click at [465, 326] on input "Constant" at bounding box center [465, 326] width 0 height 0
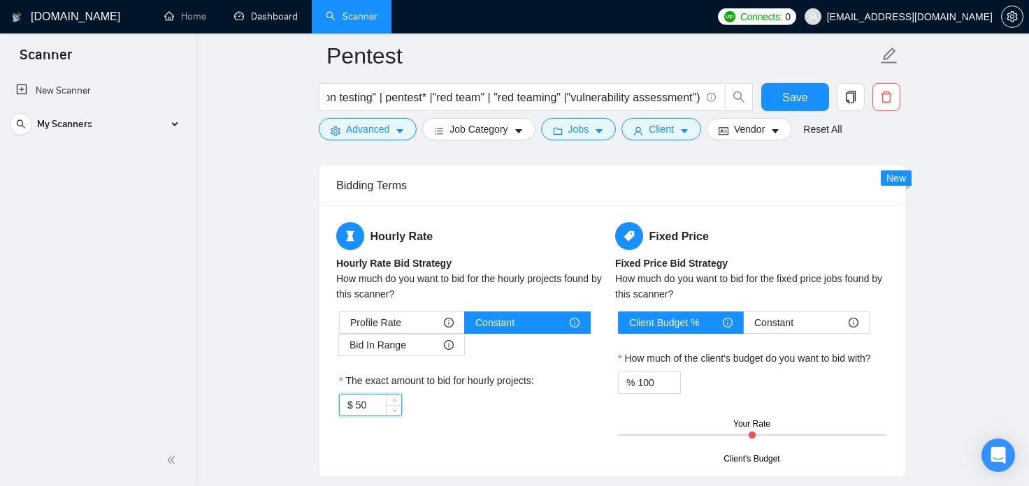
drag, startPoint x: 378, startPoint y: 405, endPoint x: 356, endPoint y: 401, distance: 22.1
click at [356, 406] on input "50" at bounding box center [378, 405] width 45 height 21
click at [493, 436] on div "Hourly Rate Hourly Rate Bid Strategy How much do you want to bid for the hourly…" at bounding box center [612, 341] width 558 height 238
click at [396, 339] on span "Bid In Range" at bounding box center [377, 345] width 57 height 21
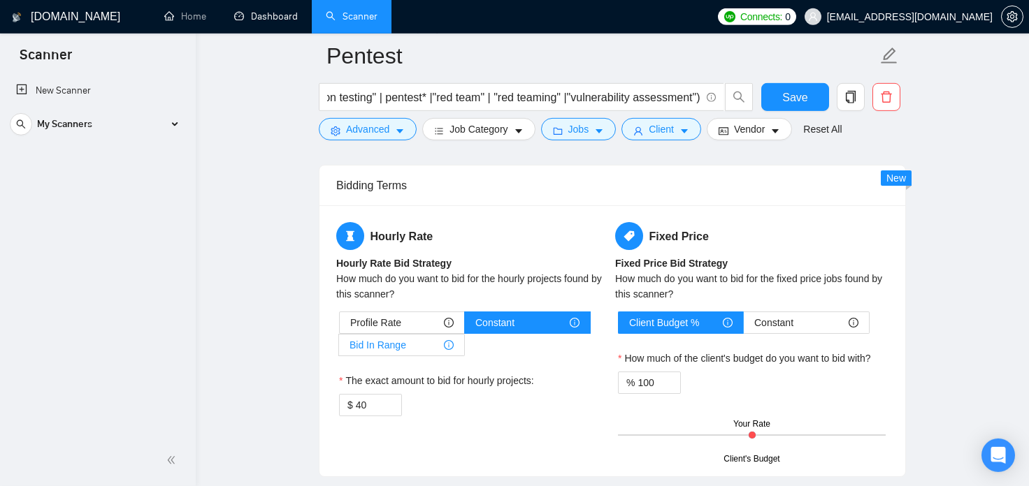
click at [339, 349] on input "Bid In Range" at bounding box center [339, 349] width 0 height 0
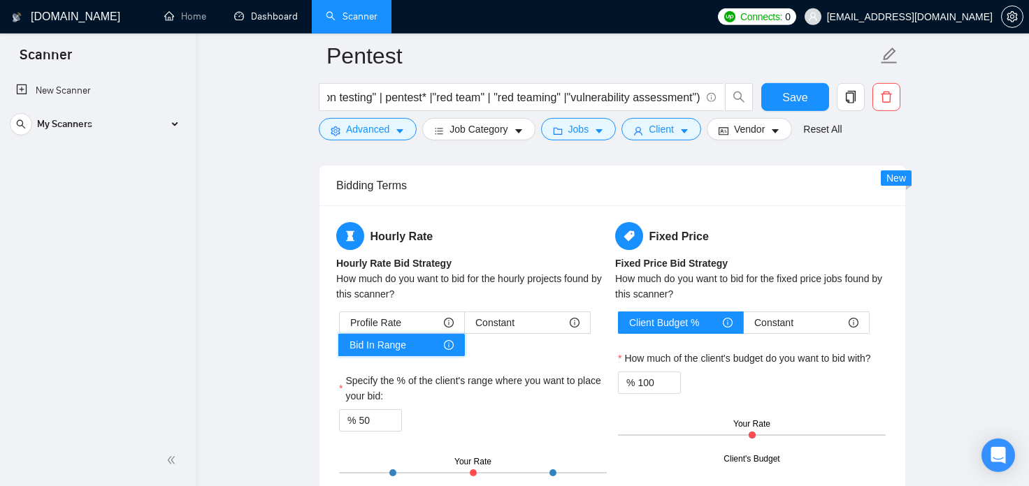
scroll to position [2938, 0]
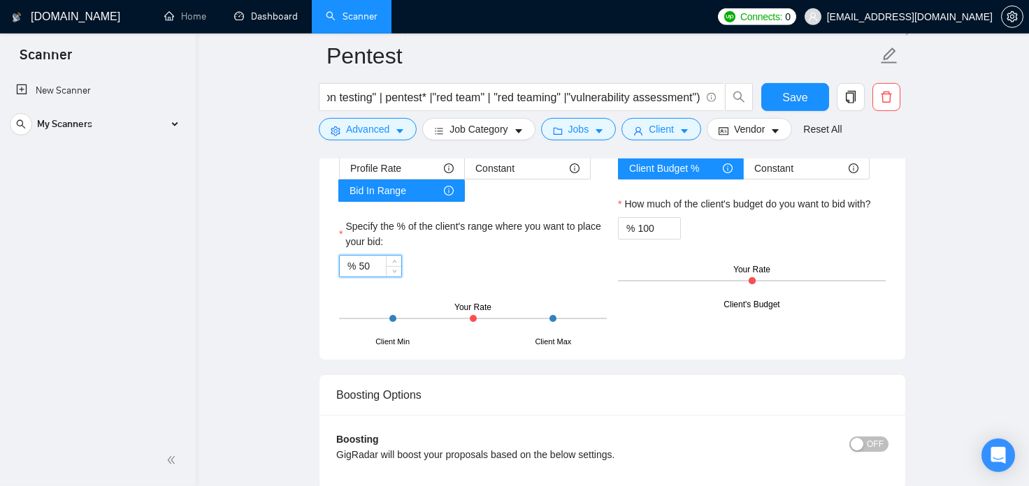
drag, startPoint x: 370, startPoint y: 270, endPoint x: 359, endPoint y: 270, distance: 11.9
click at [359, 270] on input "50" at bounding box center [380, 266] width 43 height 21
type input "8"
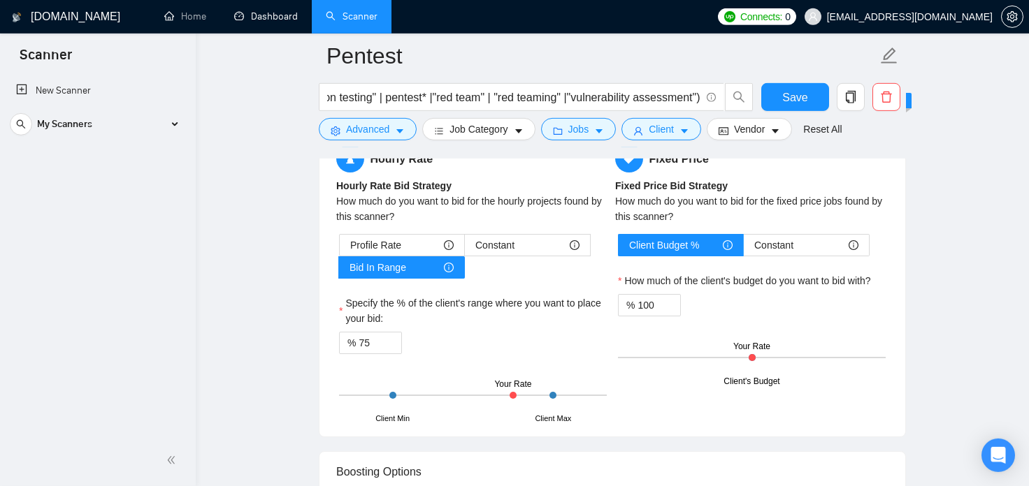
scroll to position [2784, 0]
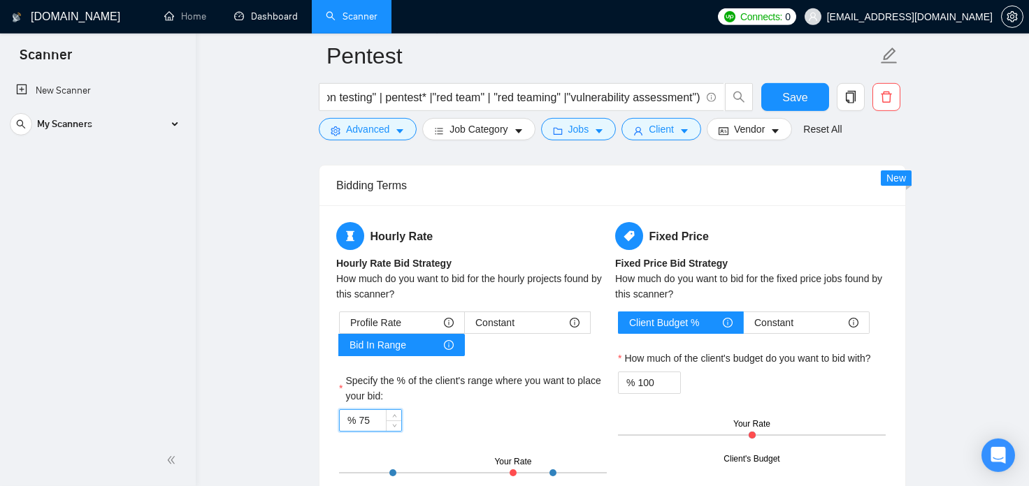
click at [375, 424] on input "75" at bounding box center [380, 420] width 43 height 21
drag, startPoint x: 375, startPoint y: 424, endPoint x: 358, endPoint y: 419, distance: 17.3
click at [359, 419] on input "75" at bounding box center [380, 420] width 43 height 21
type input "5"
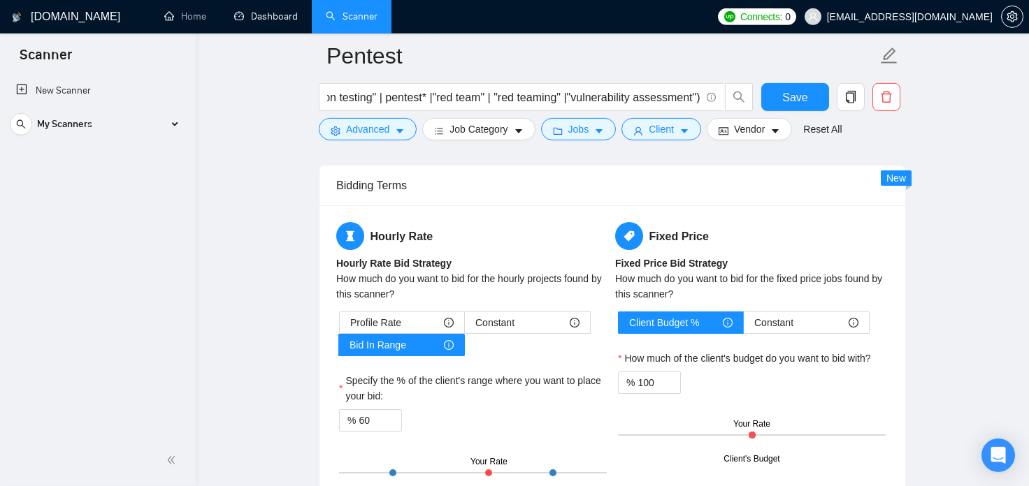
click at [361, 419] on input "60" at bounding box center [380, 420] width 43 height 21
drag, startPoint x: 368, startPoint y: 421, endPoint x: 359, endPoint y: 421, distance: 9.8
click at [359, 421] on input "60" at bounding box center [380, 420] width 43 height 21
type input "75"
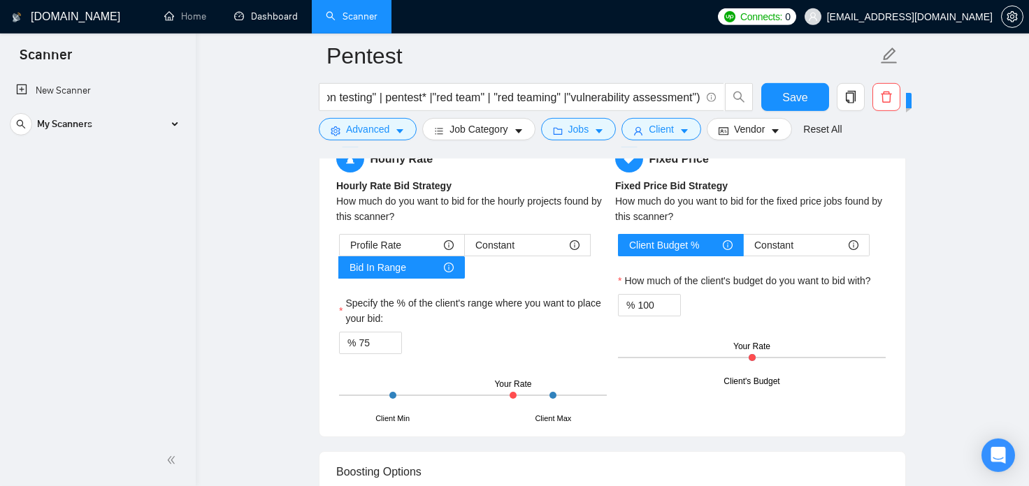
drag, startPoint x: 748, startPoint y: 357, endPoint x: 784, endPoint y: 359, distance: 35.7
click at [784, 359] on div "Client's Budget Your Rate" at bounding box center [752, 357] width 268 height 49
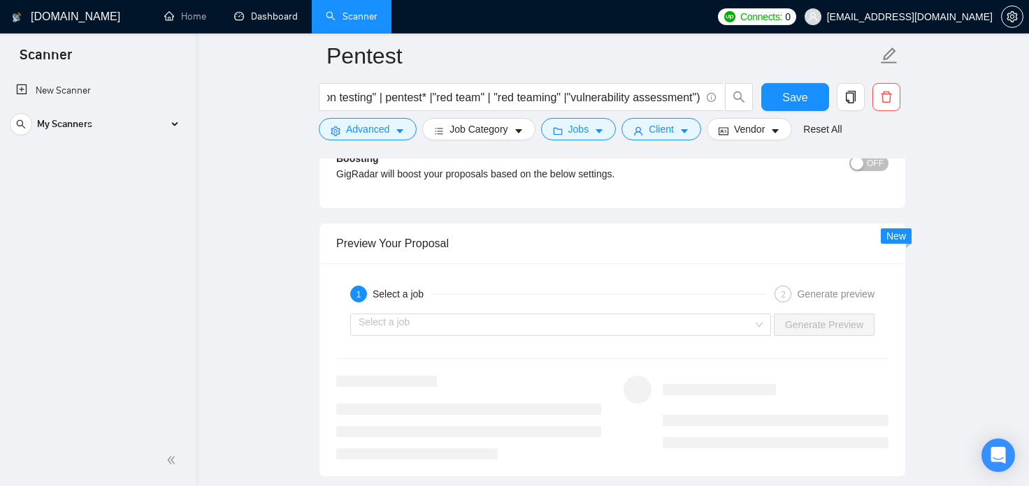
scroll to position [3247, 0]
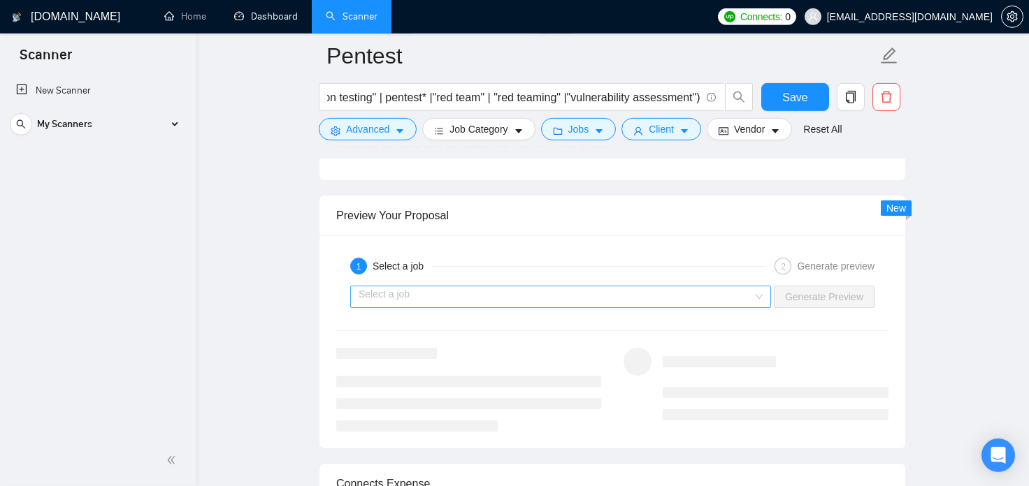
click at [428, 303] on input "search" at bounding box center [556, 297] width 394 height 21
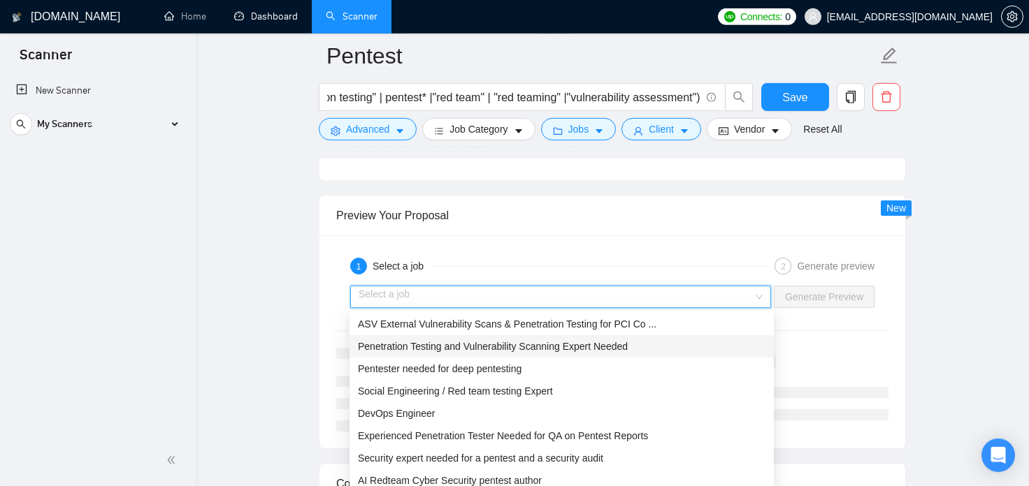
click at [539, 349] on span "Penetration Testing and Vulnerability Scanning Expert Needed" at bounding box center [493, 346] width 270 height 11
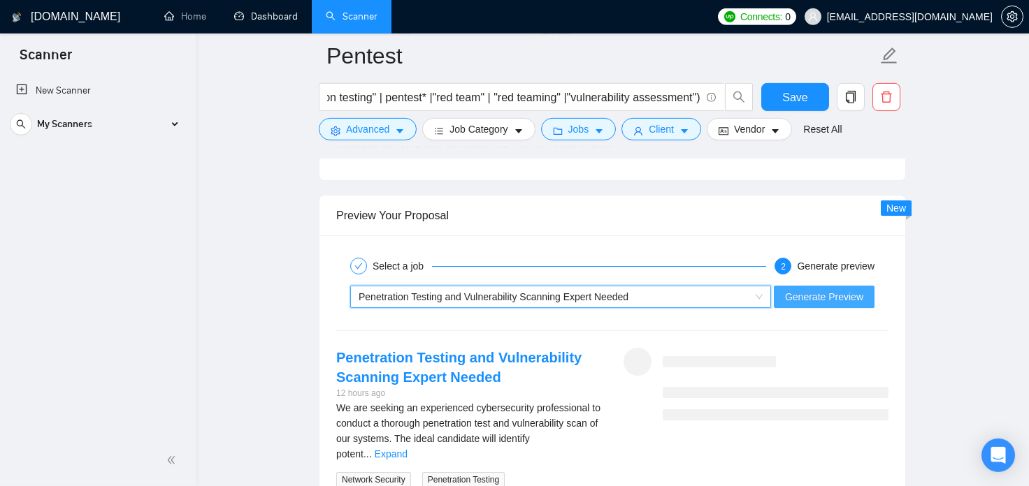
click at [855, 305] on button "Generate Preview" at bounding box center [824, 297] width 101 height 22
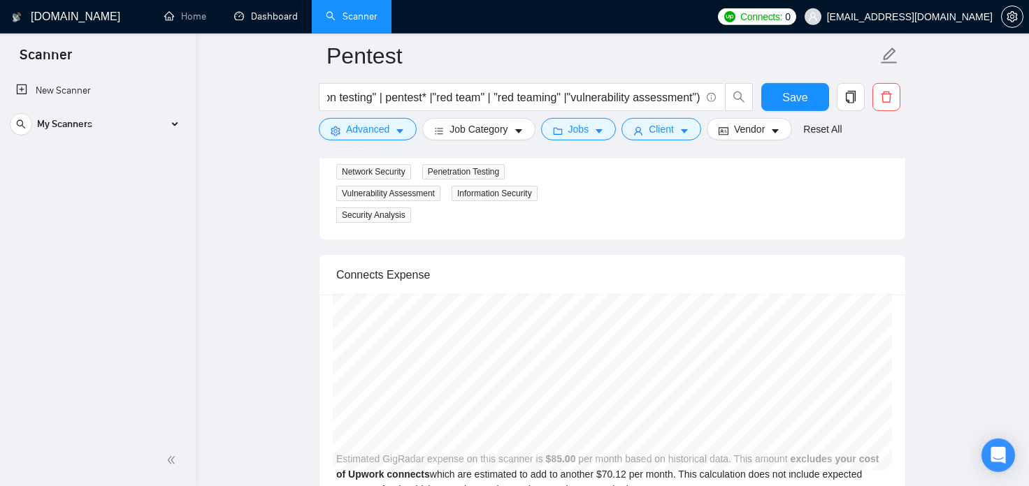
scroll to position [3633, 0]
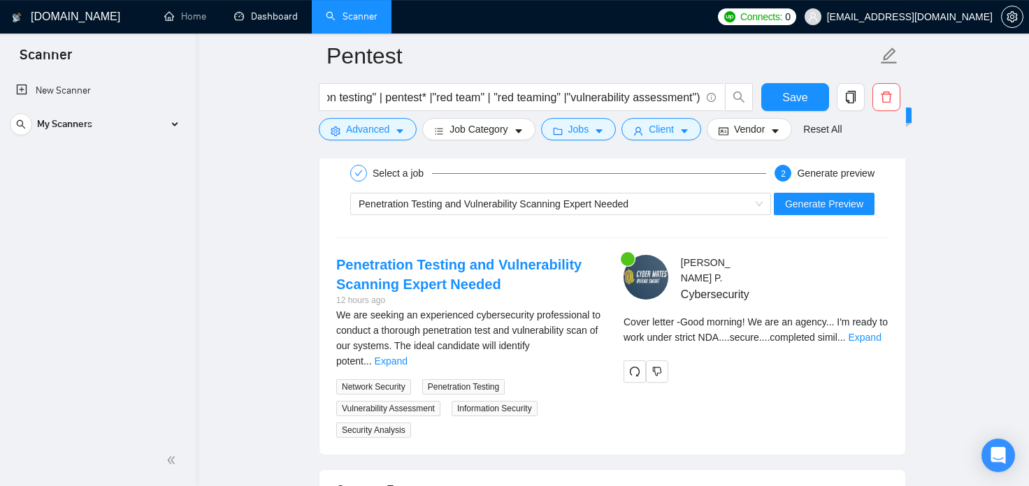
scroll to position [3324, 0]
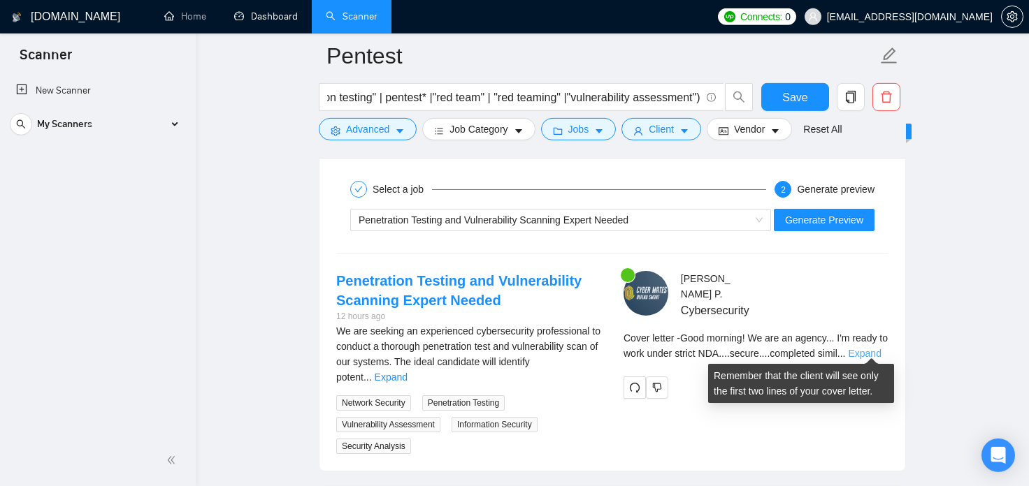
click at [872, 352] on link "Expand" at bounding box center [864, 353] width 33 height 11
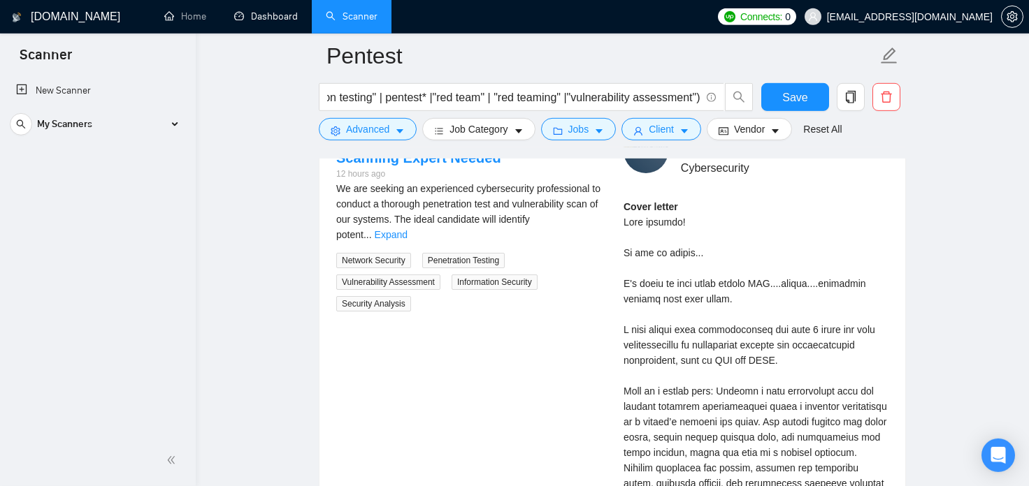
scroll to position [3479, 0]
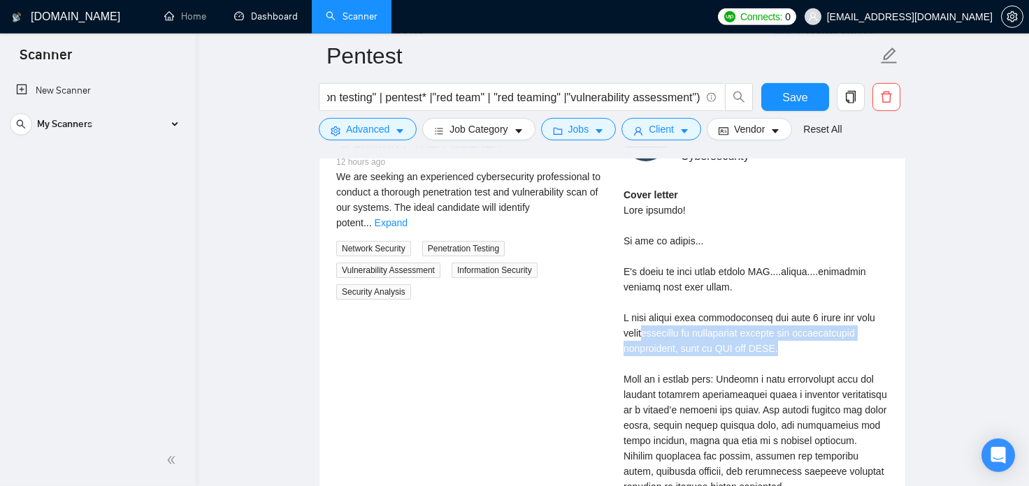
drag, startPoint x: 793, startPoint y: 345, endPoint x: 643, endPoint y: 325, distance: 151.5
click at [643, 325] on div "Cover letter" at bounding box center [755, 471] width 265 height 569
click at [753, 345] on div "Cover letter" at bounding box center [755, 471] width 265 height 569
click at [849, 317] on div "Cover letter" at bounding box center [755, 471] width 265 height 569
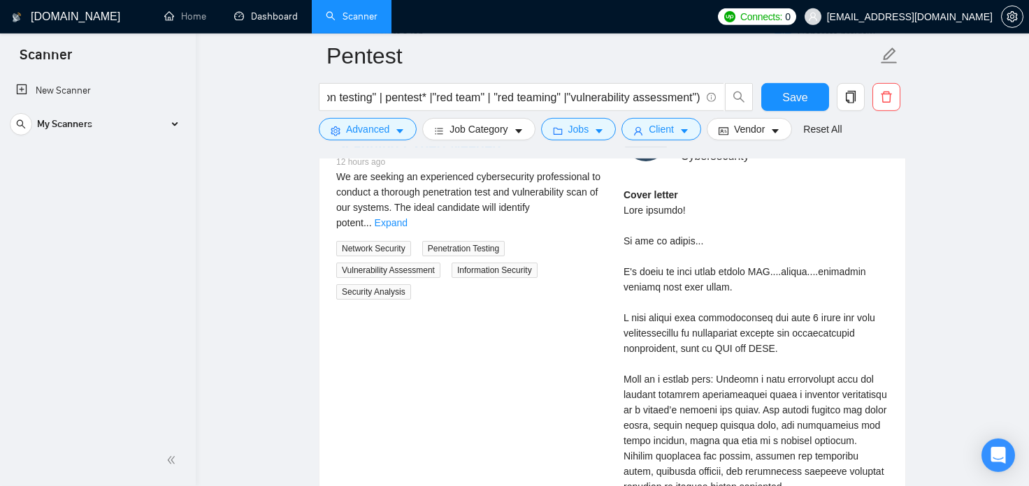
click at [832, 334] on div "Cover letter" at bounding box center [755, 471] width 265 height 569
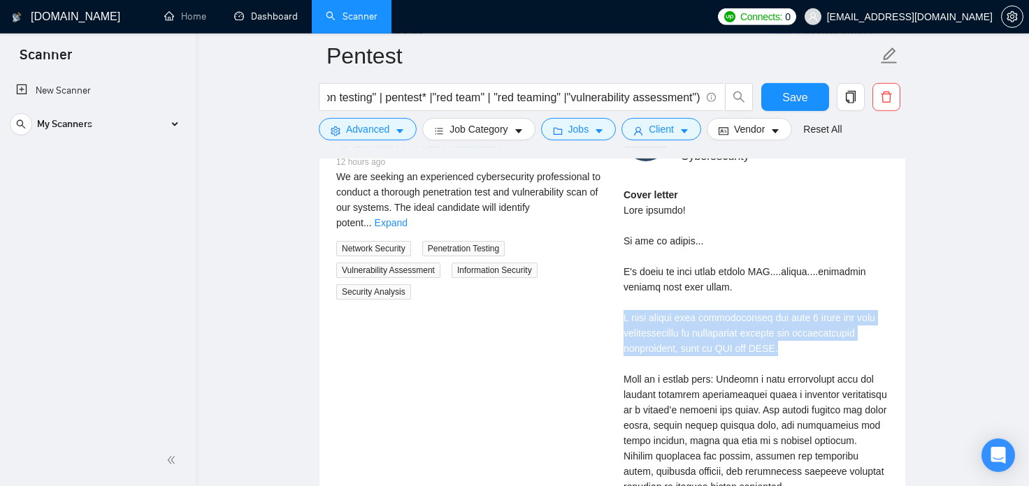
click at [832, 334] on div "Cover letter" at bounding box center [755, 471] width 265 height 569
click at [760, 343] on div "Cover letter" at bounding box center [755, 471] width 265 height 569
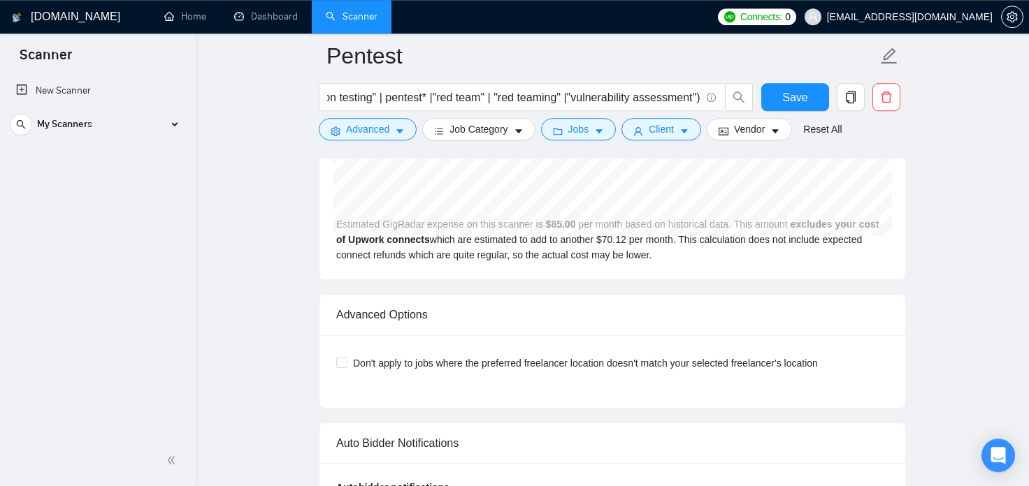
scroll to position [4283, 0]
click at [363, 361] on span "Don't apply to jobs where the preferred freelancer location doesn't match your …" at bounding box center [585, 364] width 476 height 15
click at [346, 361] on input "Don't apply to jobs where the preferred freelancer location doesn't match your …" at bounding box center [341, 364] width 10 height 10
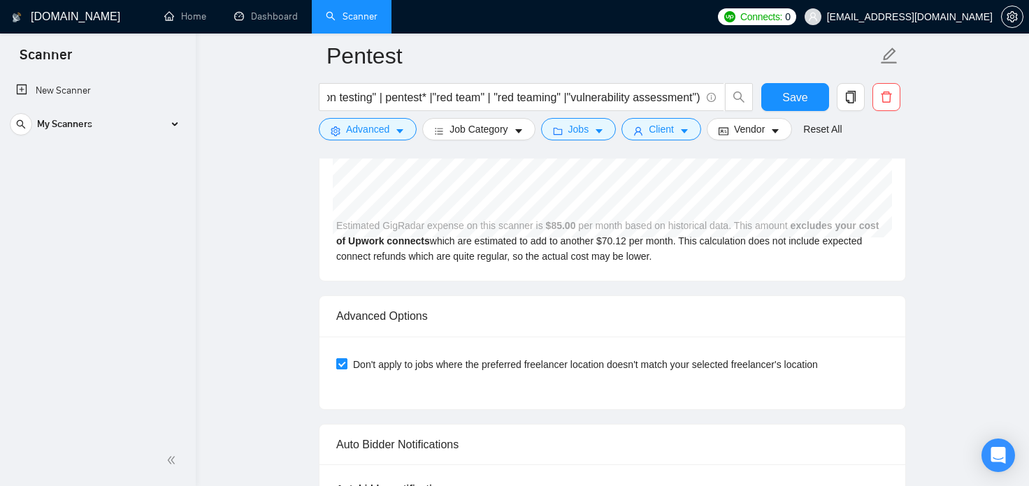
click at [804, 362] on span "Don't apply to jobs where the preferred freelancer location doesn't match your …" at bounding box center [585, 364] width 476 height 15
click at [346, 362] on input "Don't apply to jobs where the preferred freelancer location doesn't match your …" at bounding box center [341, 364] width 10 height 10
click at [804, 362] on span "Don't apply to jobs where the preferred freelancer location doesn't match your …" at bounding box center [585, 364] width 476 height 15
click at [346, 362] on input "Don't apply to jobs where the preferred freelancer location doesn't match your …" at bounding box center [341, 364] width 10 height 10
checkbox input "true"
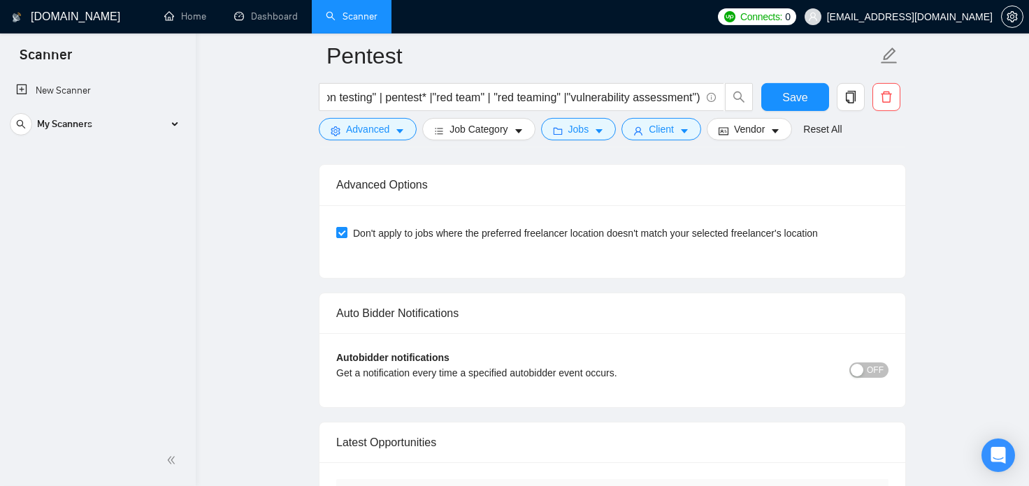
scroll to position [4438, 0]
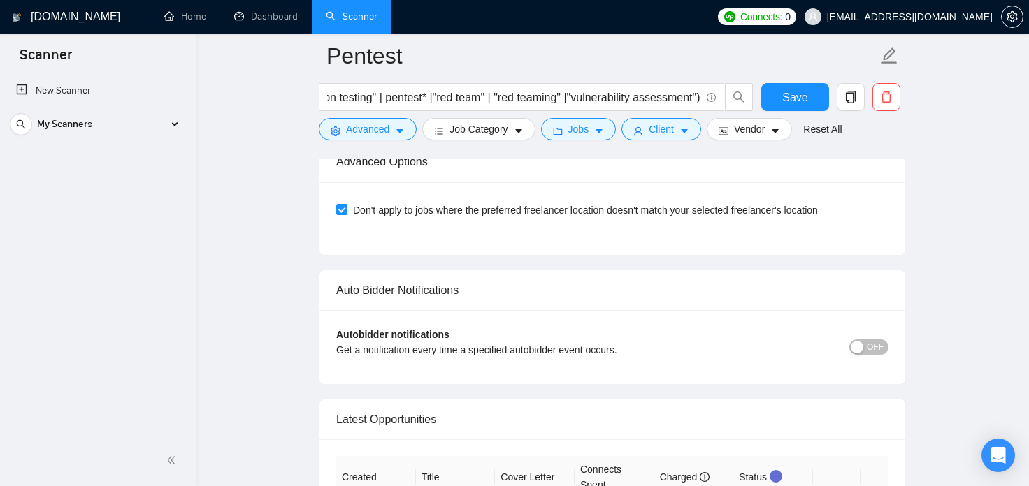
click at [880, 342] on span "OFF" at bounding box center [875, 347] width 17 height 15
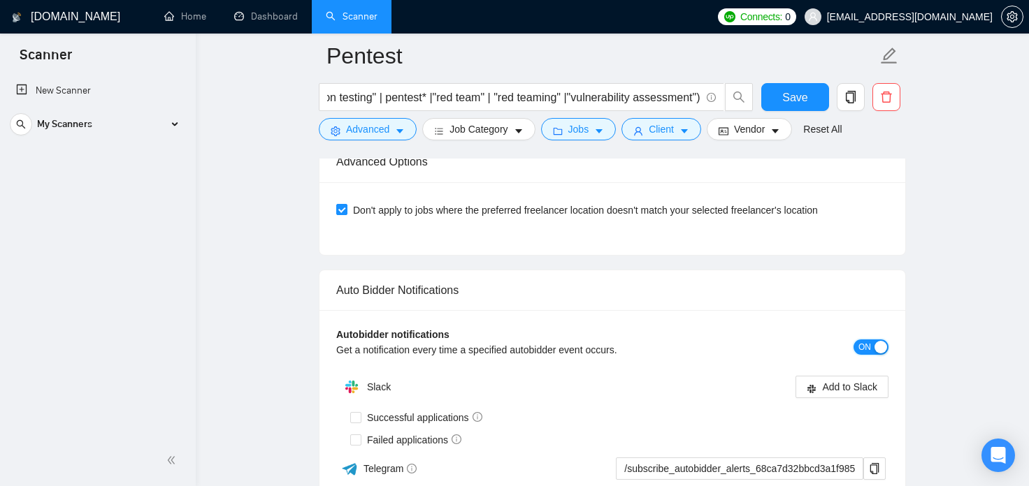
scroll to position [4515, 0]
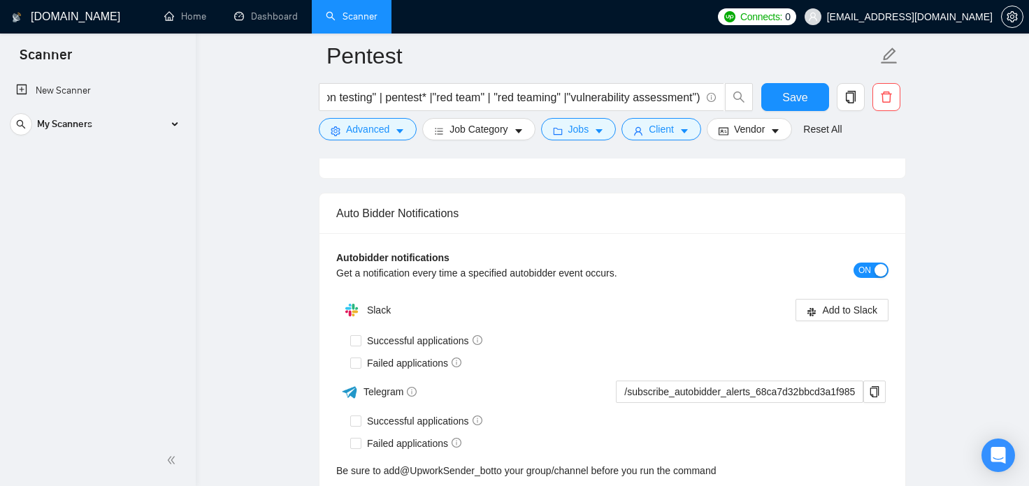
click at [870, 268] on span "ON" at bounding box center [864, 270] width 13 height 15
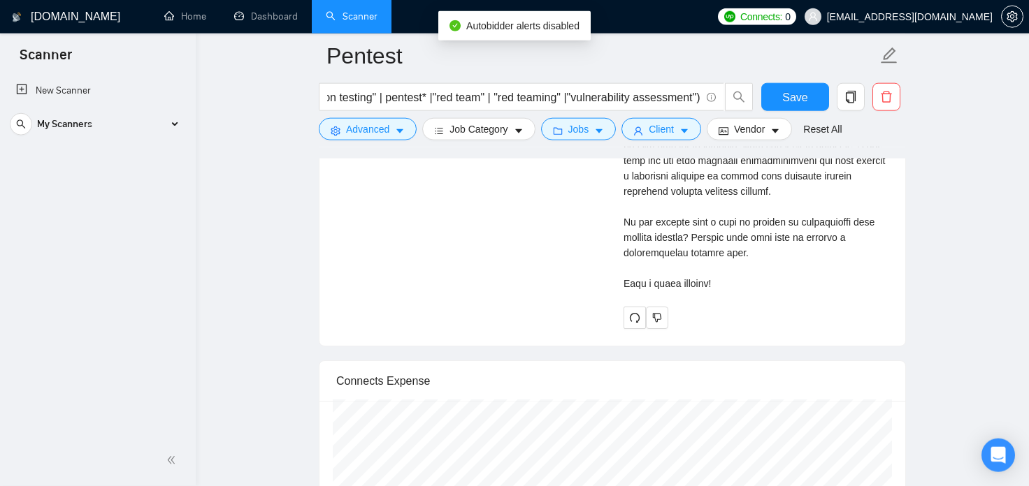
scroll to position [3851, 0]
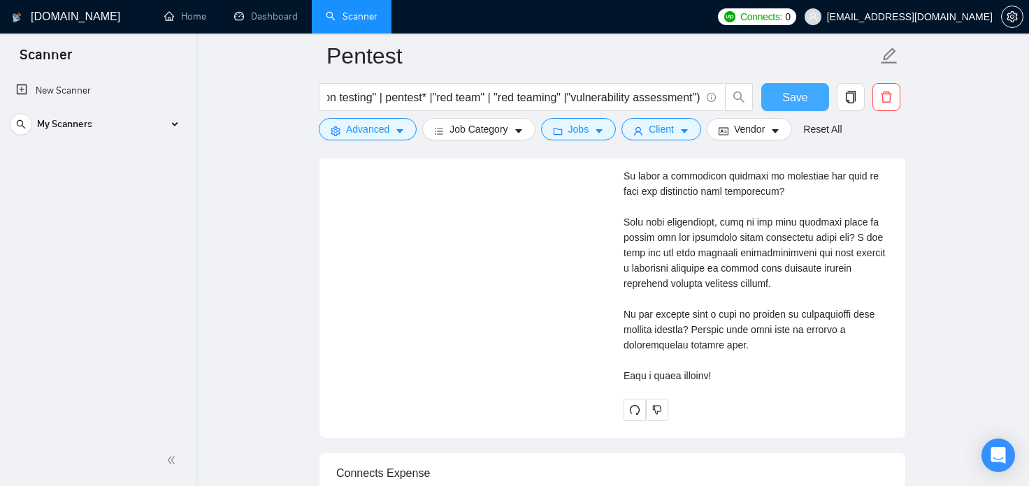
click at [806, 98] on span "Save" at bounding box center [794, 97] width 25 height 17
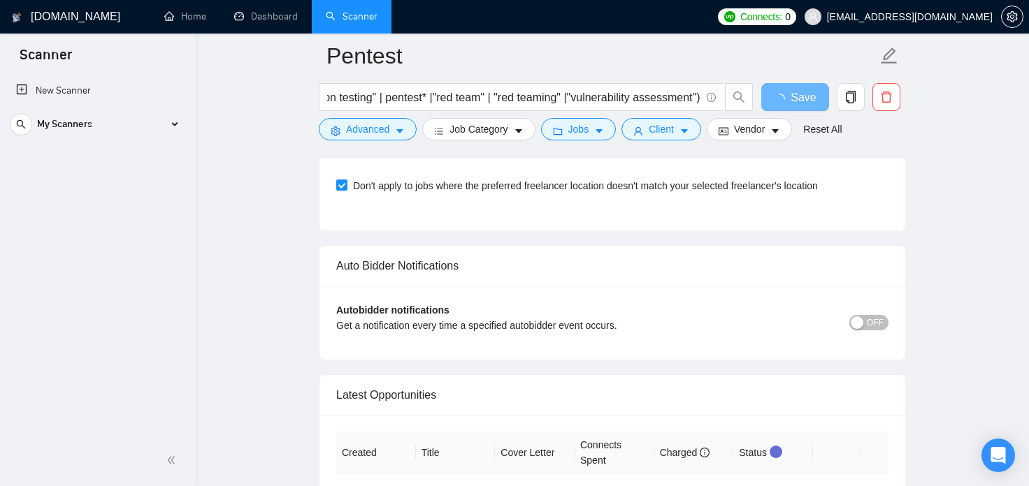
click at [175, 125] on div "My Scanners" at bounding box center [97, 124] width 175 height 28
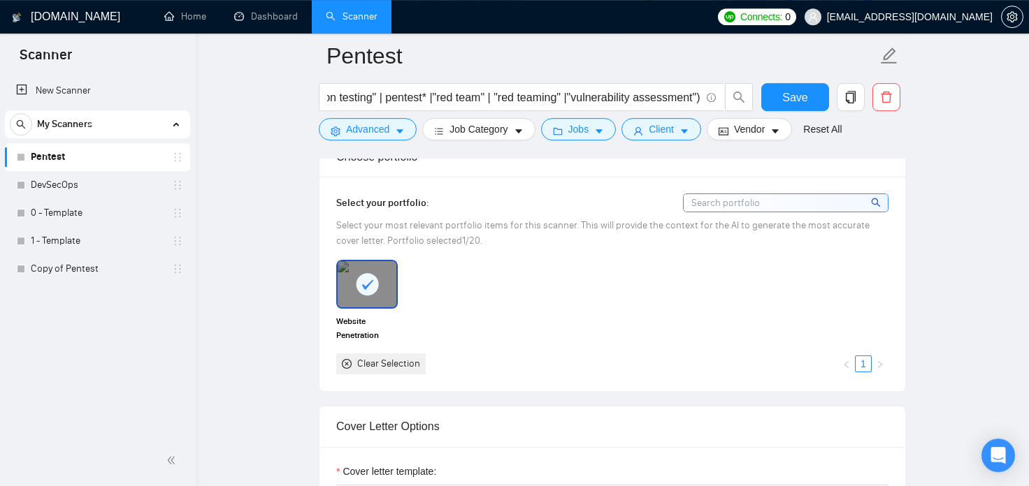
scroll to position [1234, 0]
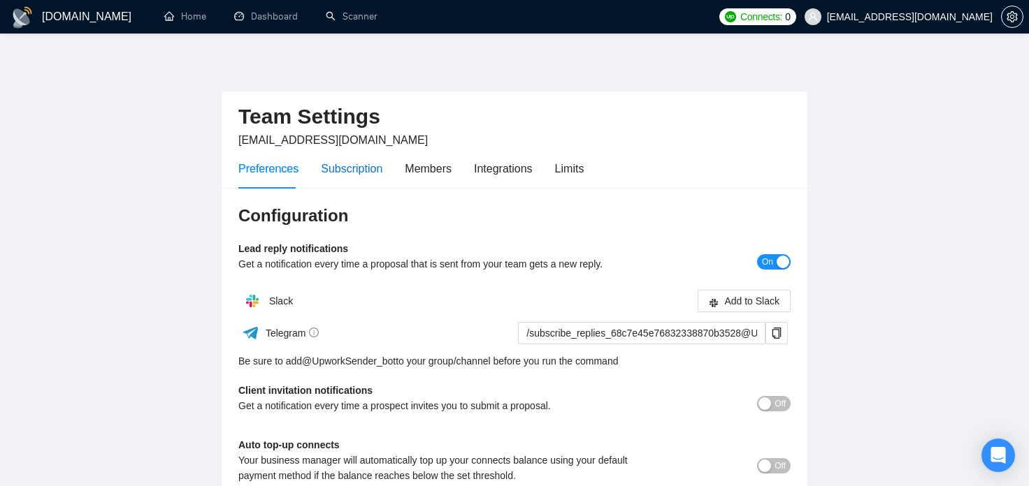
click at [363, 171] on div "Subscription" at bounding box center [352, 168] width 62 height 17
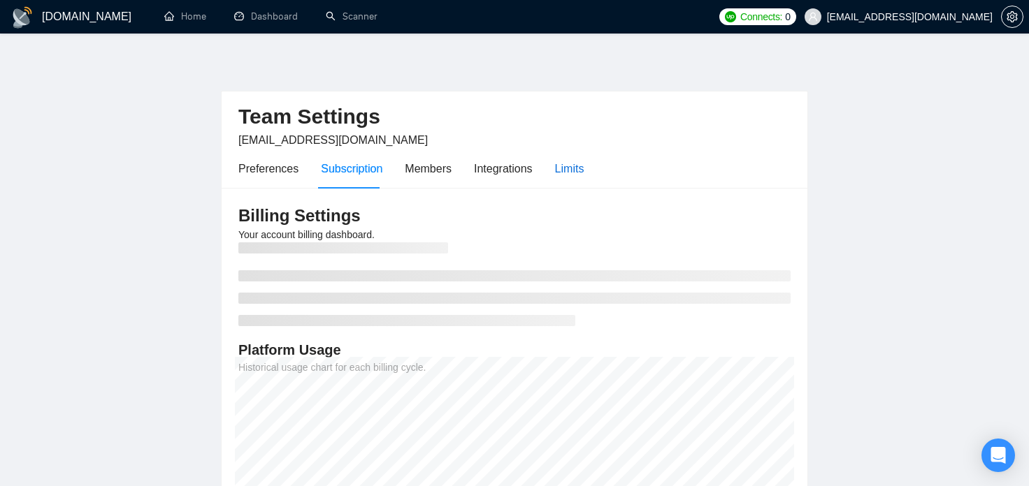
click at [567, 166] on div "Limits" at bounding box center [569, 168] width 29 height 17
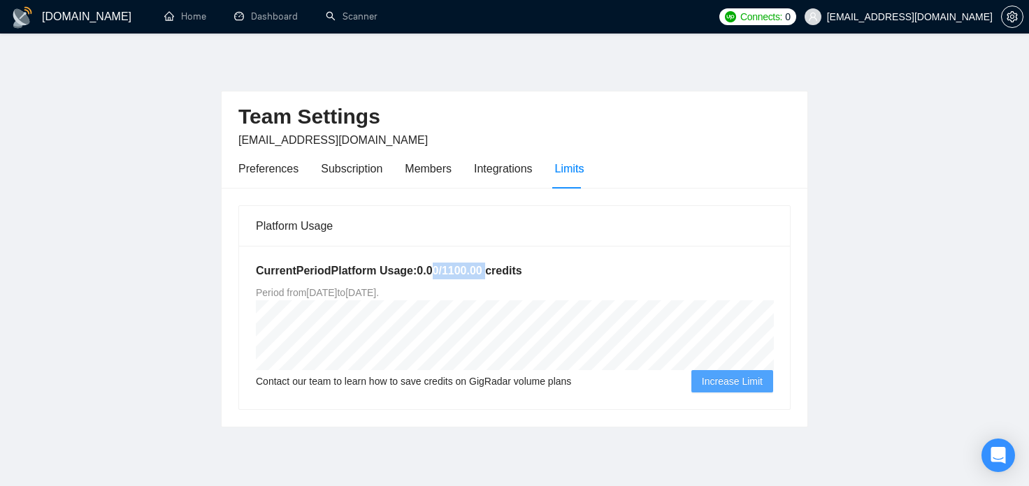
drag, startPoint x: 482, startPoint y: 268, endPoint x: 428, endPoint y: 269, distance: 53.8
click at [428, 269] on h5 "Current Period Platform Usage: 0.00 / 1100.00 credits" at bounding box center [514, 271] width 517 height 17
drag, startPoint x: 439, startPoint y: 266, endPoint x: 446, endPoint y: 267, distance: 7.0
click at [440, 266] on h5 "Current Period Platform Usage: 0.00 / 1100.00 credits" at bounding box center [514, 271] width 517 height 17
drag, startPoint x: 441, startPoint y: 273, endPoint x: 478, endPoint y: 270, distance: 37.1
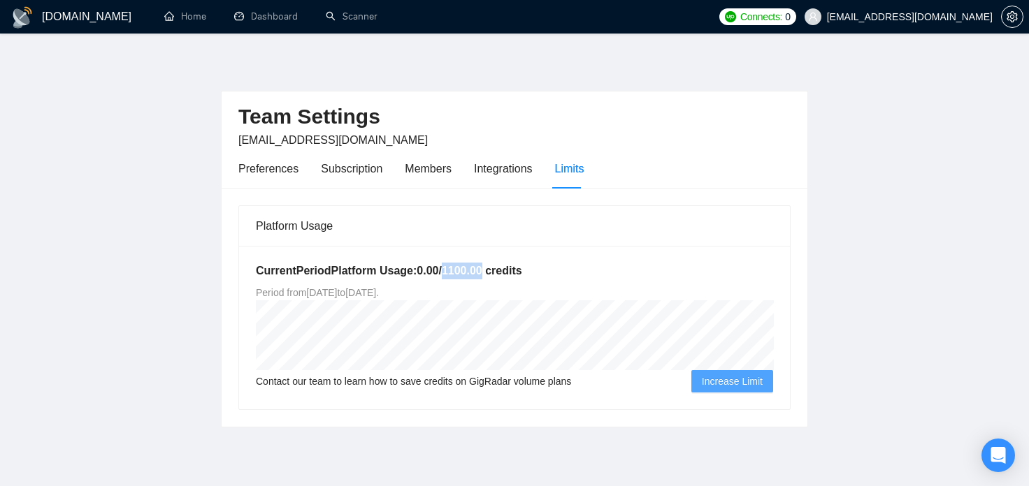
click at [478, 270] on h5 "Current Period Platform Usage: 0.00 / 1100.00 credits" at bounding box center [514, 271] width 517 height 17
click at [192, 380] on main "Team Settings [EMAIL_ADDRESS][DOMAIN_NAME] Preferences Subscription Members Int…" at bounding box center [514, 242] width 984 height 372
